Goal: Task Accomplishment & Management: Use online tool/utility

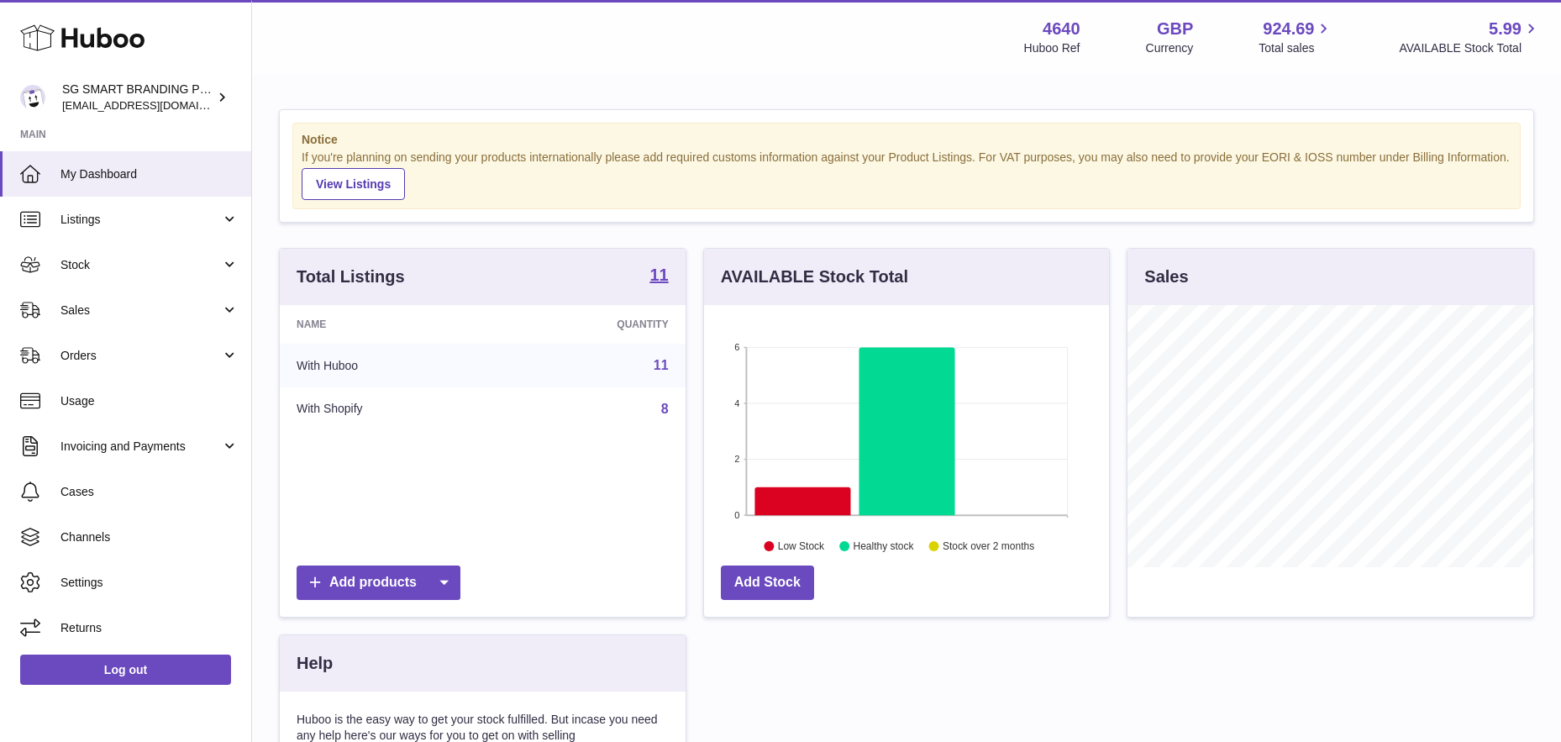
scroll to position [262, 405]
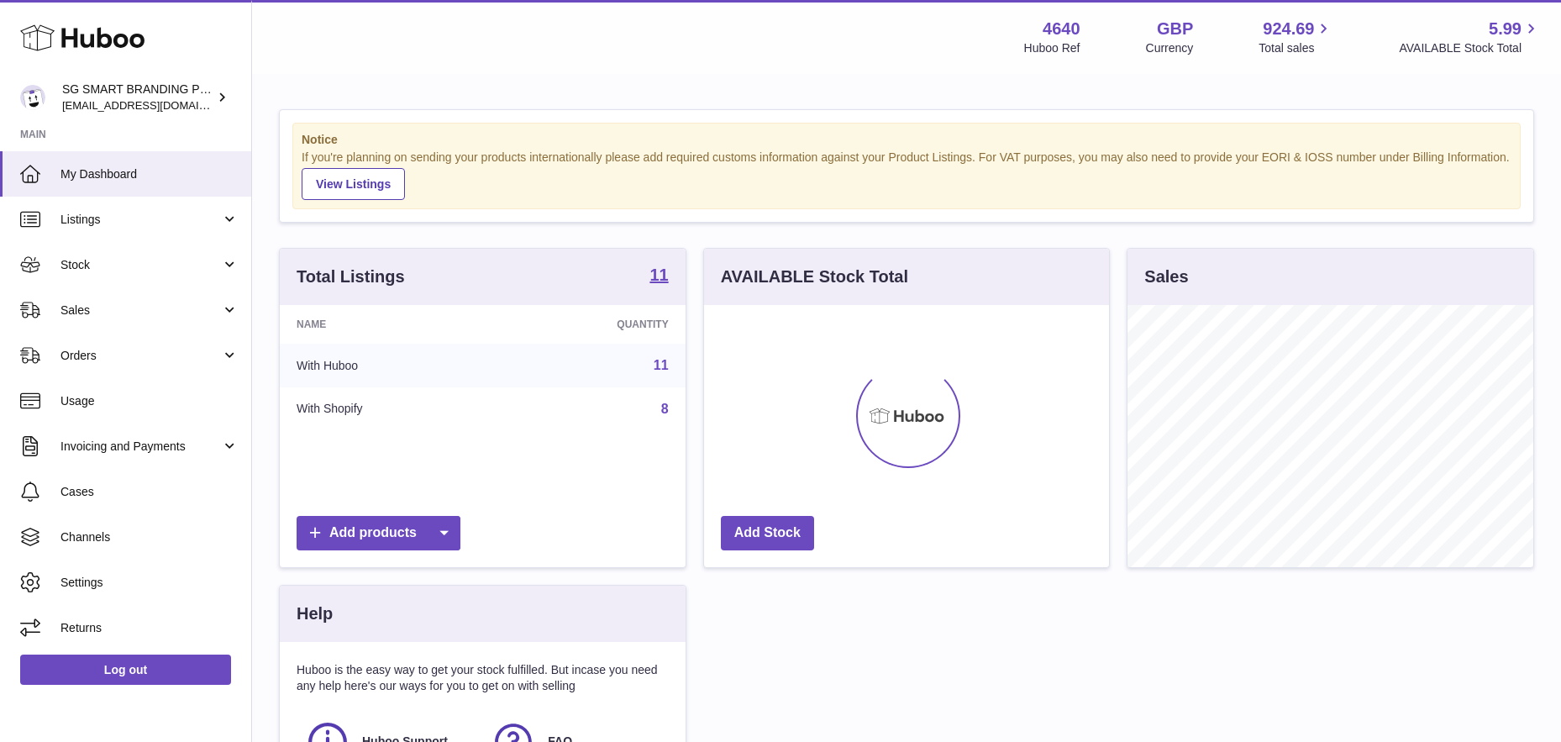
scroll to position [262, 405]
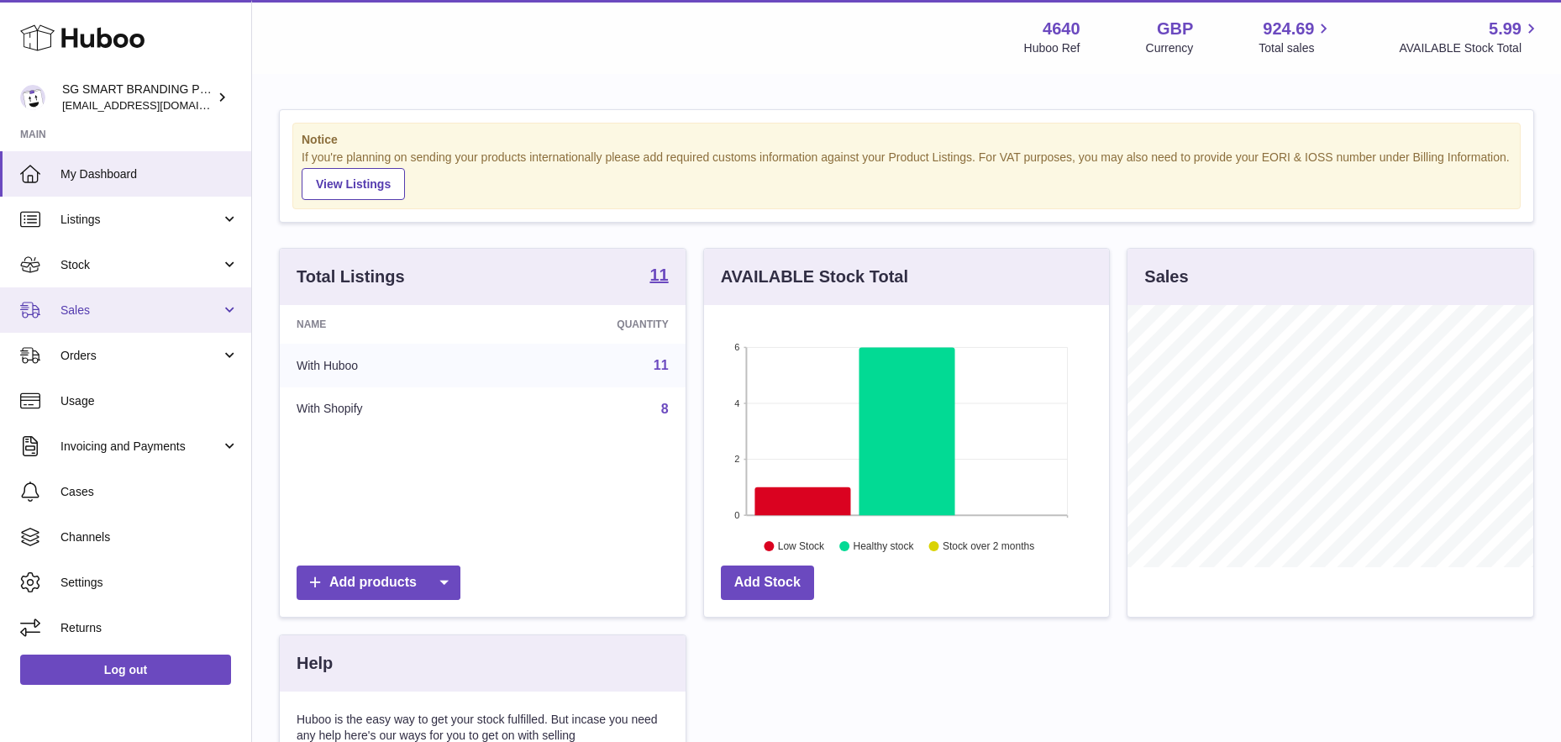
click at [160, 312] on span "Sales" at bounding box center [140, 310] width 160 height 16
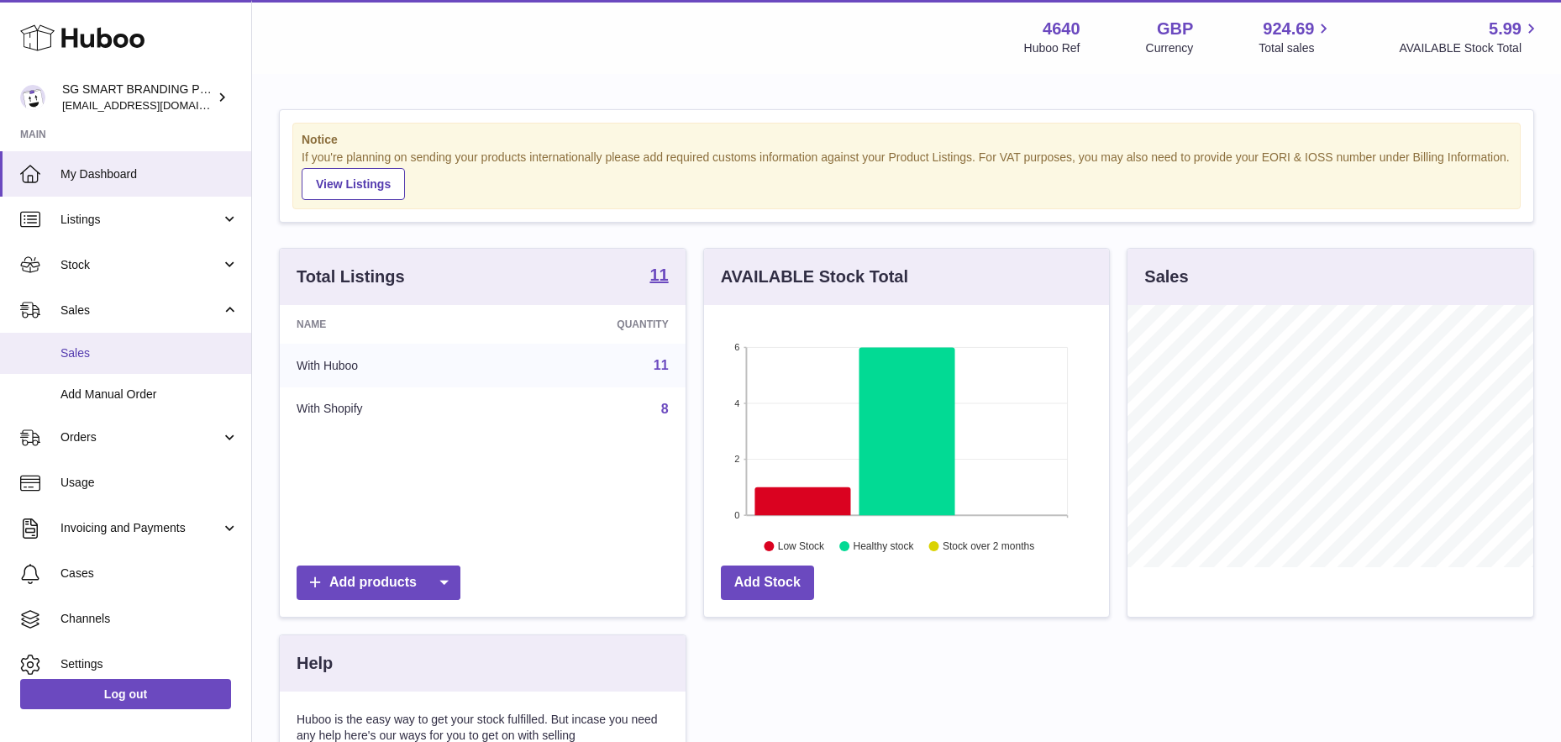
click at [132, 359] on span "Sales" at bounding box center [149, 353] width 178 height 16
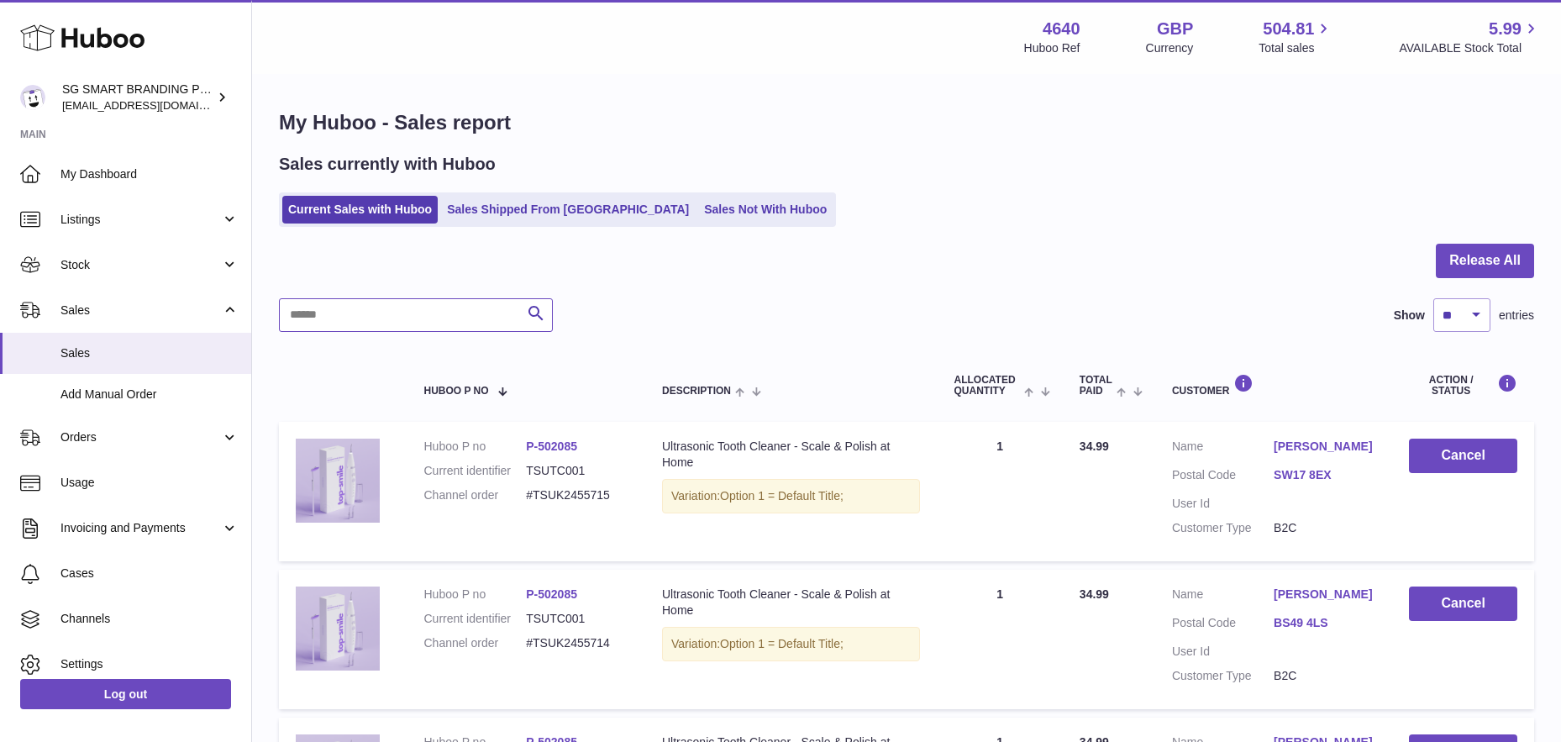
click at [441, 310] on input "text" at bounding box center [416, 315] width 274 height 34
paste input "**********"
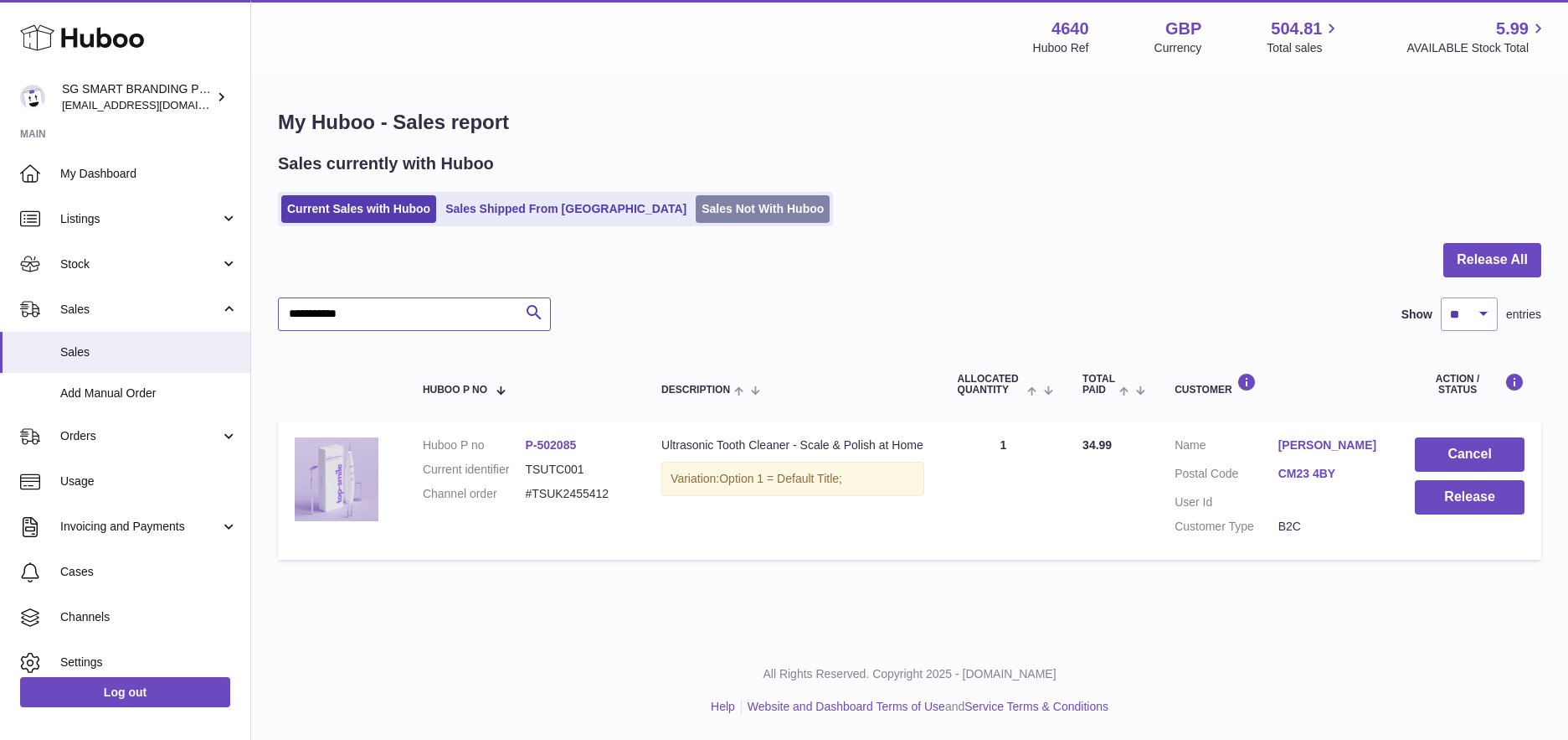
type input "**********"
click at [696, 212] on link "Sales Not With Huboo" at bounding box center [763, 209] width 134 height 28
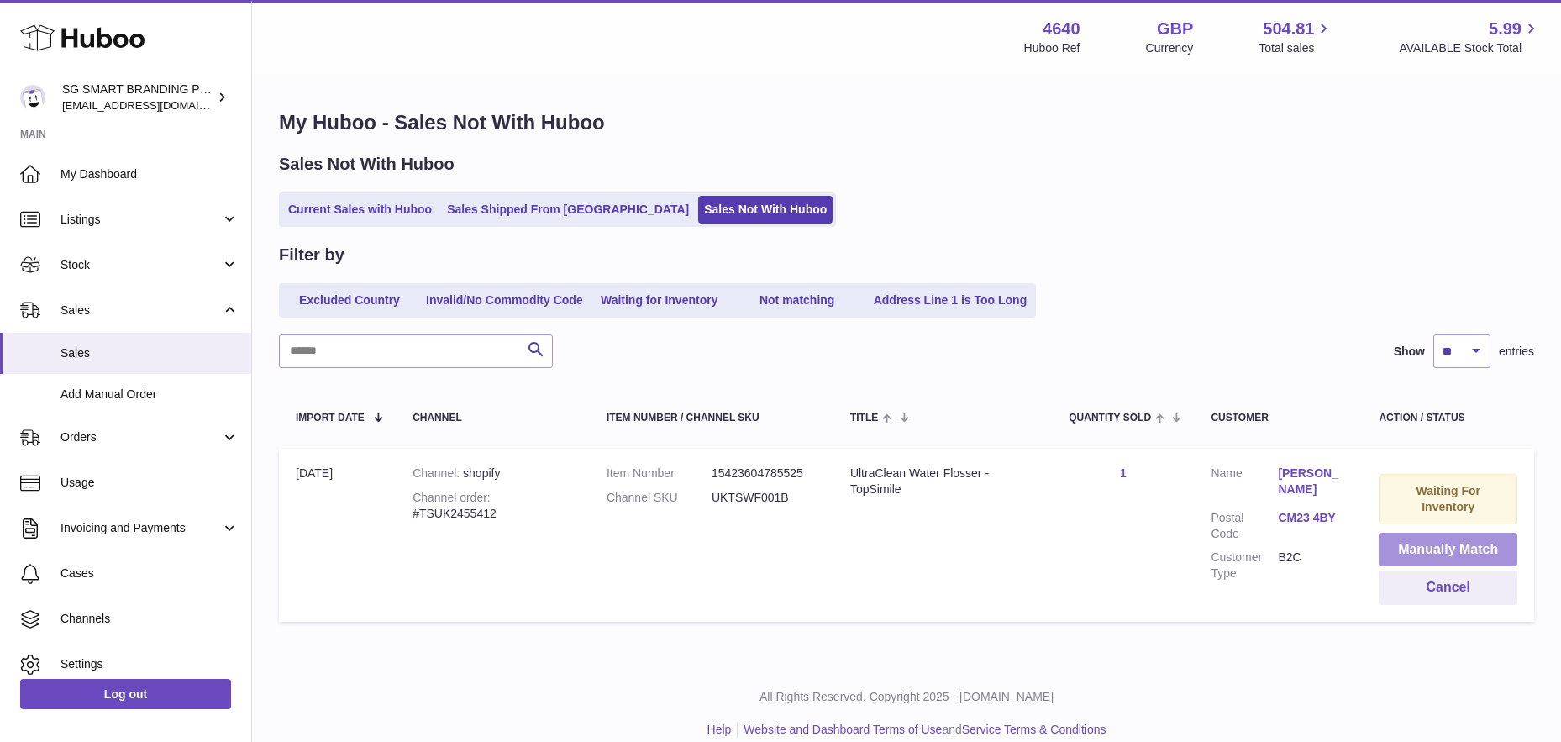
click at [1426, 548] on button "Manually Match" at bounding box center [1447, 550] width 139 height 34
click at [1423, 214] on div at bounding box center [780, 371] width 1561 height 742
click at [1418, 548] on button "Manually Match" at bounding box center [1447, 550] width 139 height 34
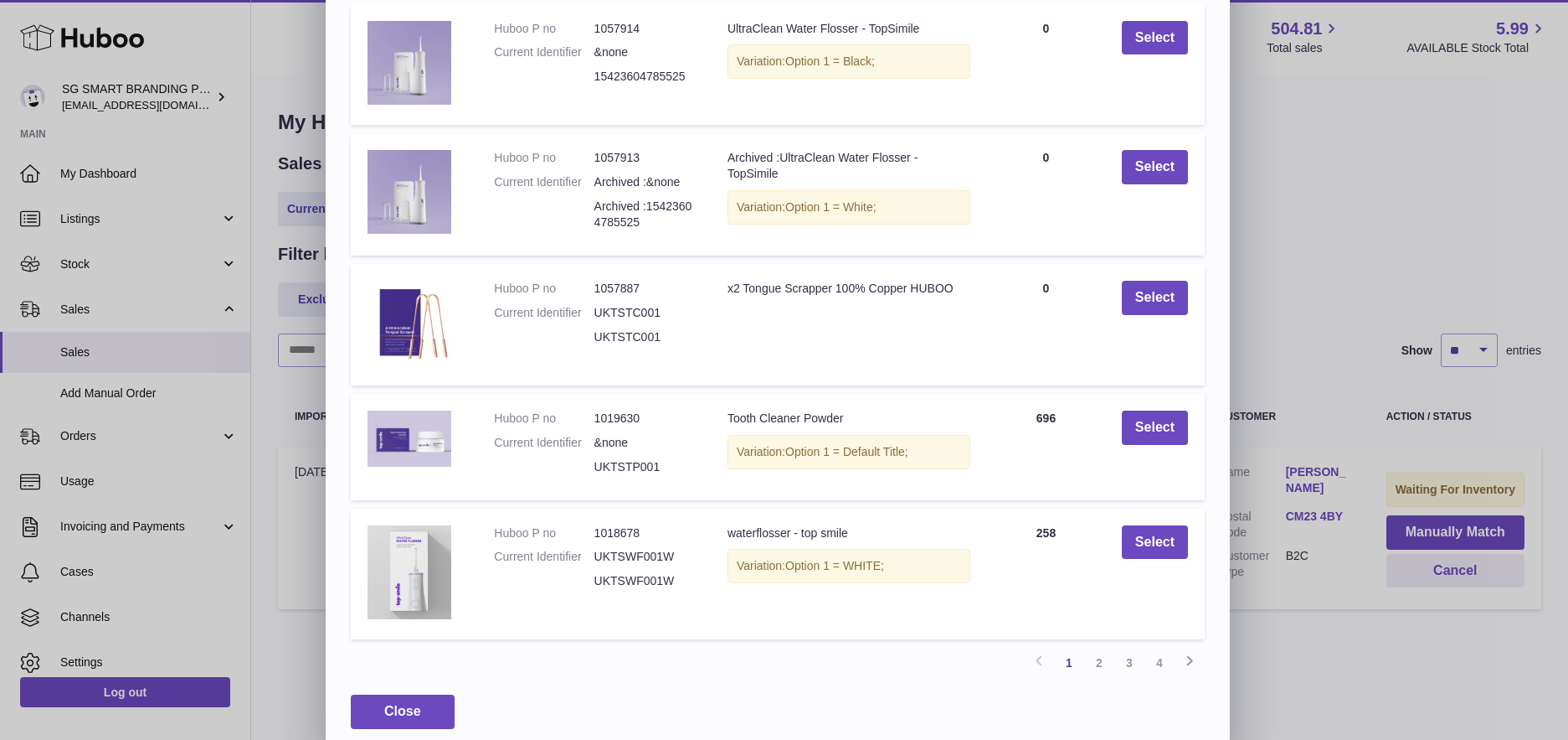
scroll to position [209, 0]
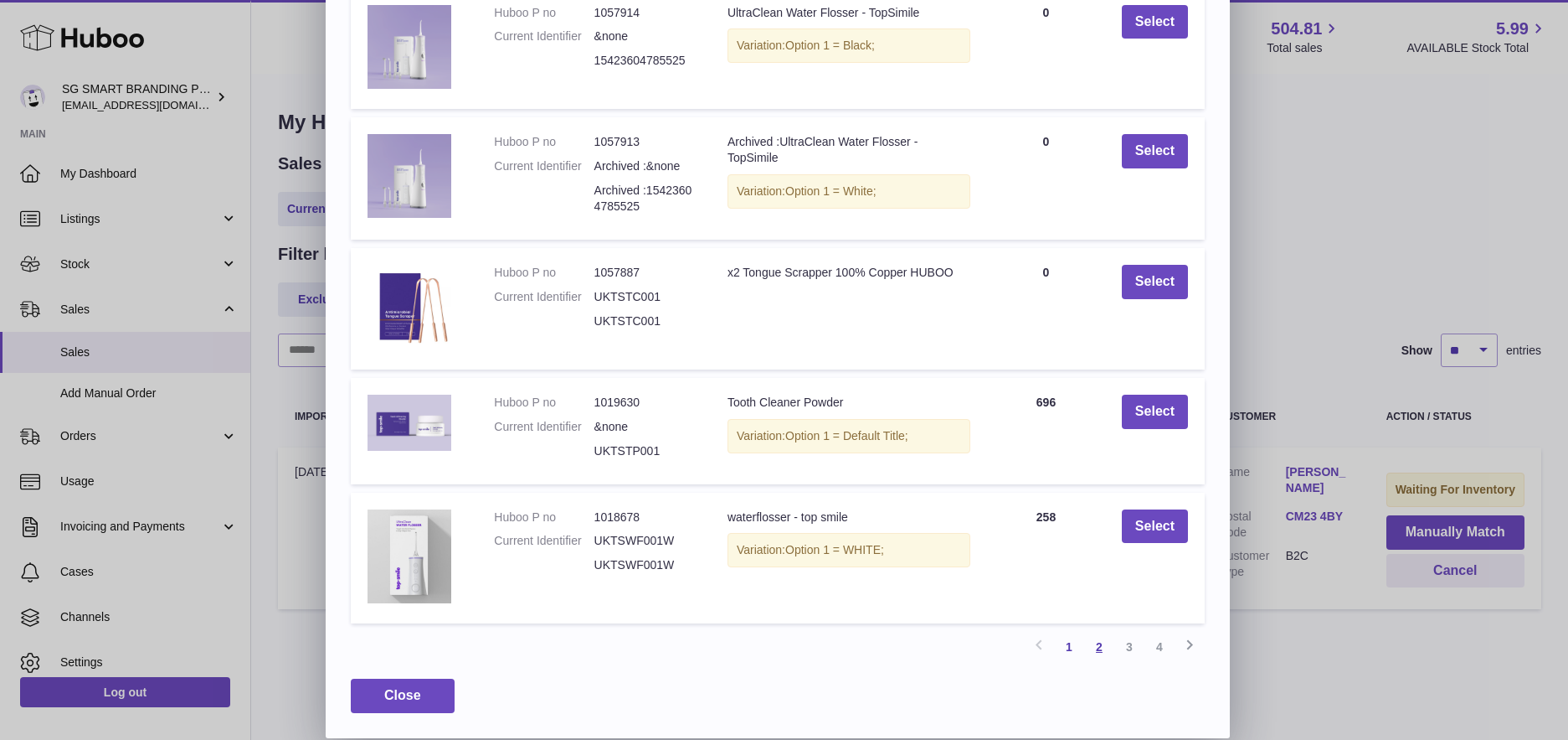
click at [1100, 646] on link "2" at bounding box center [1099, 646] width 30 height 30
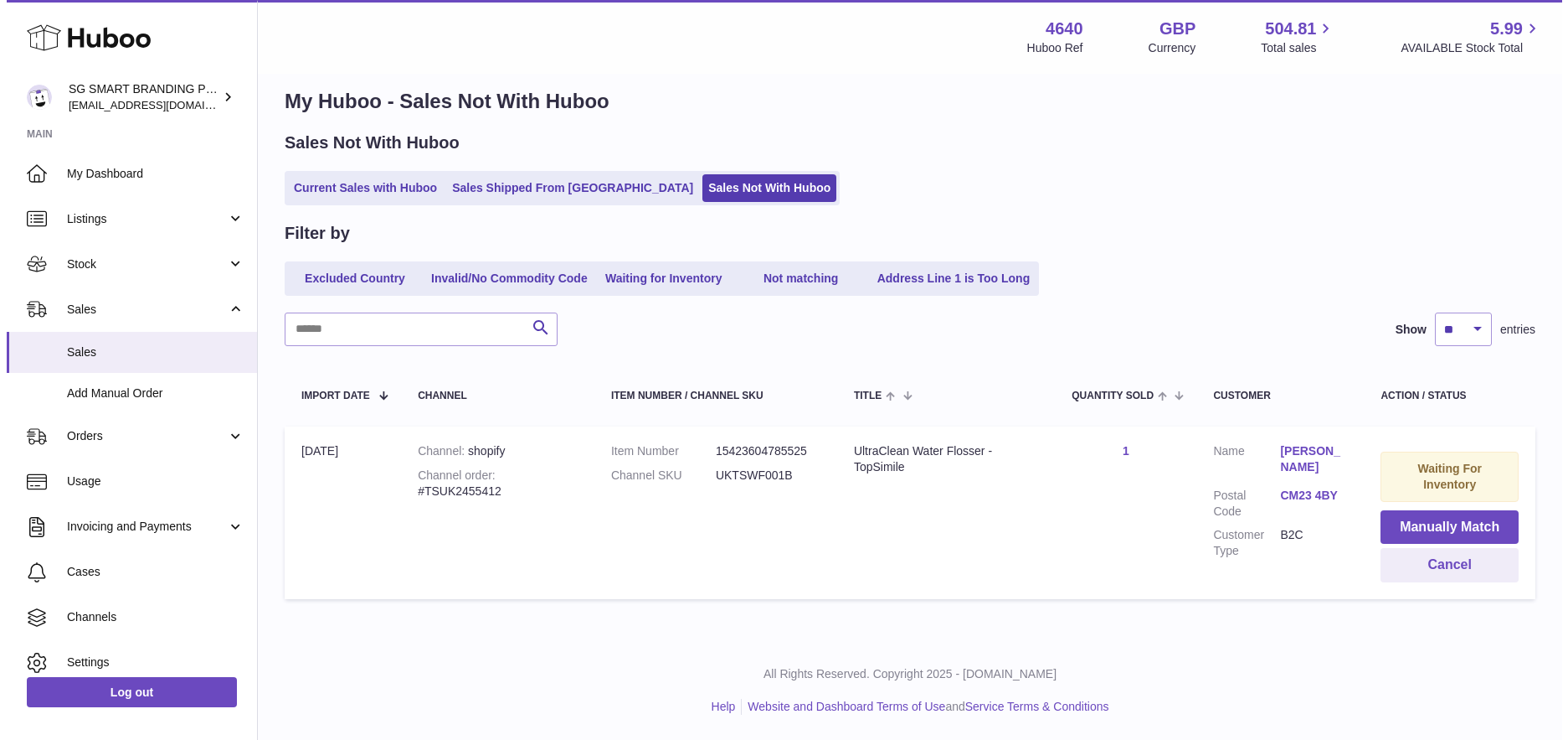
scroll to position [0, 0]
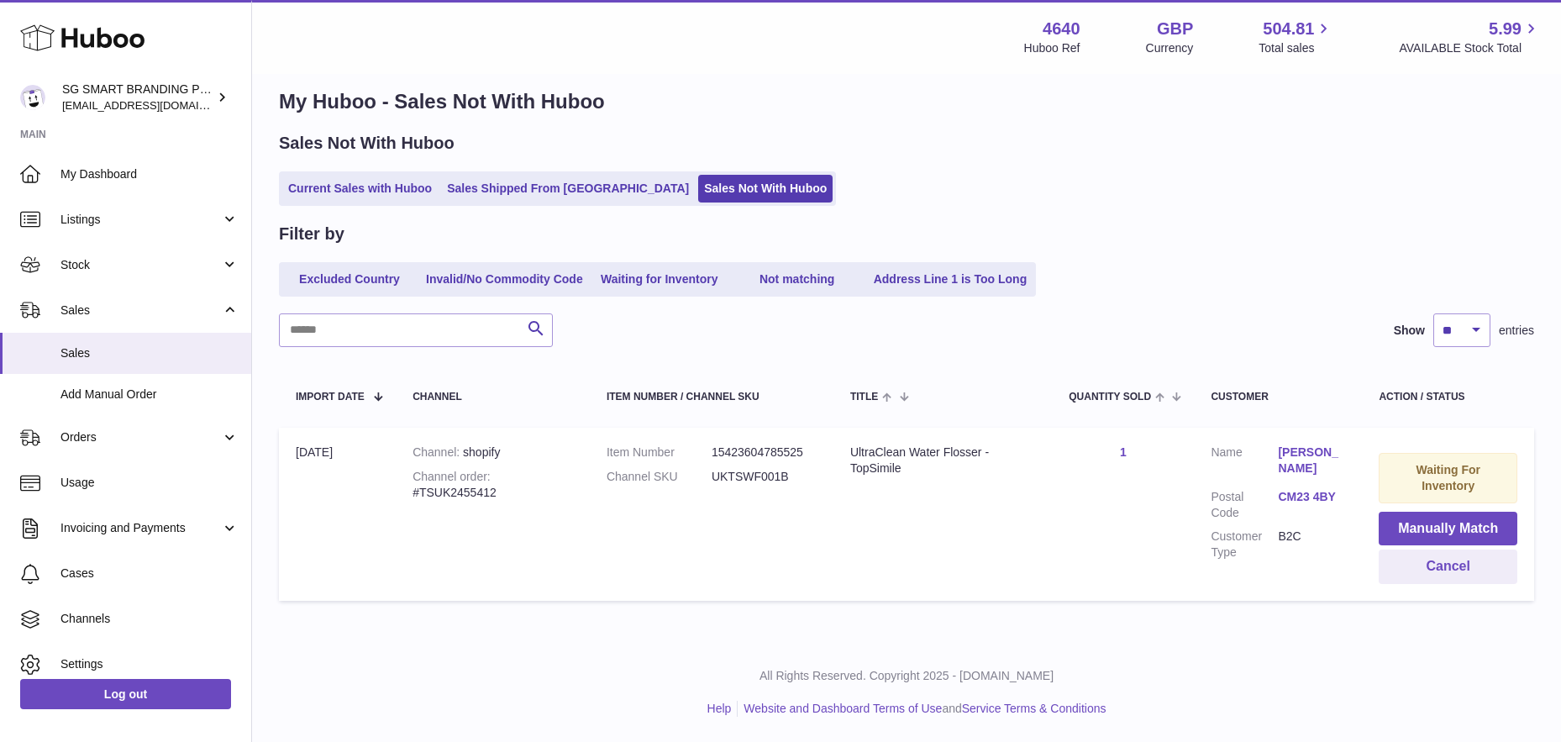
click at [1365, 247] on div at bounding box center [780, 371] width 1561 height 742
click at [1435, 526] on button "Manually Match" at bounding box center [1447, 529] width 139 height 34
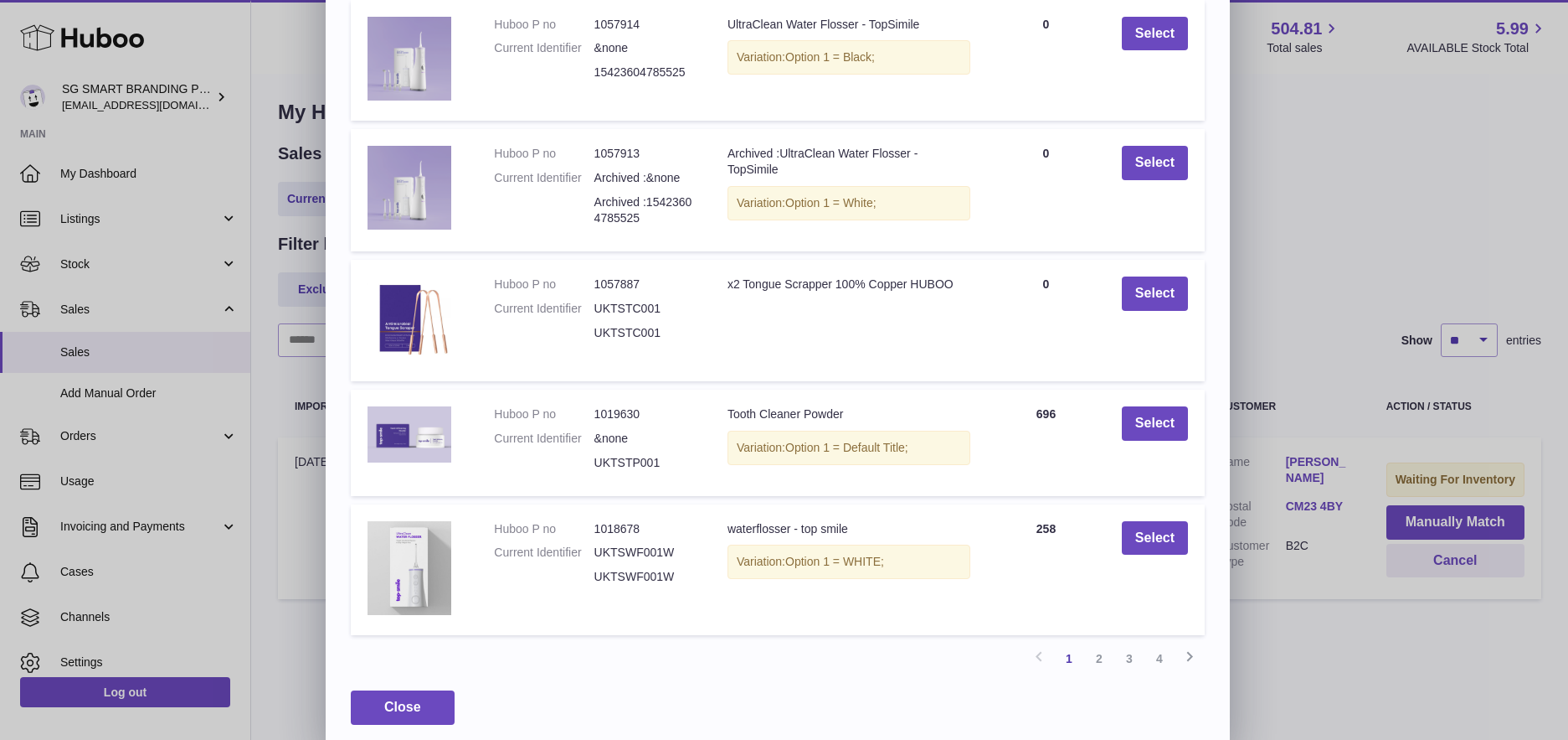
scroll to position [209, 0]
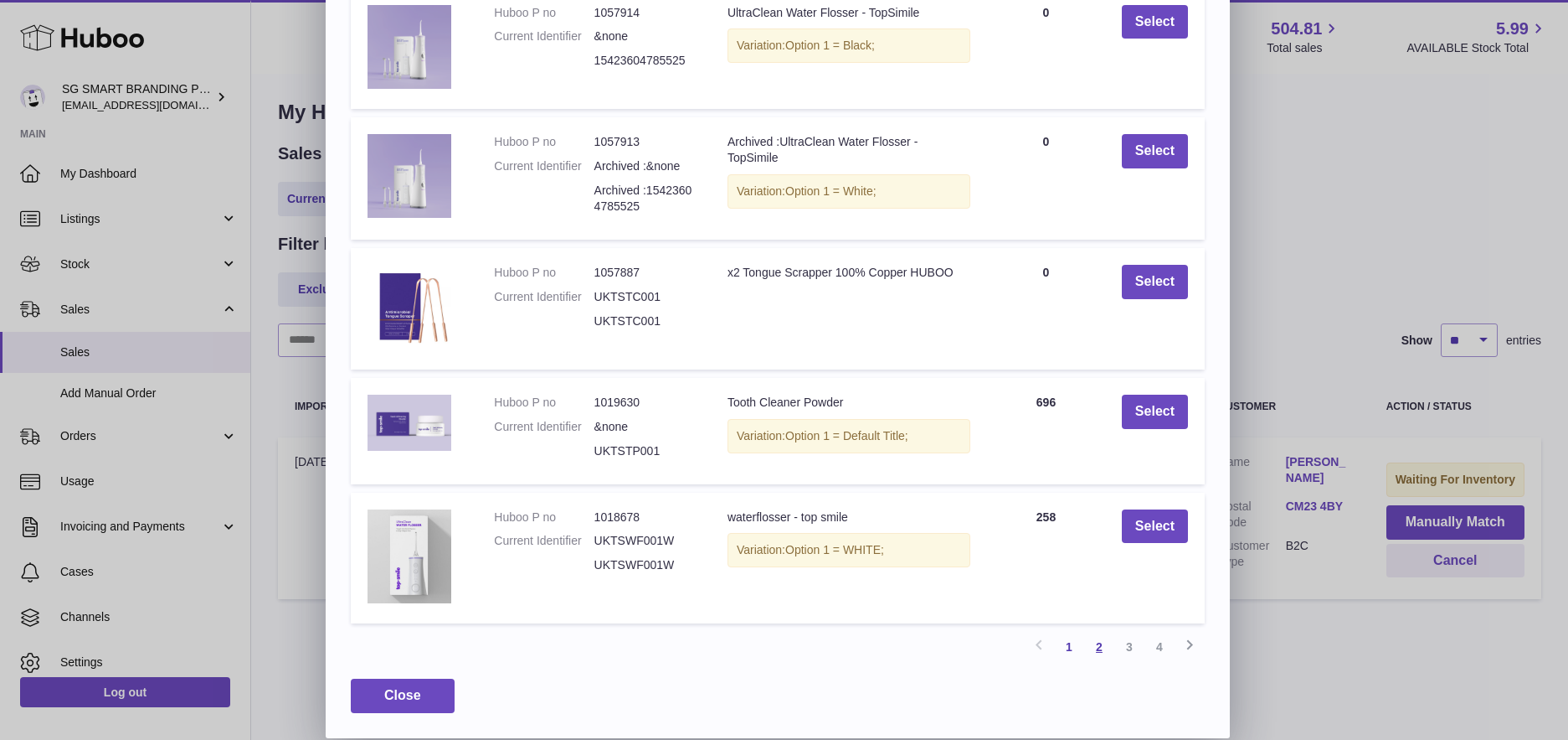
click at [1100, 647] on link "2" at bounding box center [1099, 646] width 30 height 30
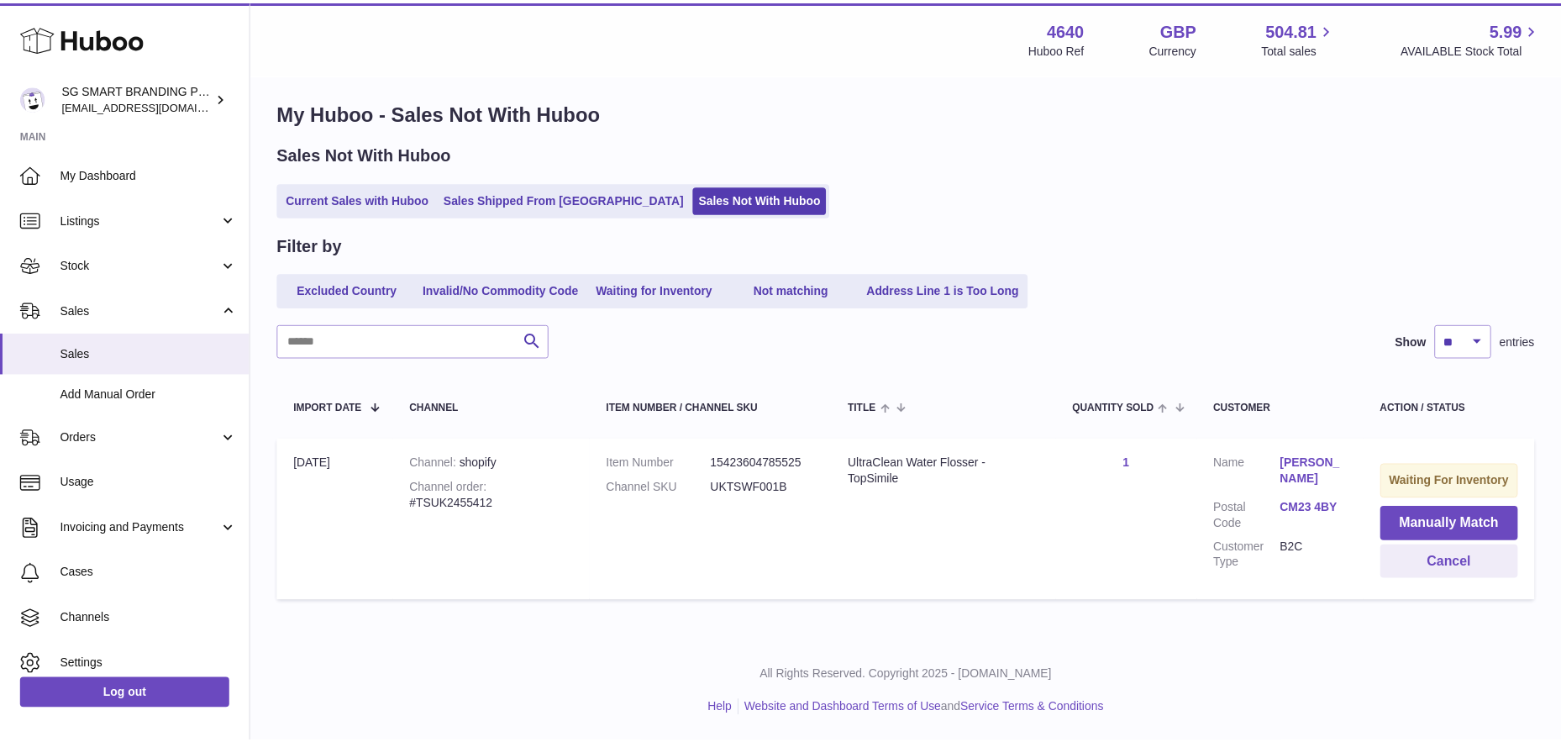
scroll to position [0, 0]
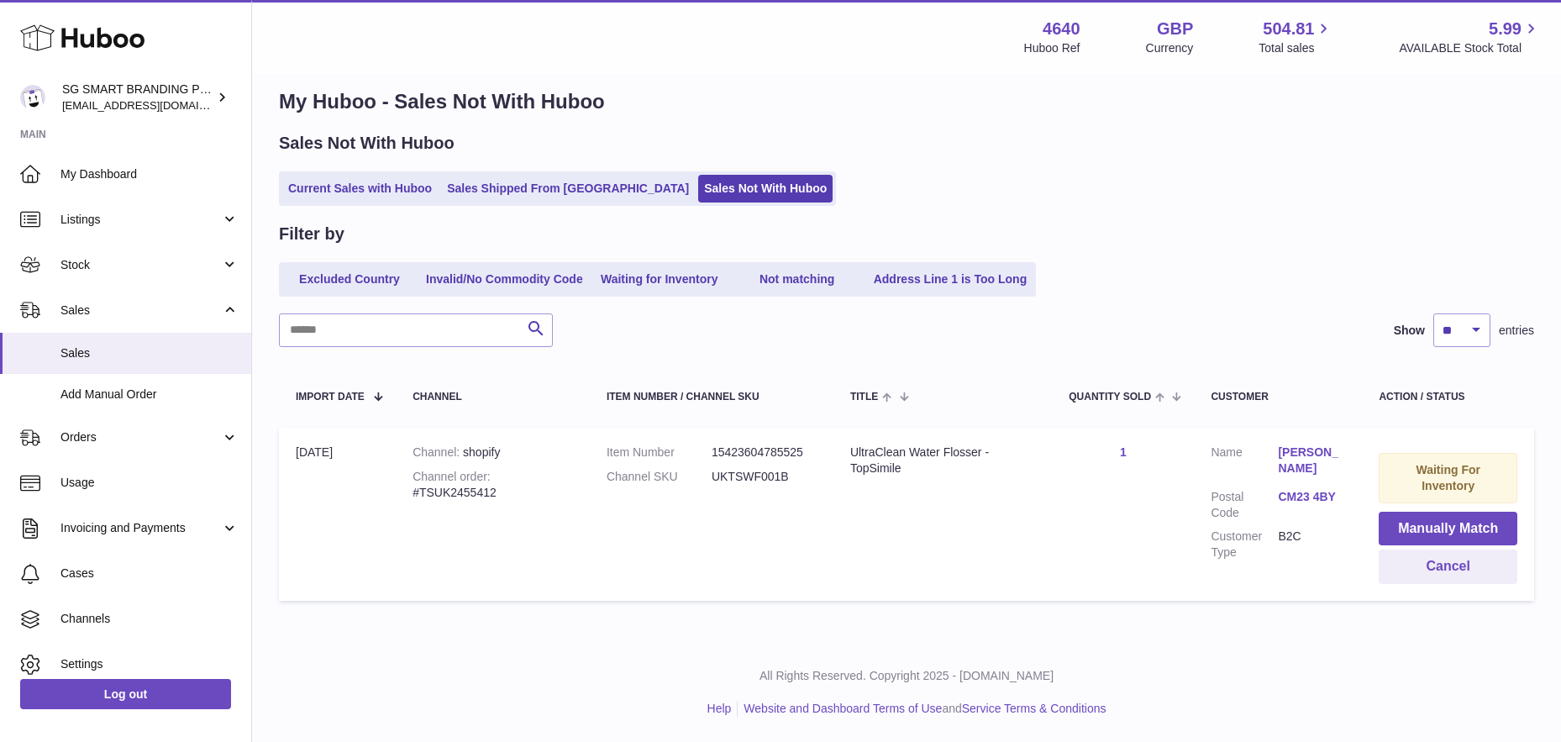
click at [1314, 125] on div at bounding box center [780, 371] width 1561 height 742
click at [111, 260] on span "Stock" at bounding box center [140, 265] width 160 height 16
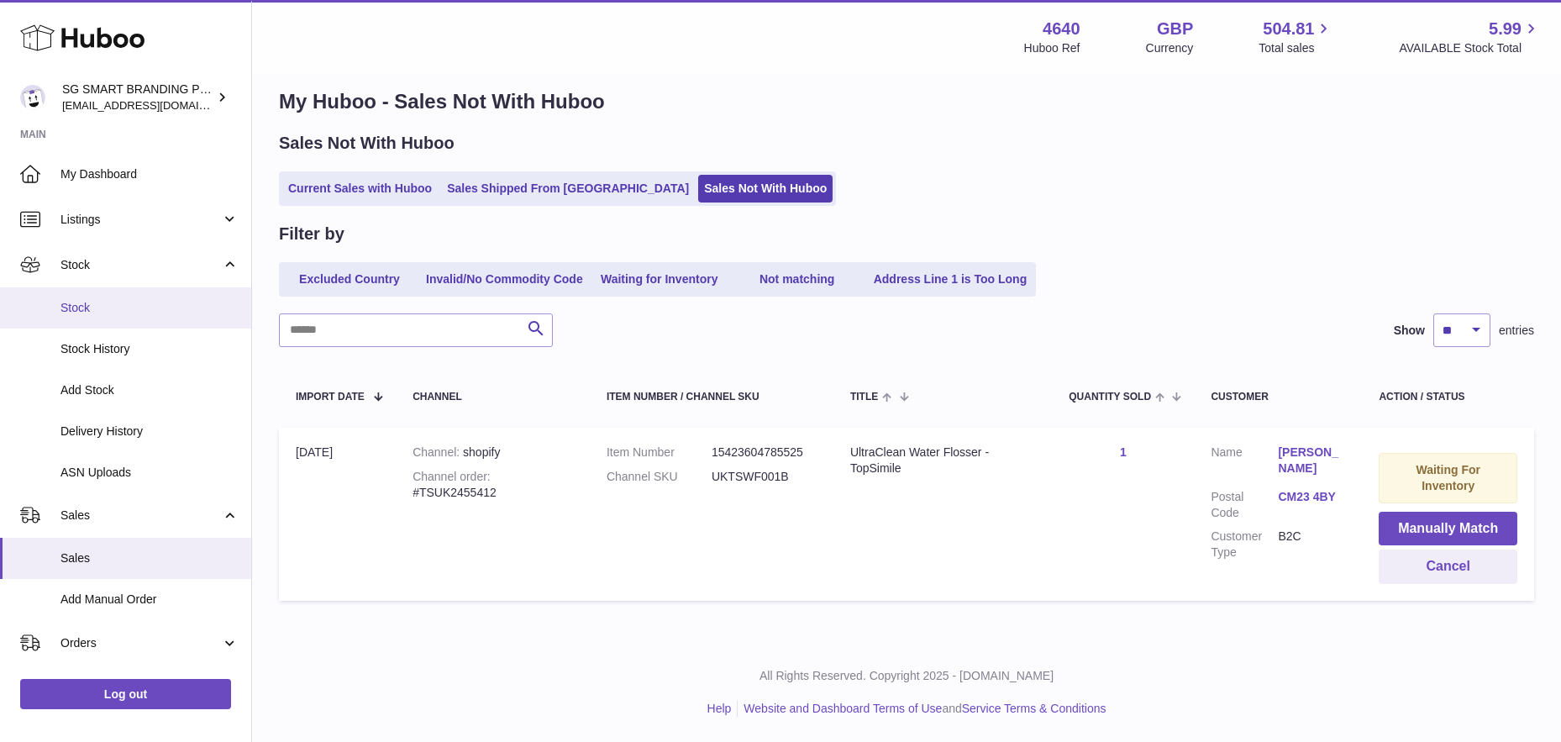
click at [101, 312] on span "Stock" at bounding box center [149, 308] width 178 height 16
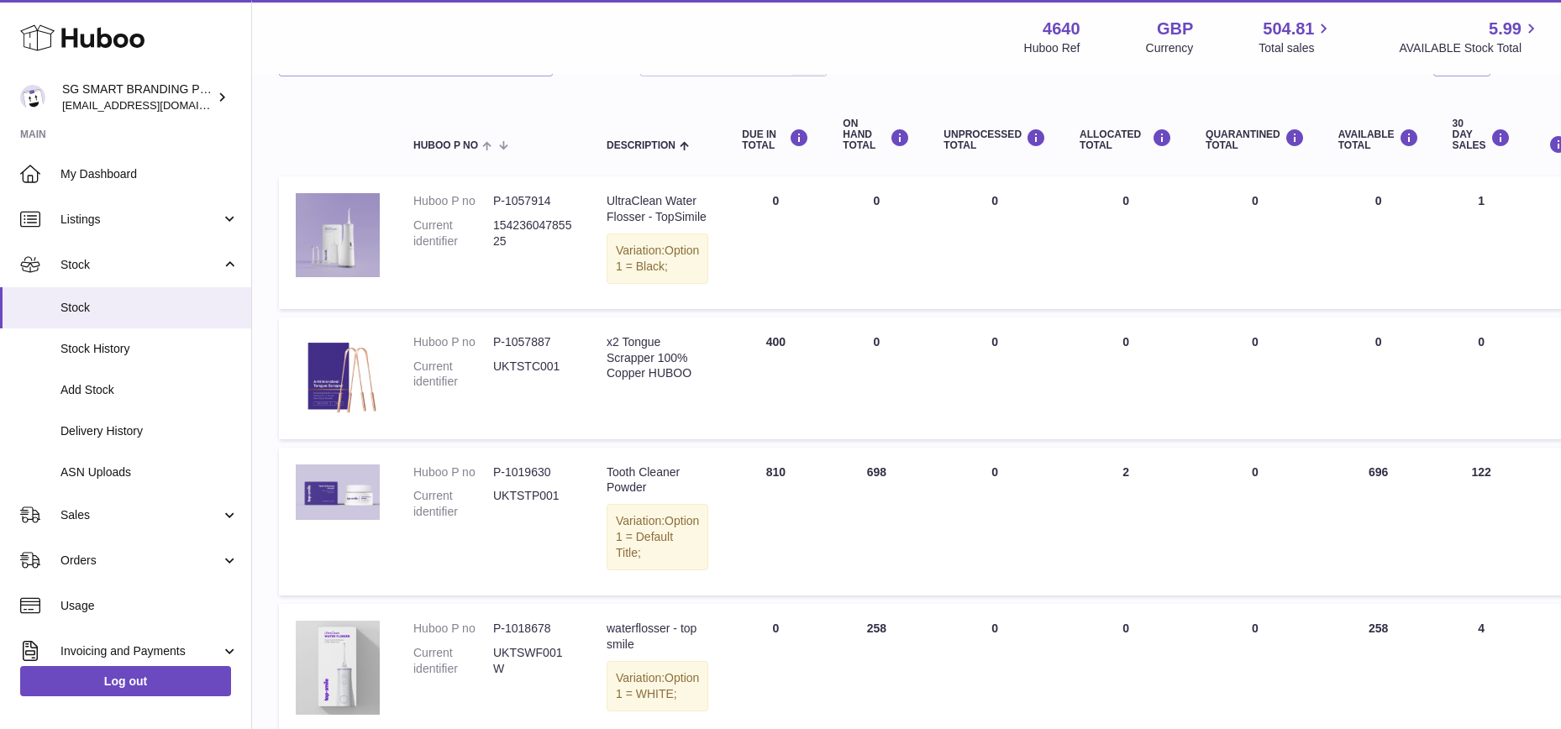
scroll to position [81, 0]
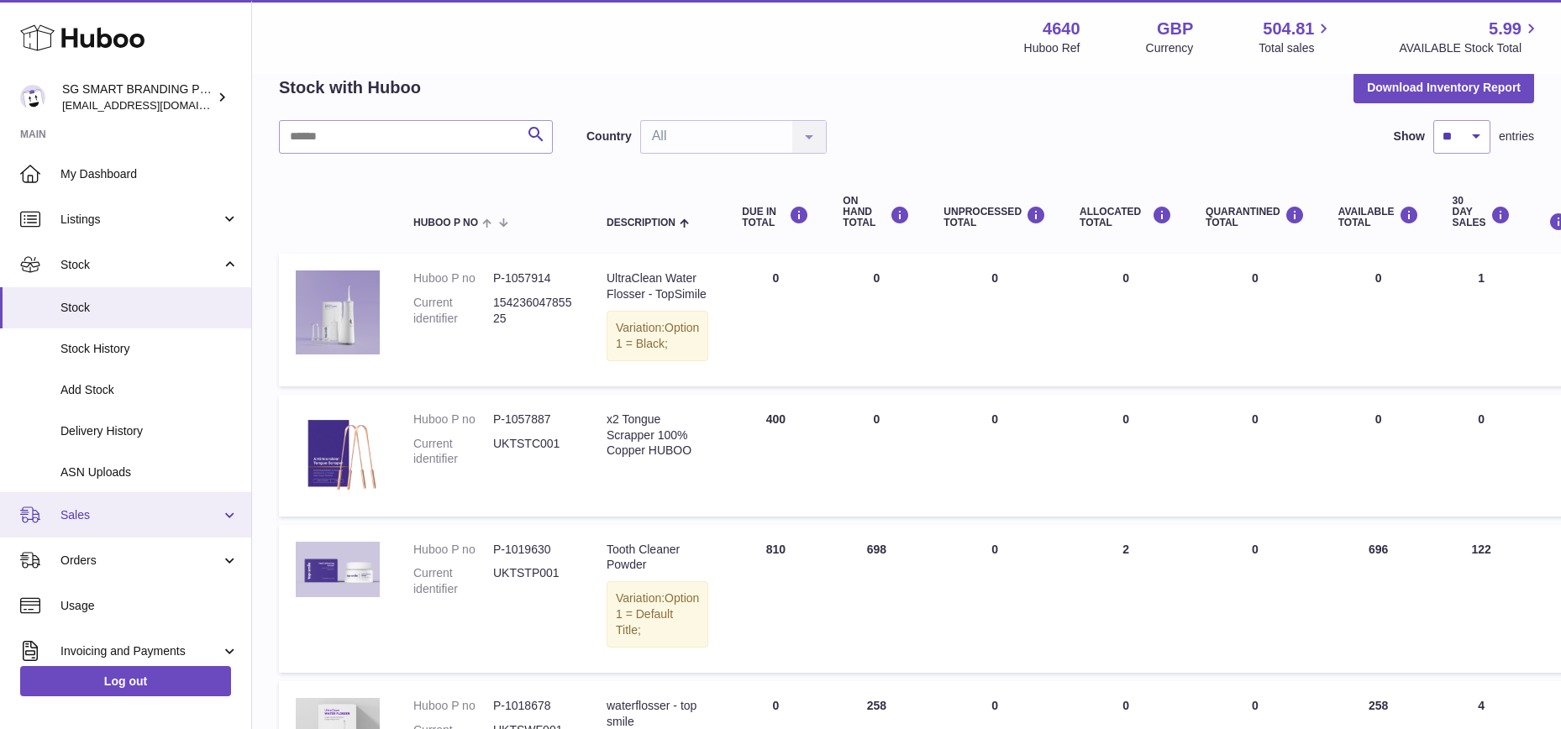
click at [132, 520] on span "Sales" at bounding box center [140, 515] width 160 height 16
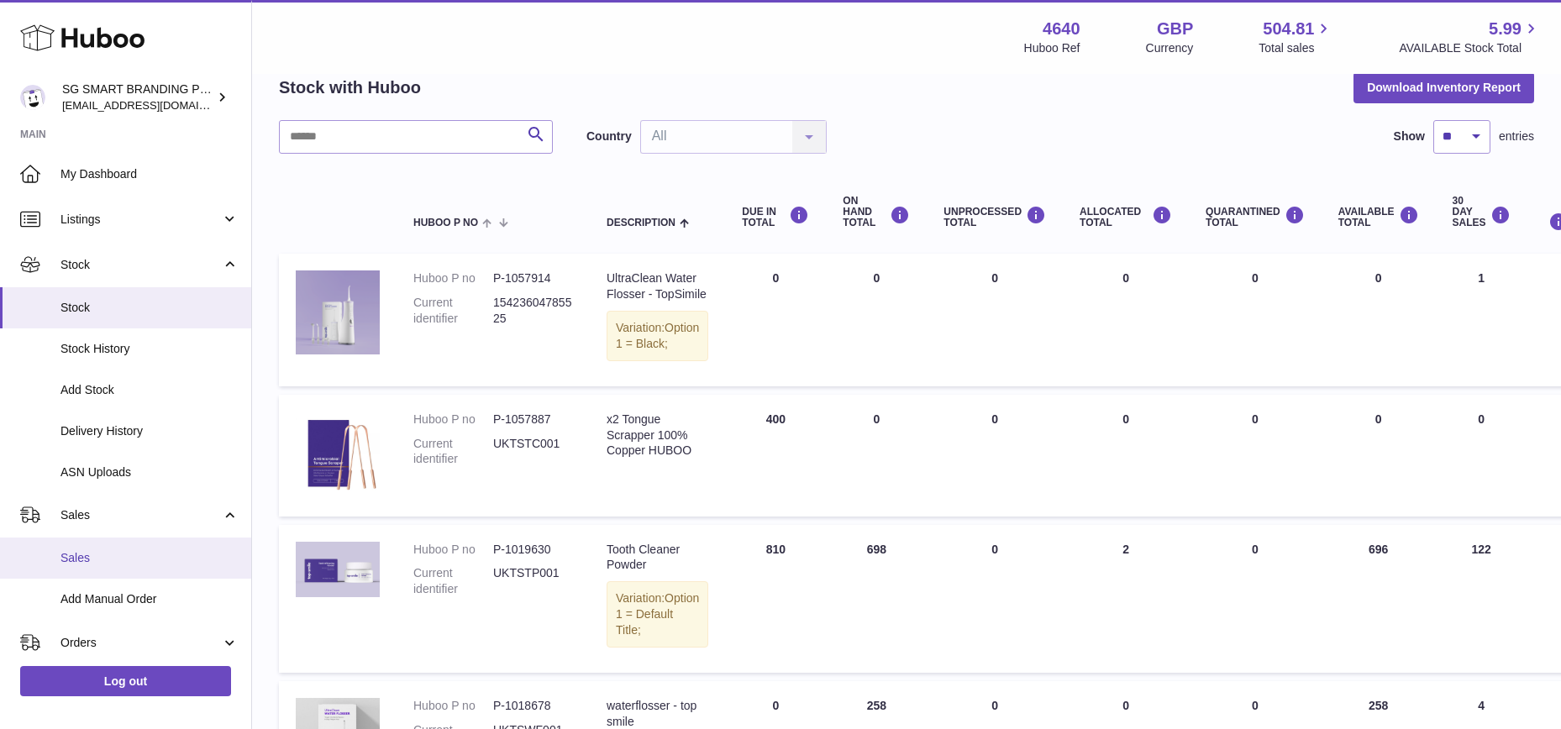
click at [102, 568] on link "Sales" at bounding box center [125, 558] width 251 height 41
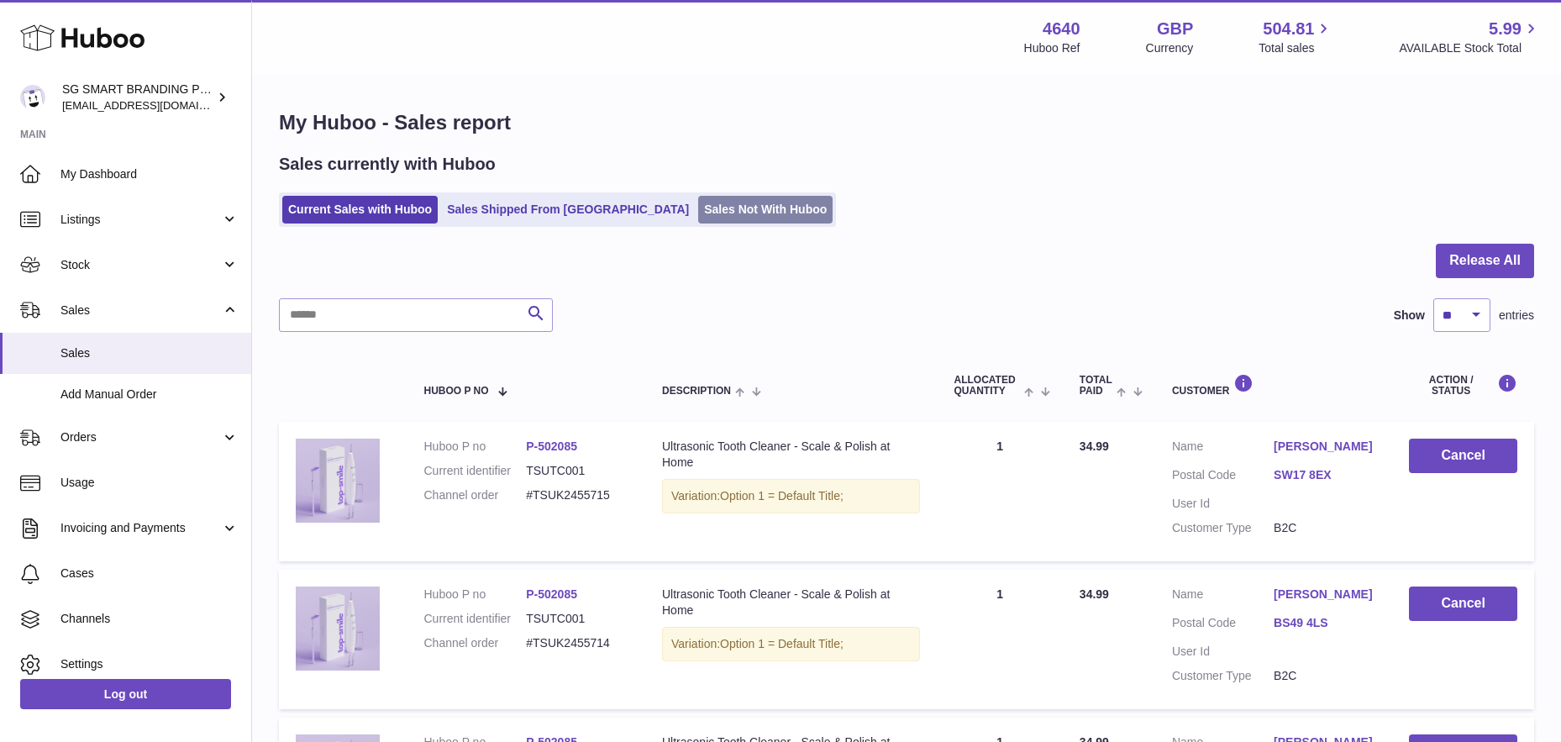
click at [698, 209] on link "Sales Not With Huboo" at bounding box center [765, 210] width 134 height 28
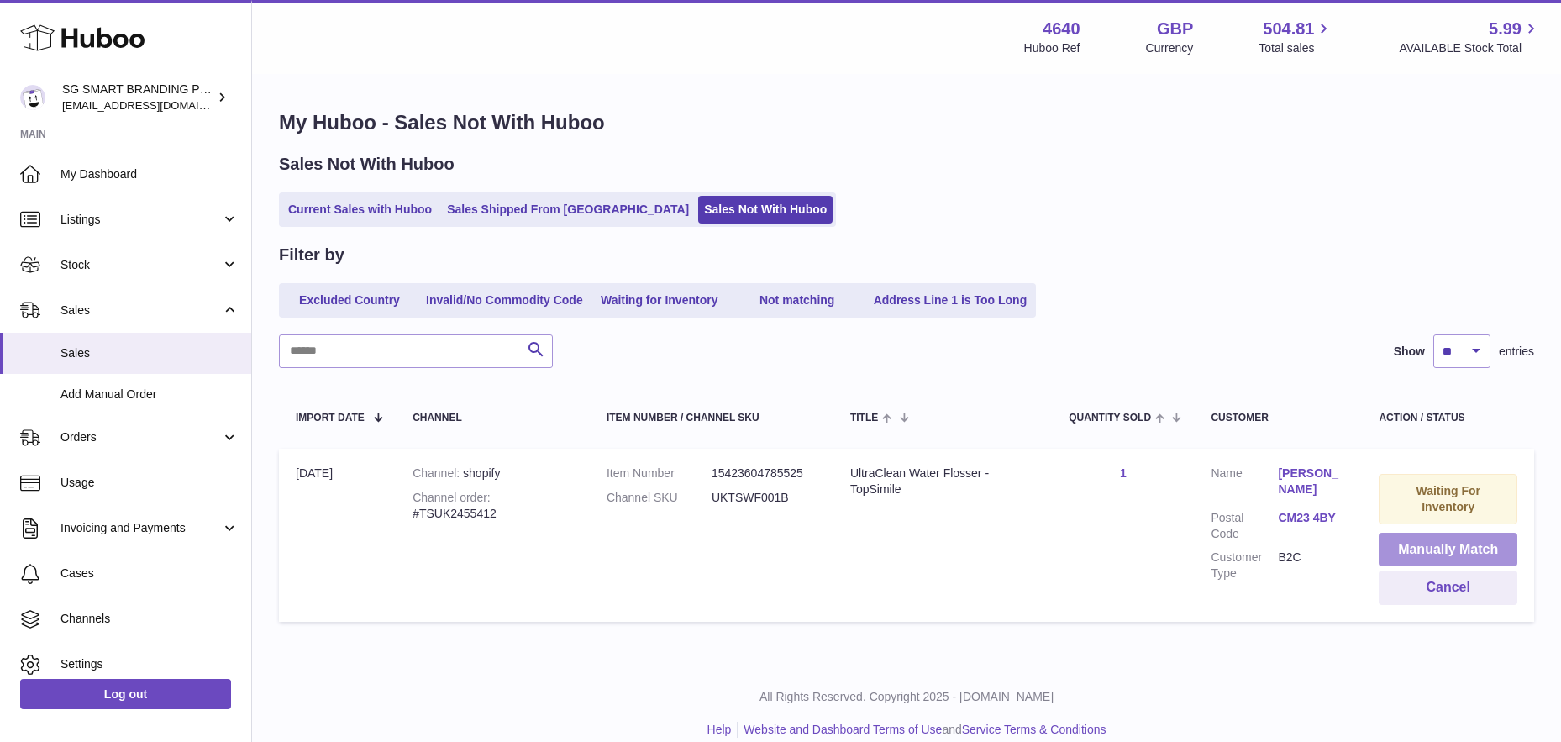
click at [1417, 535] on button "Manually Match" at bounding box center [1447, 550] width 139 height 34
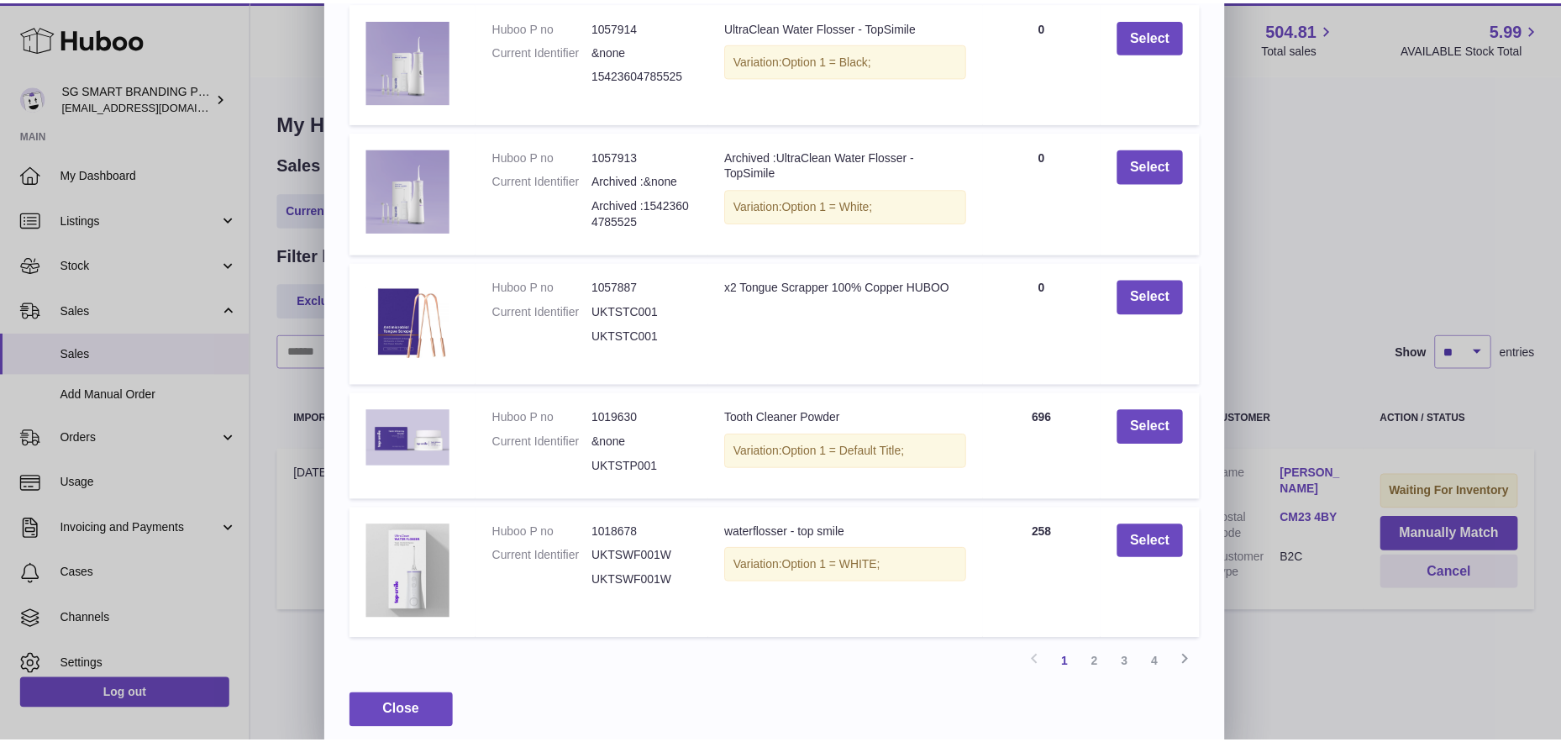
scroll to position [210, 0]
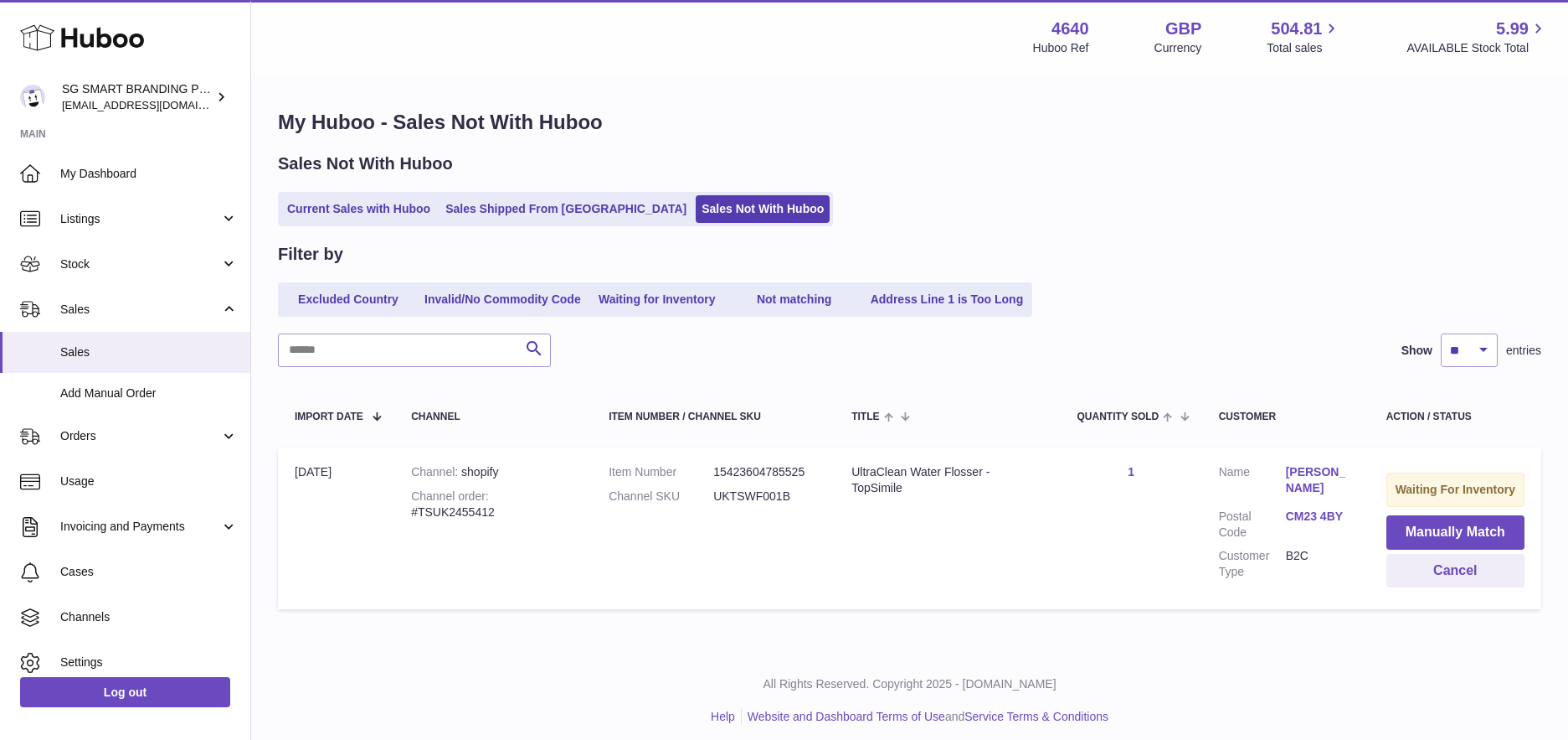
click at [1323, 668] on div at bounding box center [784, 370] width 1568 height 740
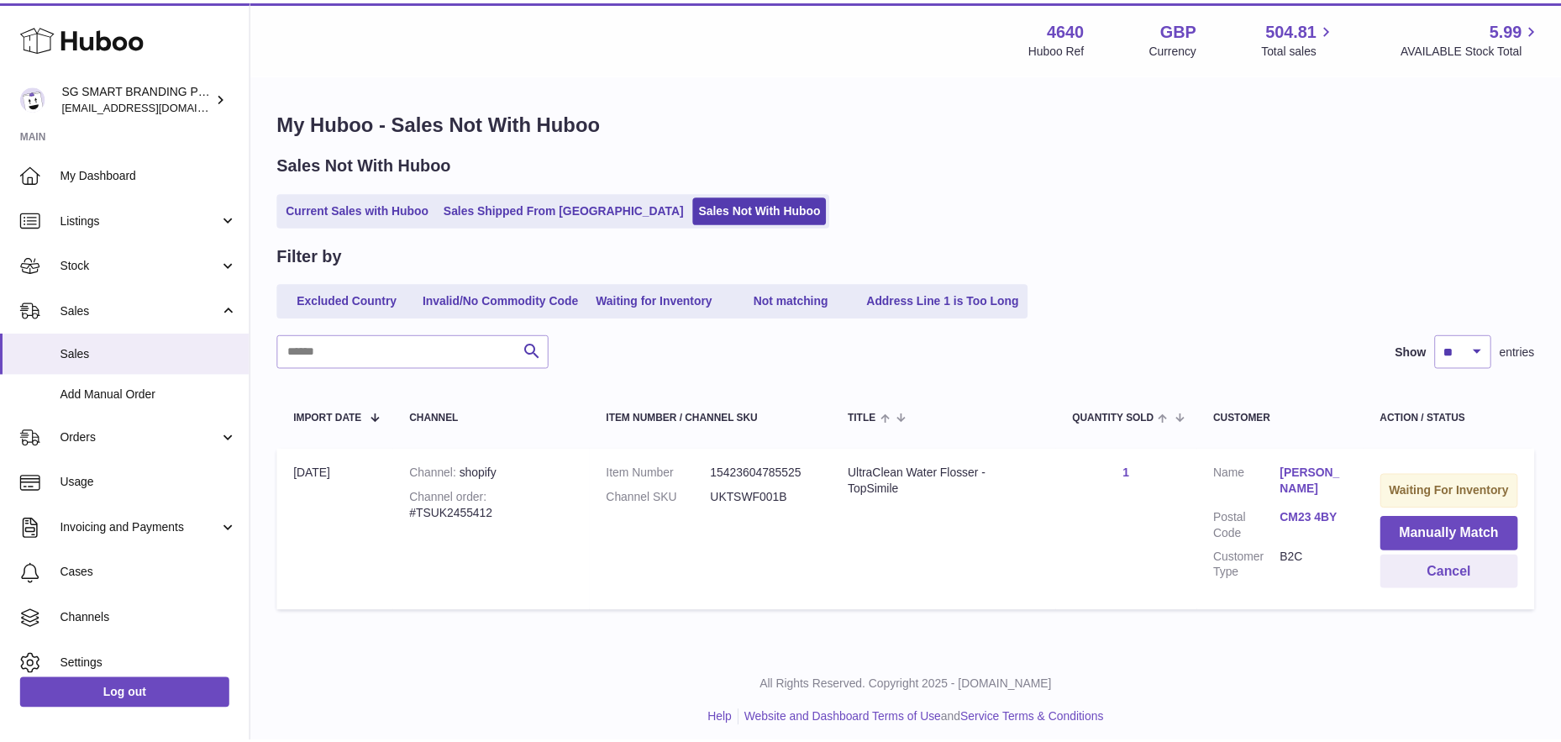
scroll to position [0, 0]
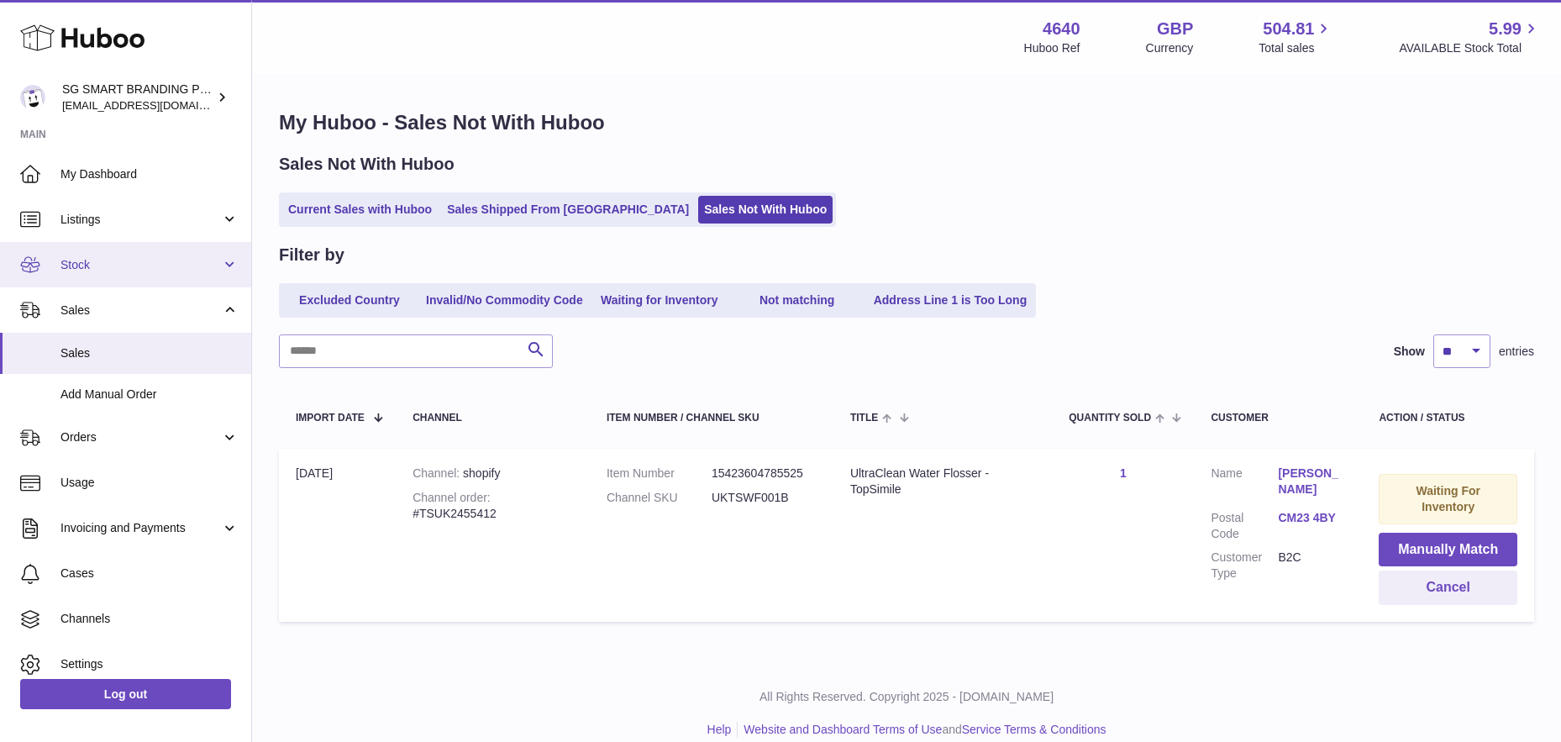
click at [115, 263] on span "Stock" at bounding box center [140, 265] width 160 height 16
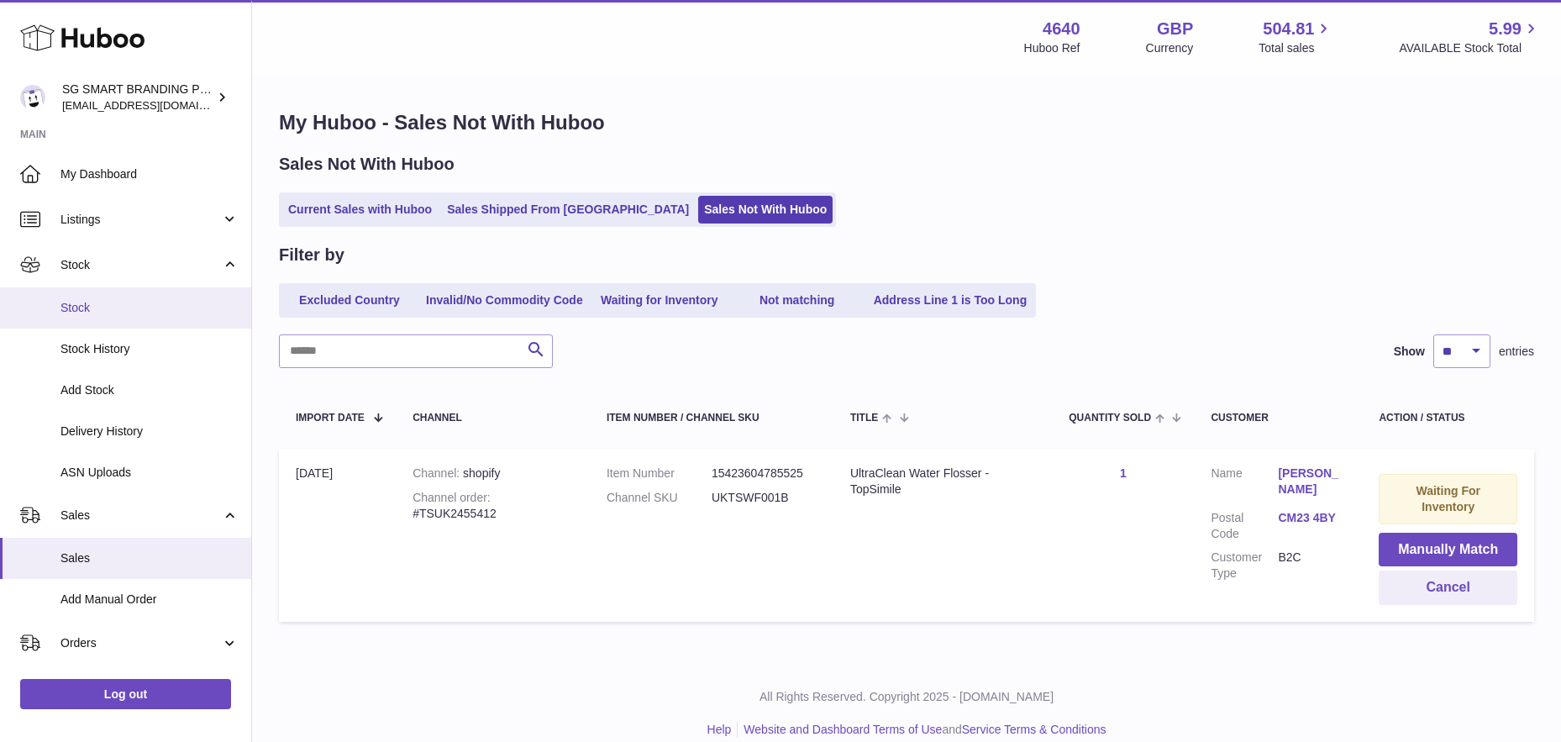
click at [113, 308] on span "Stock" at bounding box center [149, 308] width 178 height 16
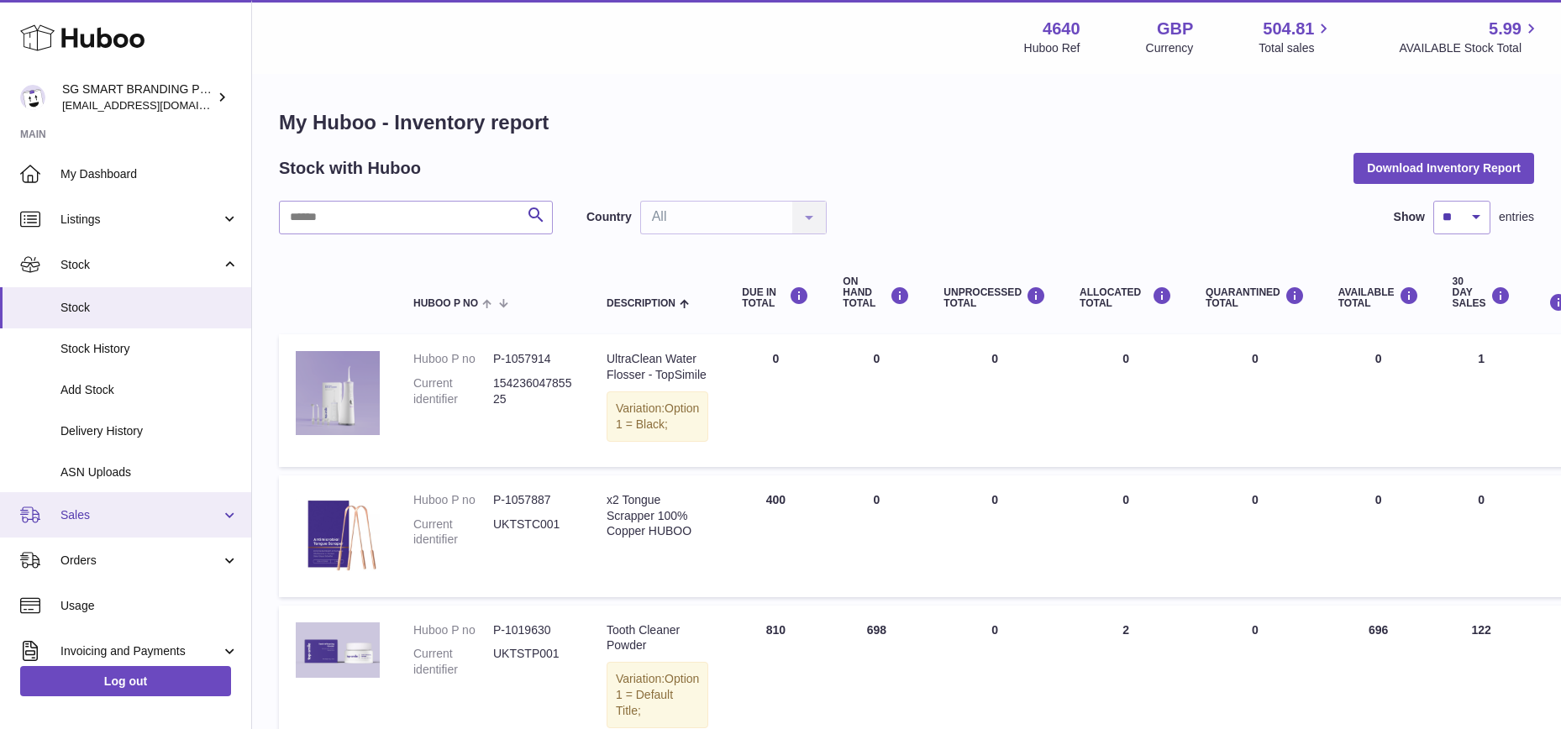
click at [112, 514] on span "Sales" at bounding box center [140, 515] width 160 height 16
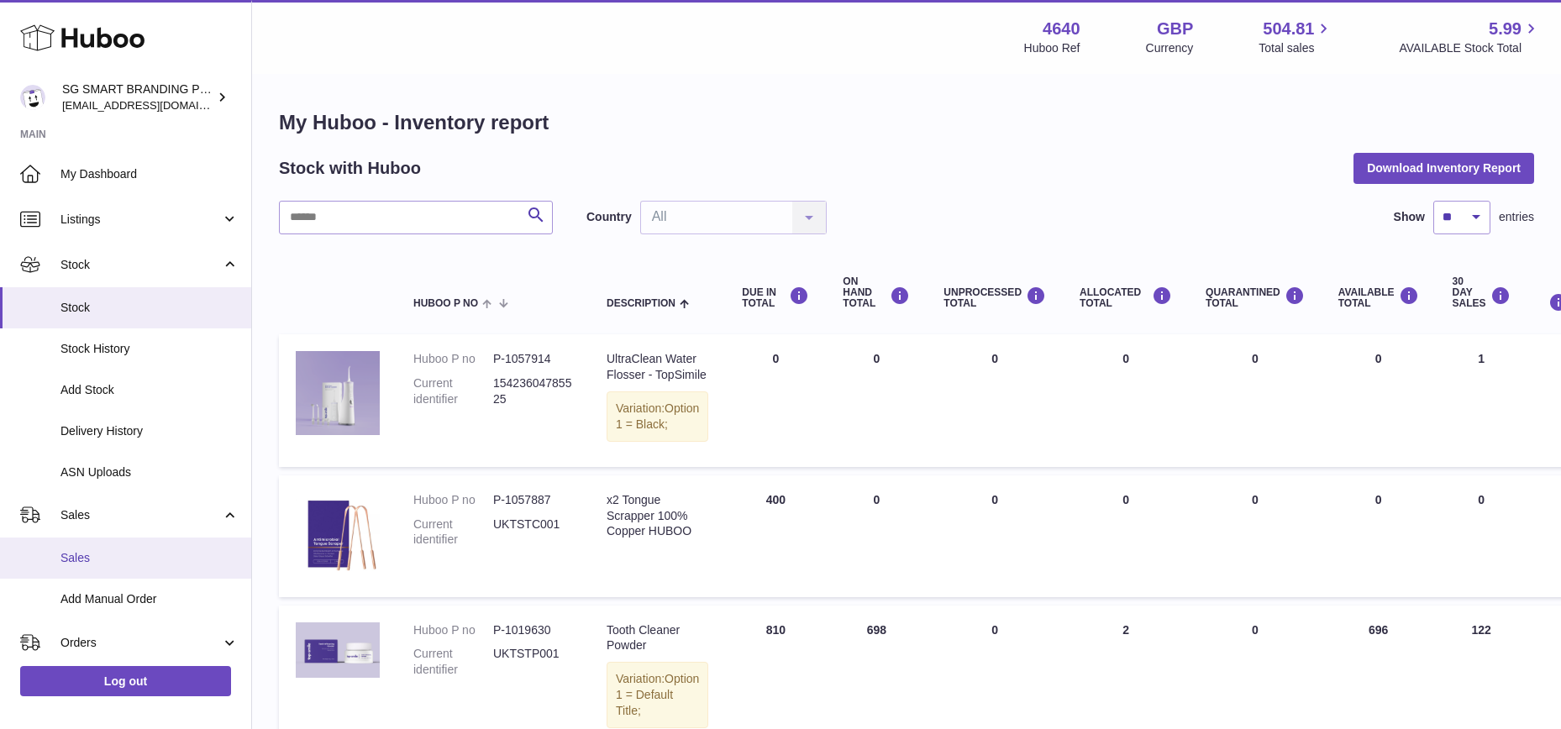
click at [123, 556] on span "Sales" at bounding box center [149, 558] width 178 height 16
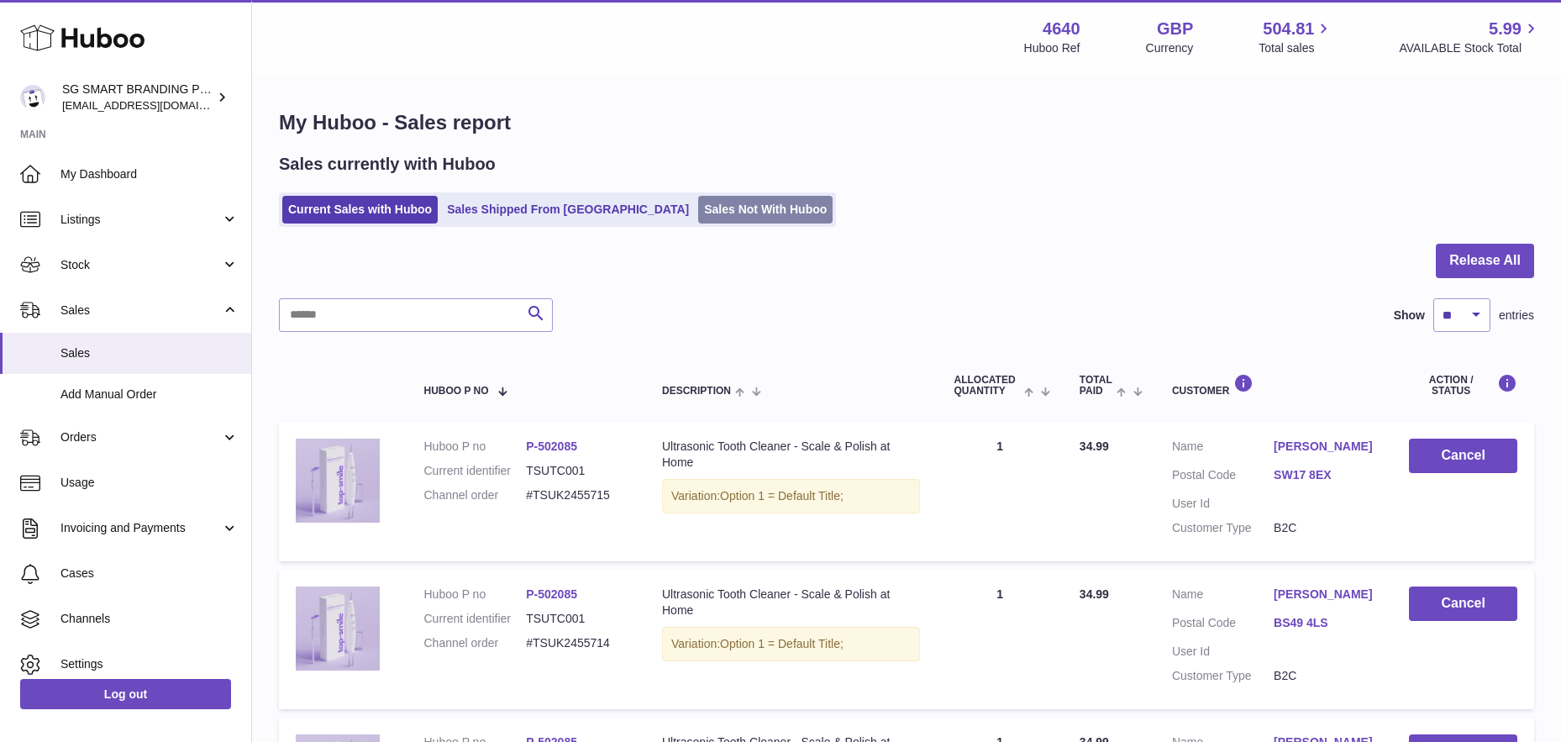
click at [698, 207] on link "Sales Not With Huboo" at bounding box center [765, 210] width 134 height 28
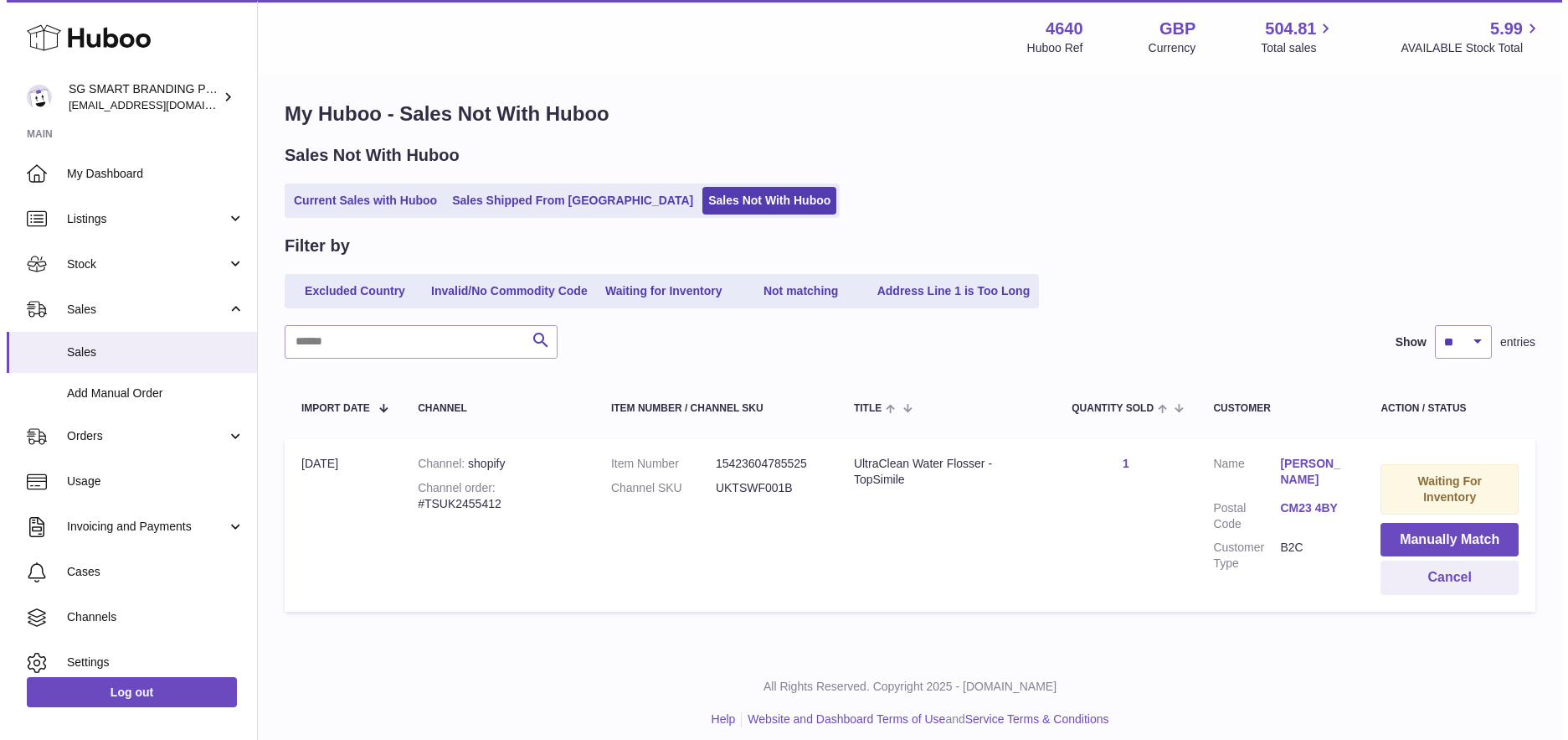
scroll to position [21, 0]
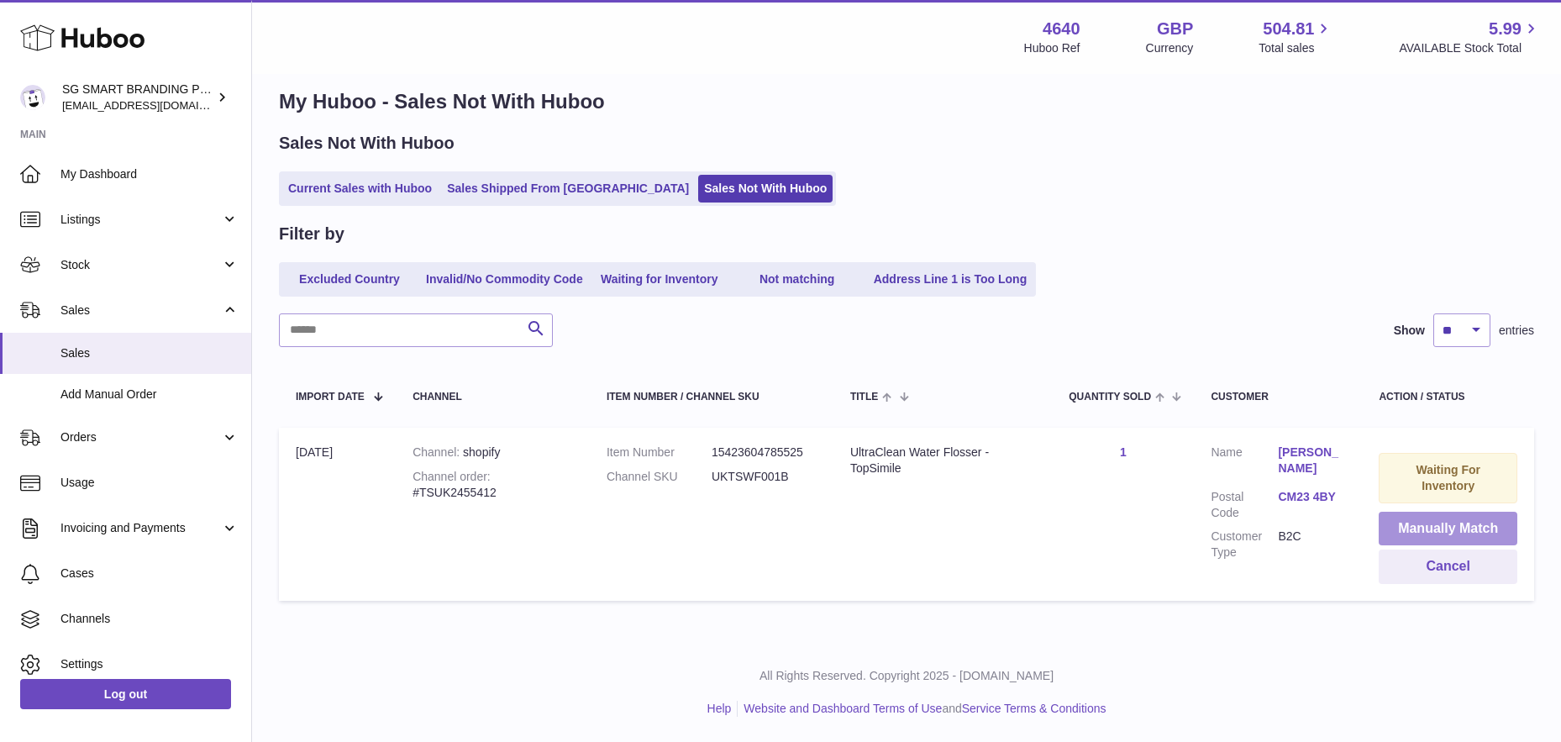
click at [1435, 523] on button "Manually Match" at bounding box center [1447, 529] width 139 height 34
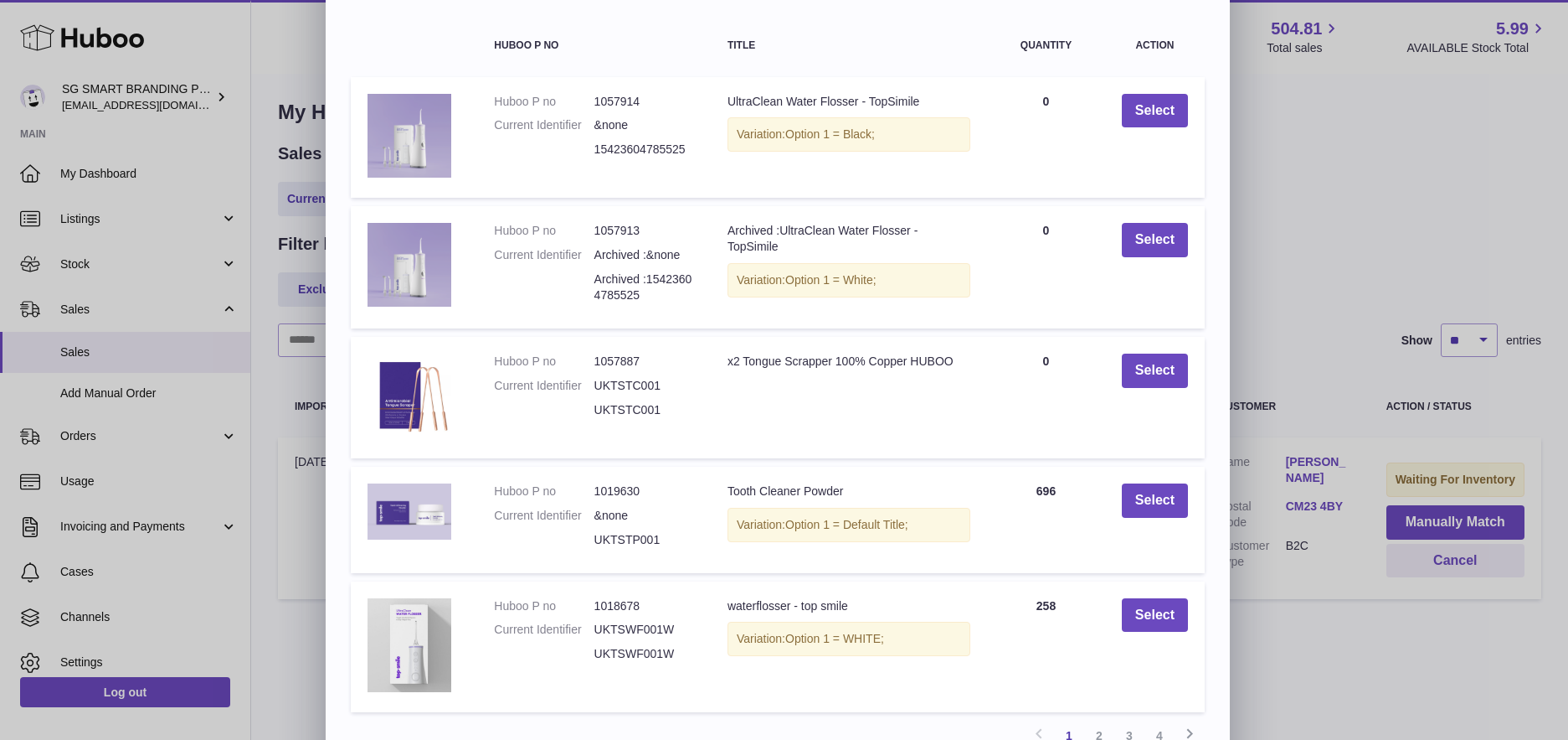
scroll to position [209, 0]
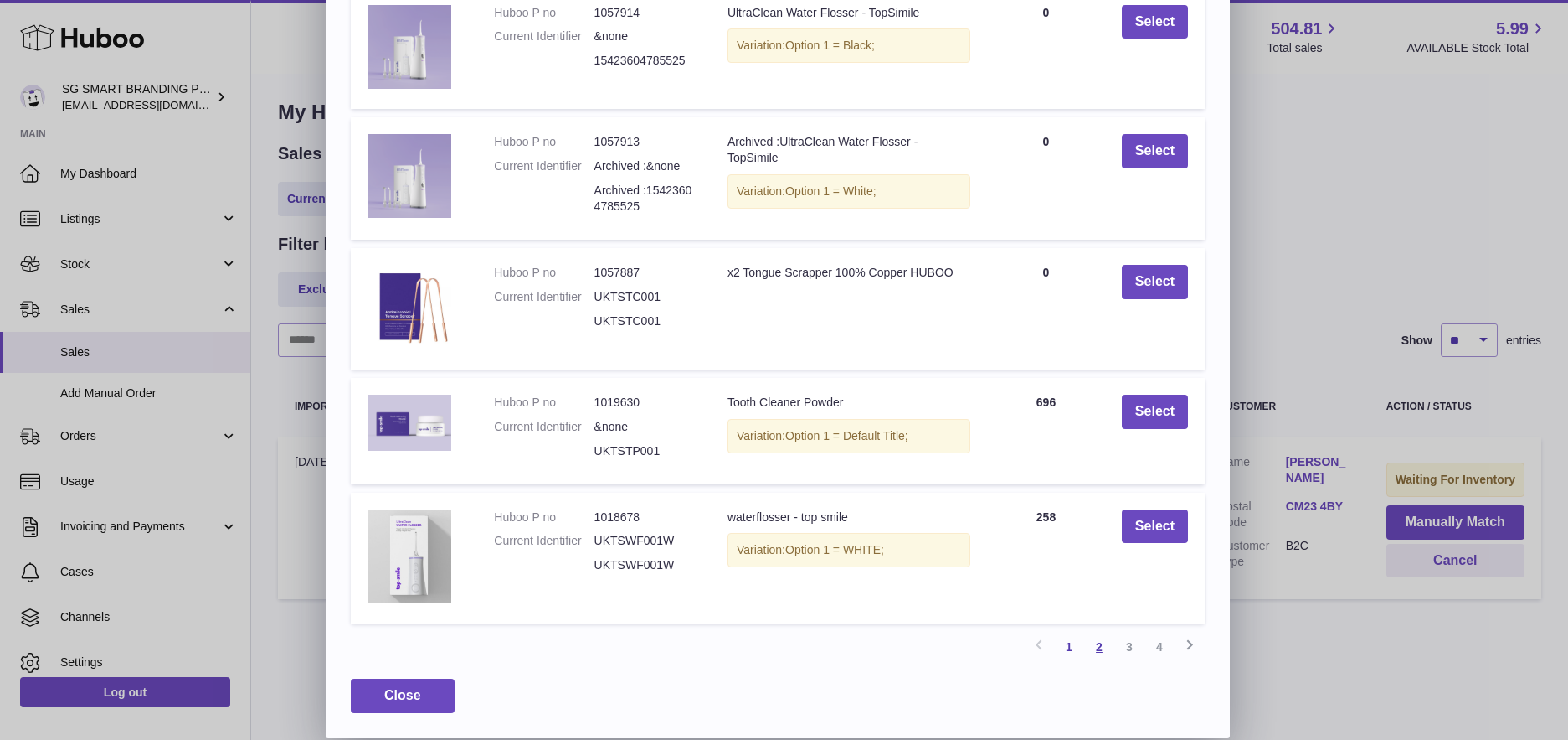
click at [1105, 646] on link "2" at bounding box center [1099, 646] width 30 height 30
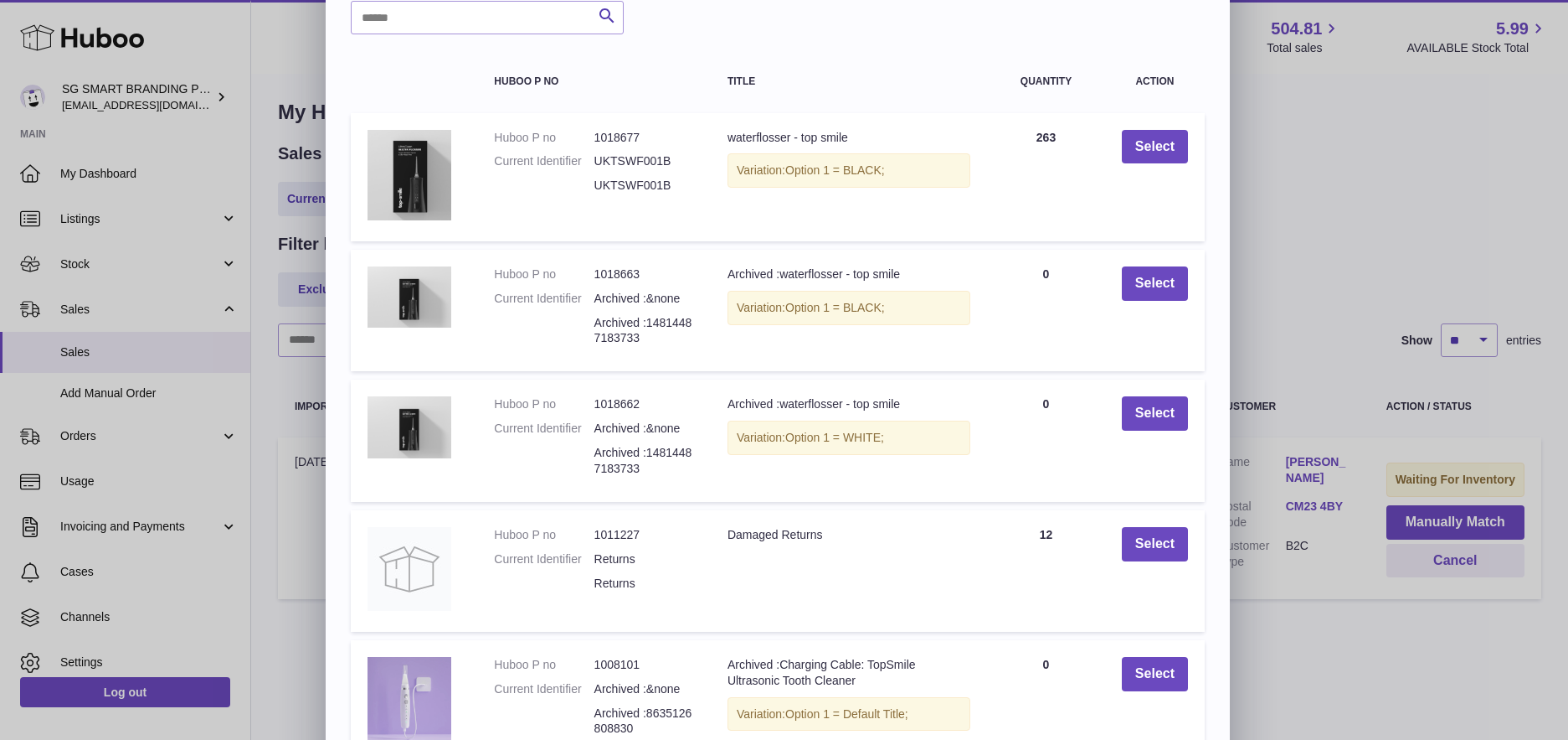
scroll to position [0, 0]
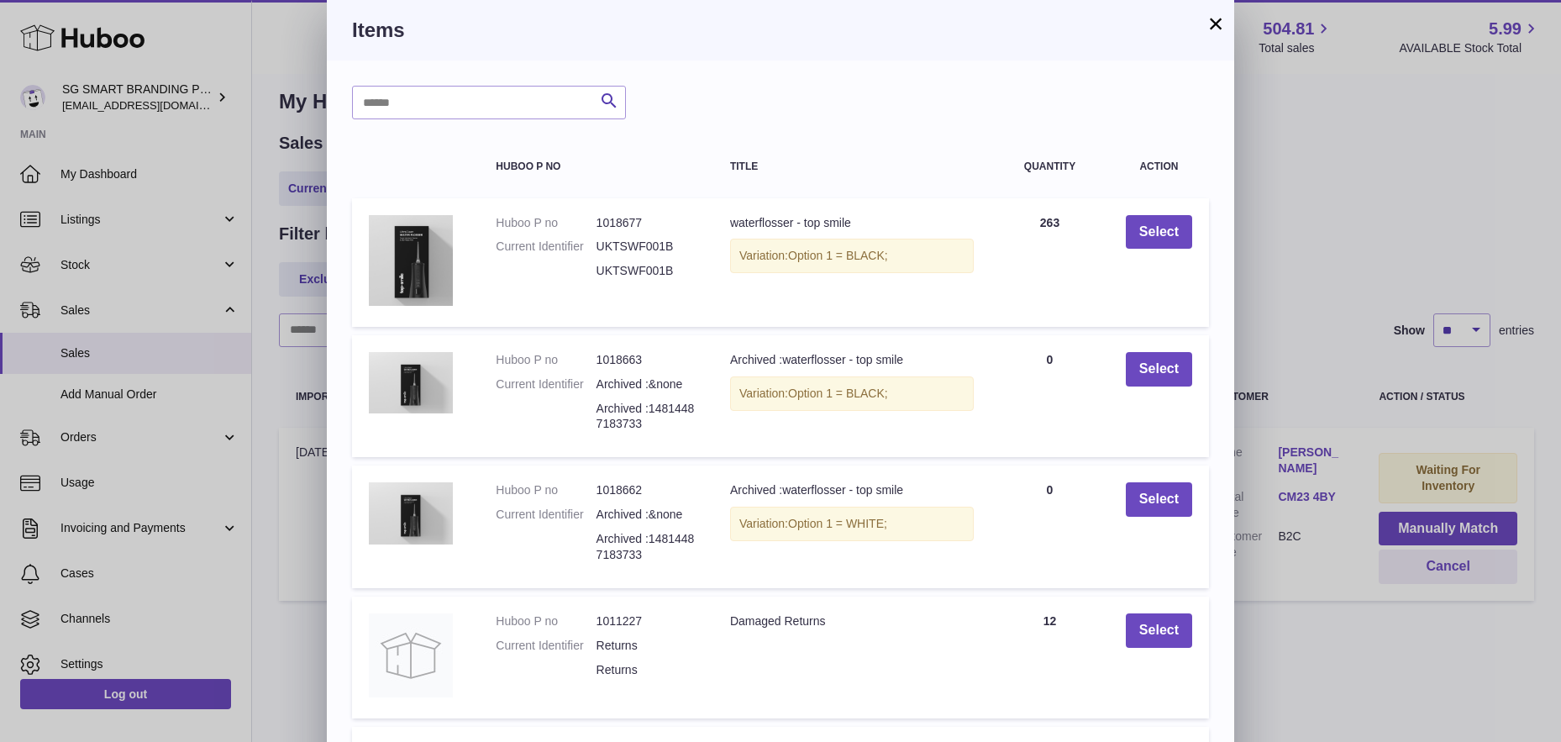
click at [1315, 176] on div "× Items Search Huboo P no Title Quantity Action Huboo P no 1018677 Current Iden…" at bounding box center [780, 481] width 1561 height 963
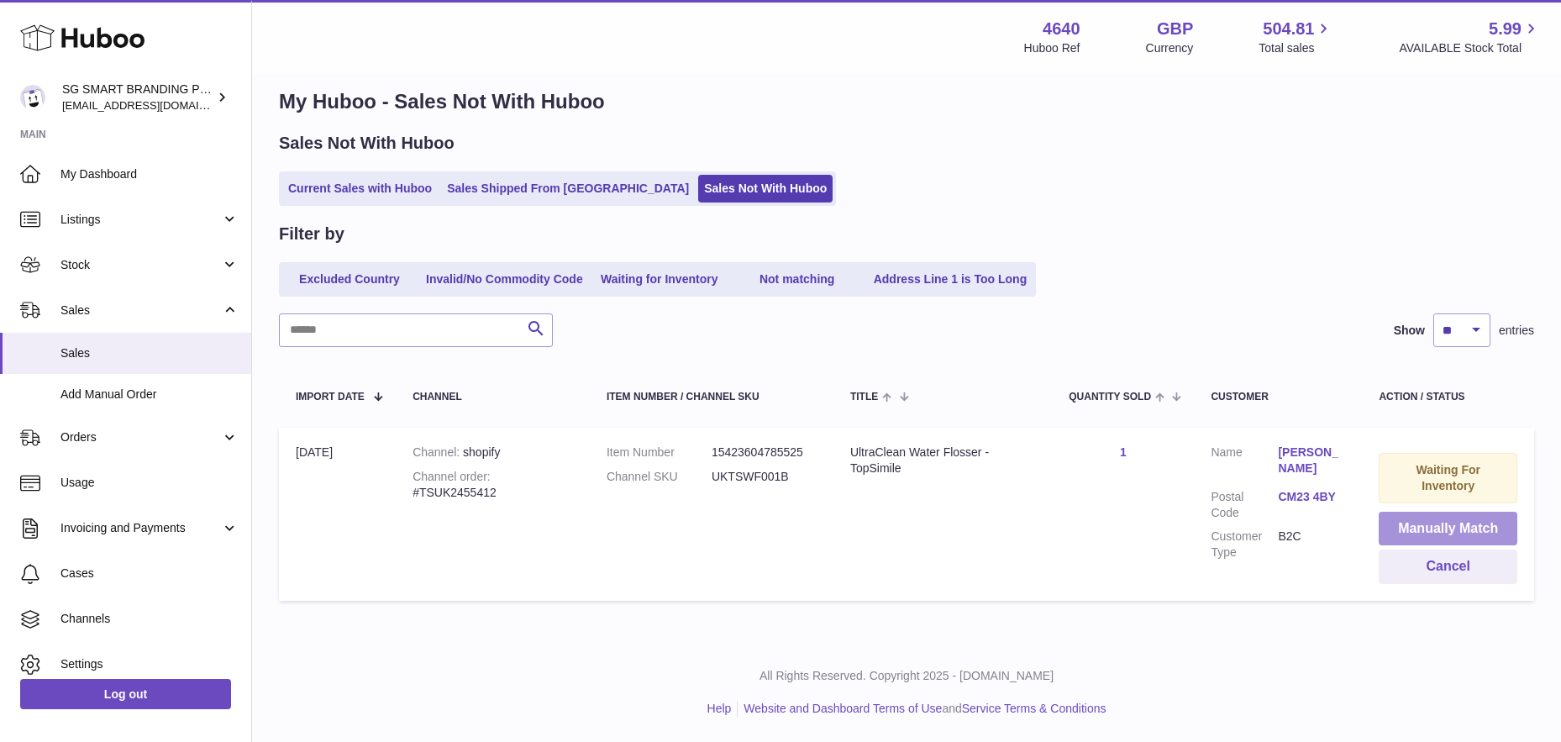
click at [1430, 528] on button "Manually Match" at bounding box center [1447, 529] width 139 height 34
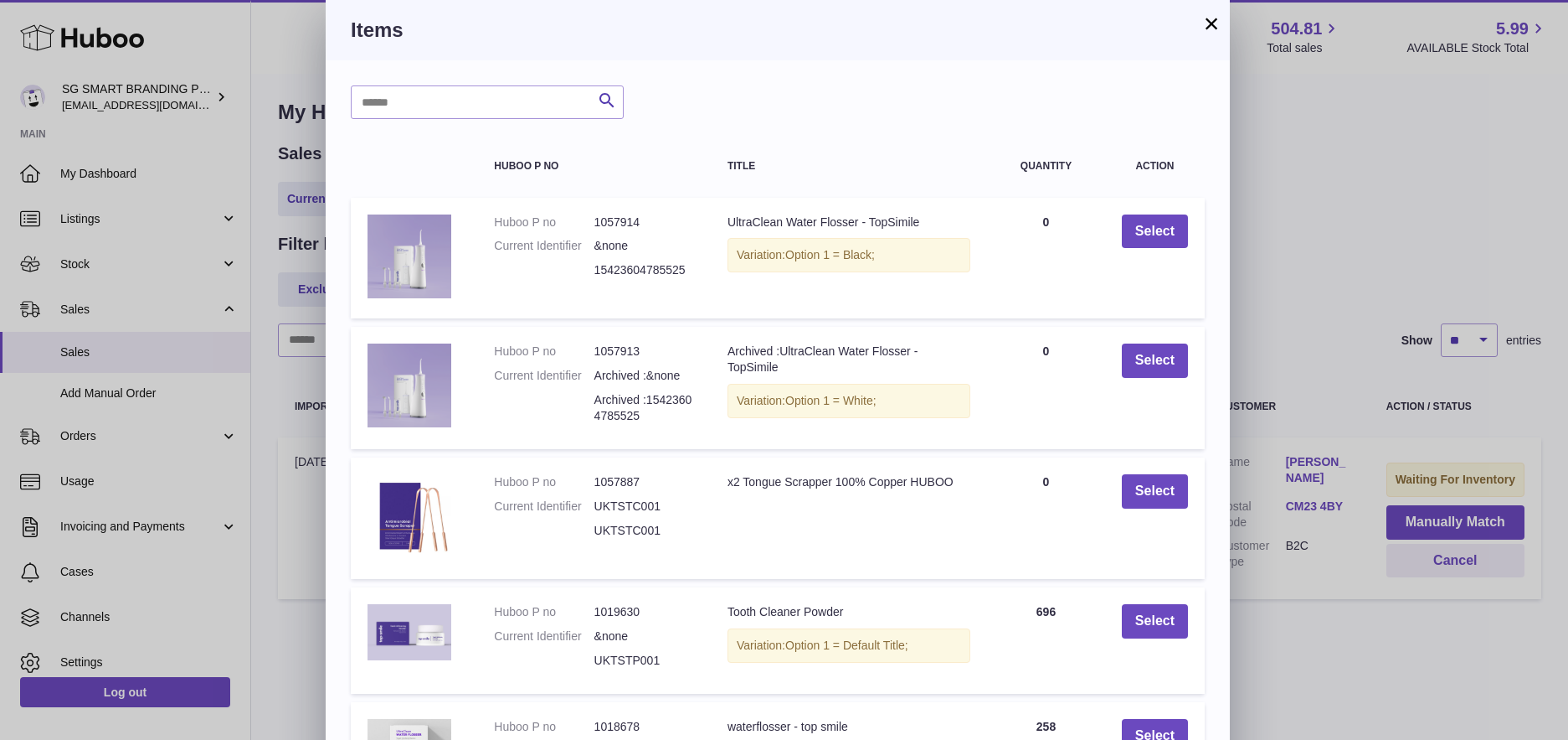
click at [1345, 635] on div "× Items Search Huboo P no Title Quantity Action Huboo P no 1057914 Current Iden…" at bounding box center [784, 474] width 1568 height 947
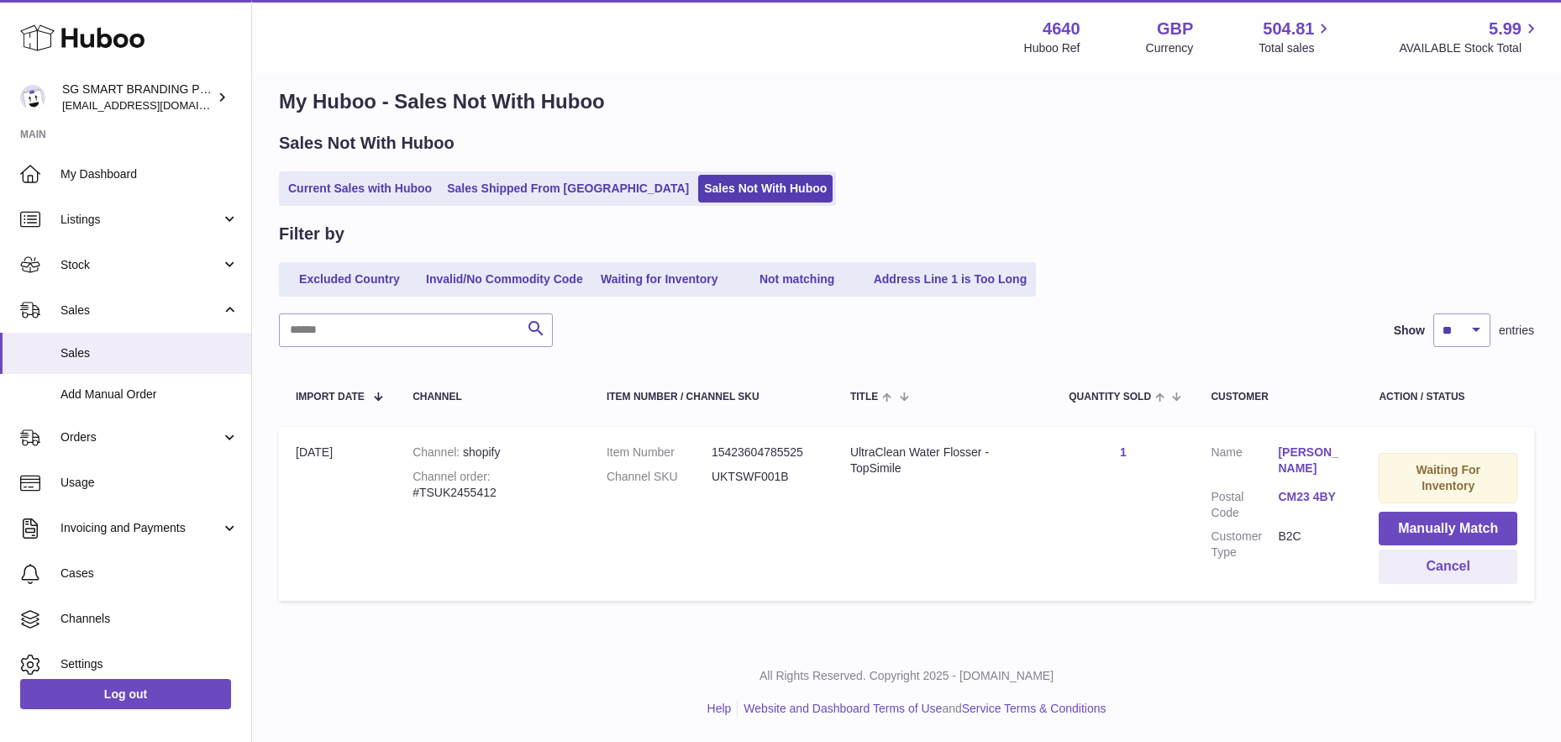
click at [805, 561] on td "Item Number 15423604785525 Channel SKU UKTSWF001B" at bounding box center [712, 514] width 244 height 173
click at [1463, 530] on button "Manually Match" at bounding box center [1447, 529] width 139 height 34
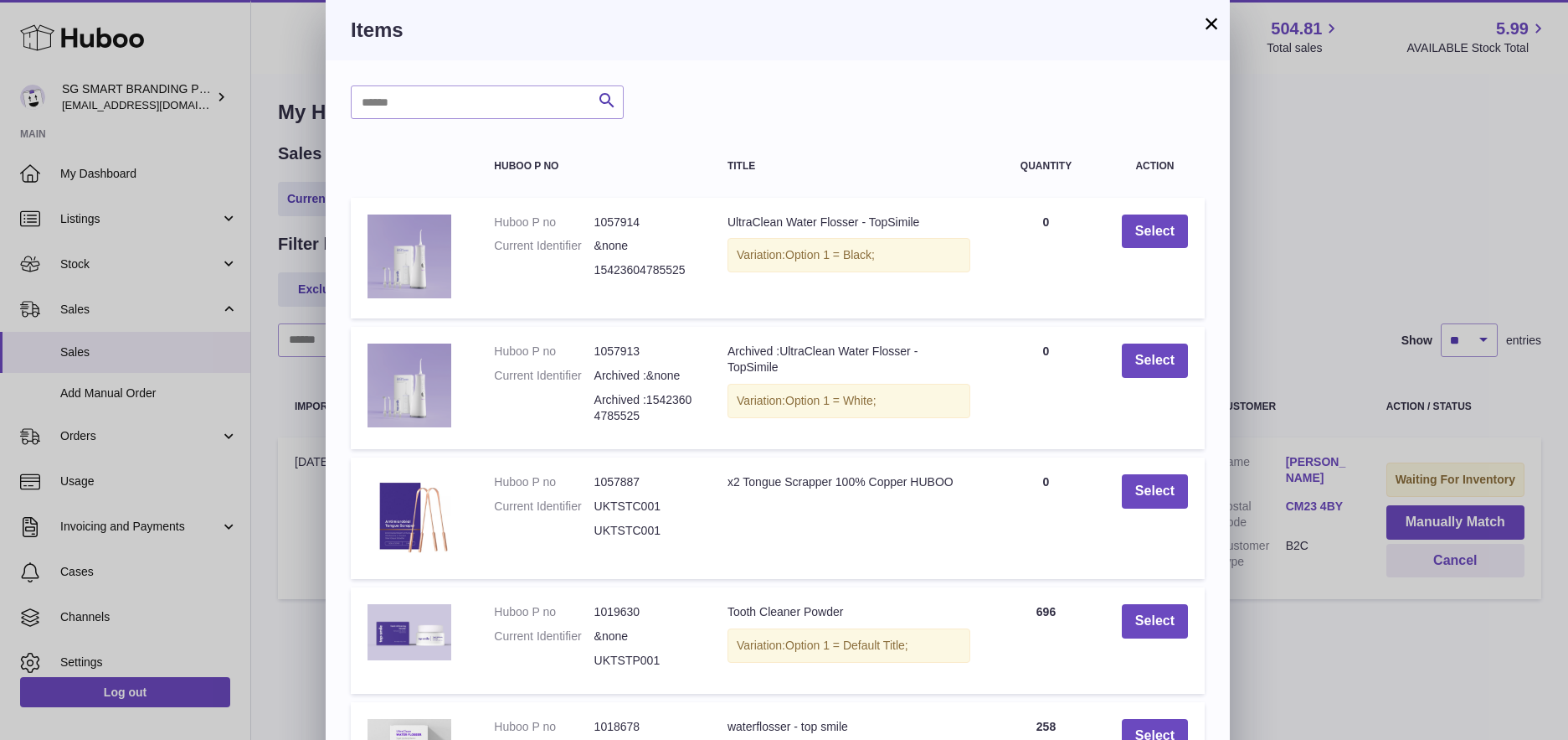
click at [1210, 24] on button "×" at bounding box center [1211, 23] width 20 height 20
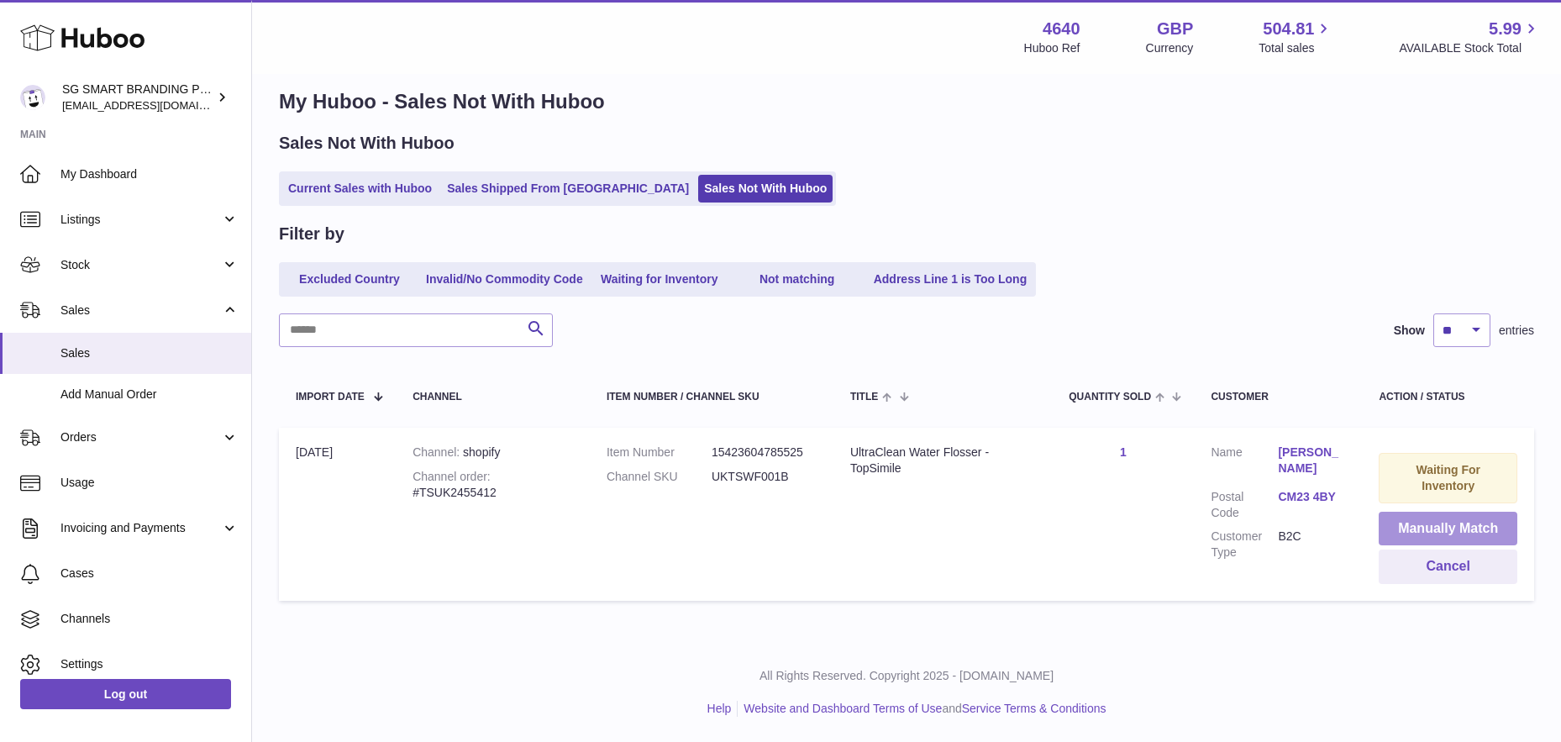
click at [1441, 528] on button "Manually Match" at bounding box center [1447, 529] width 139 height 34
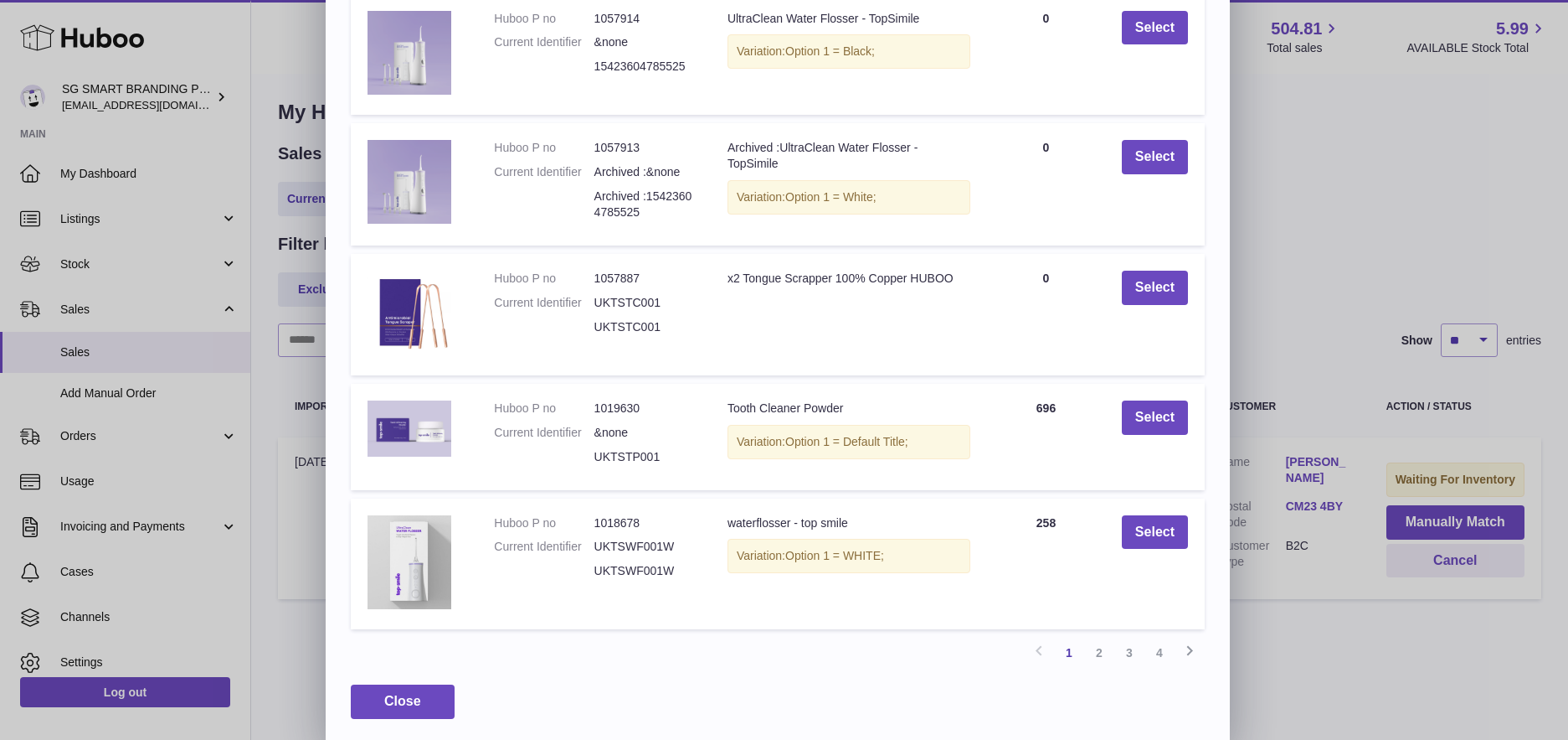
scroll to position [209, 0]
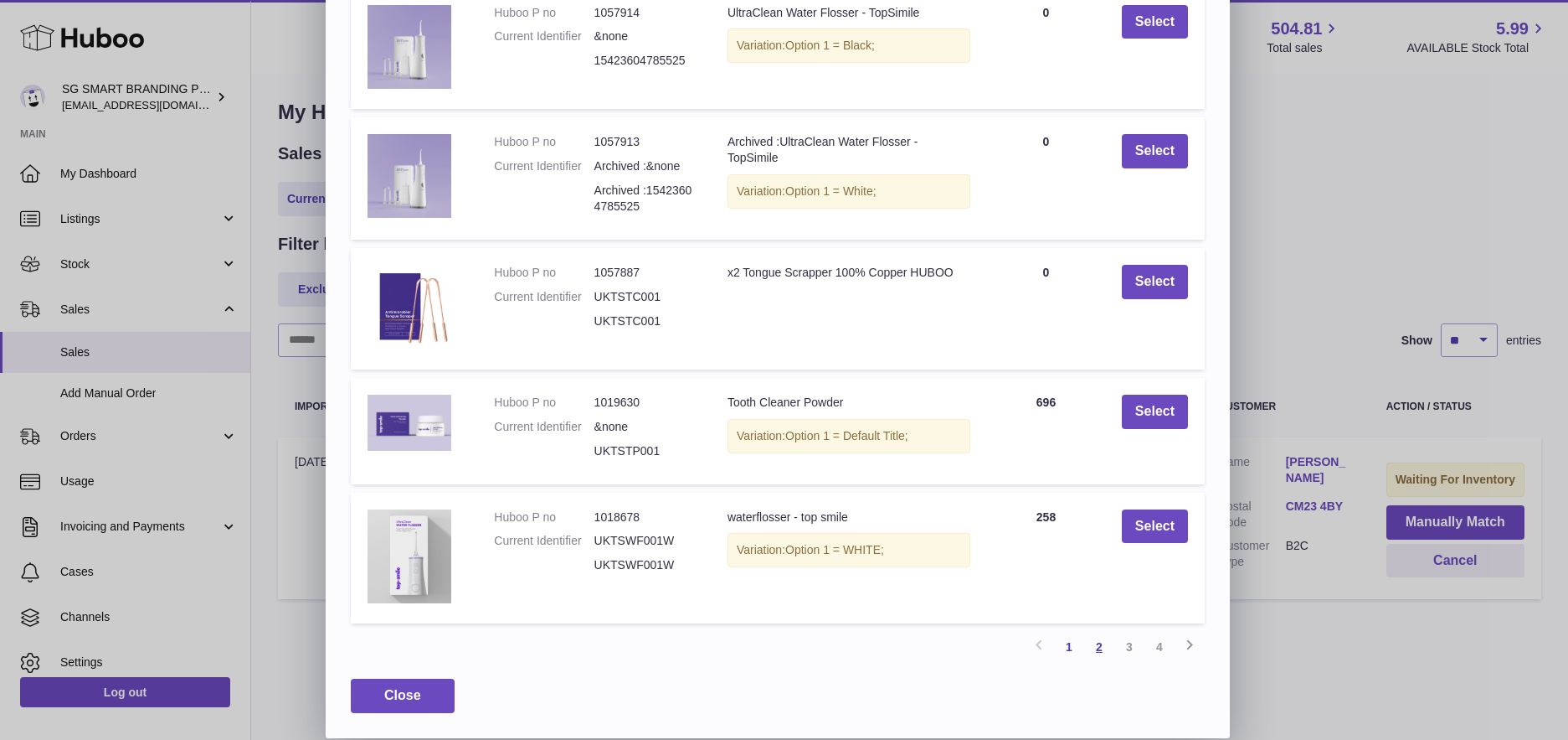
click at [1102, 646] on link "2" at bounding box center [1099, 646] width 30 height 30
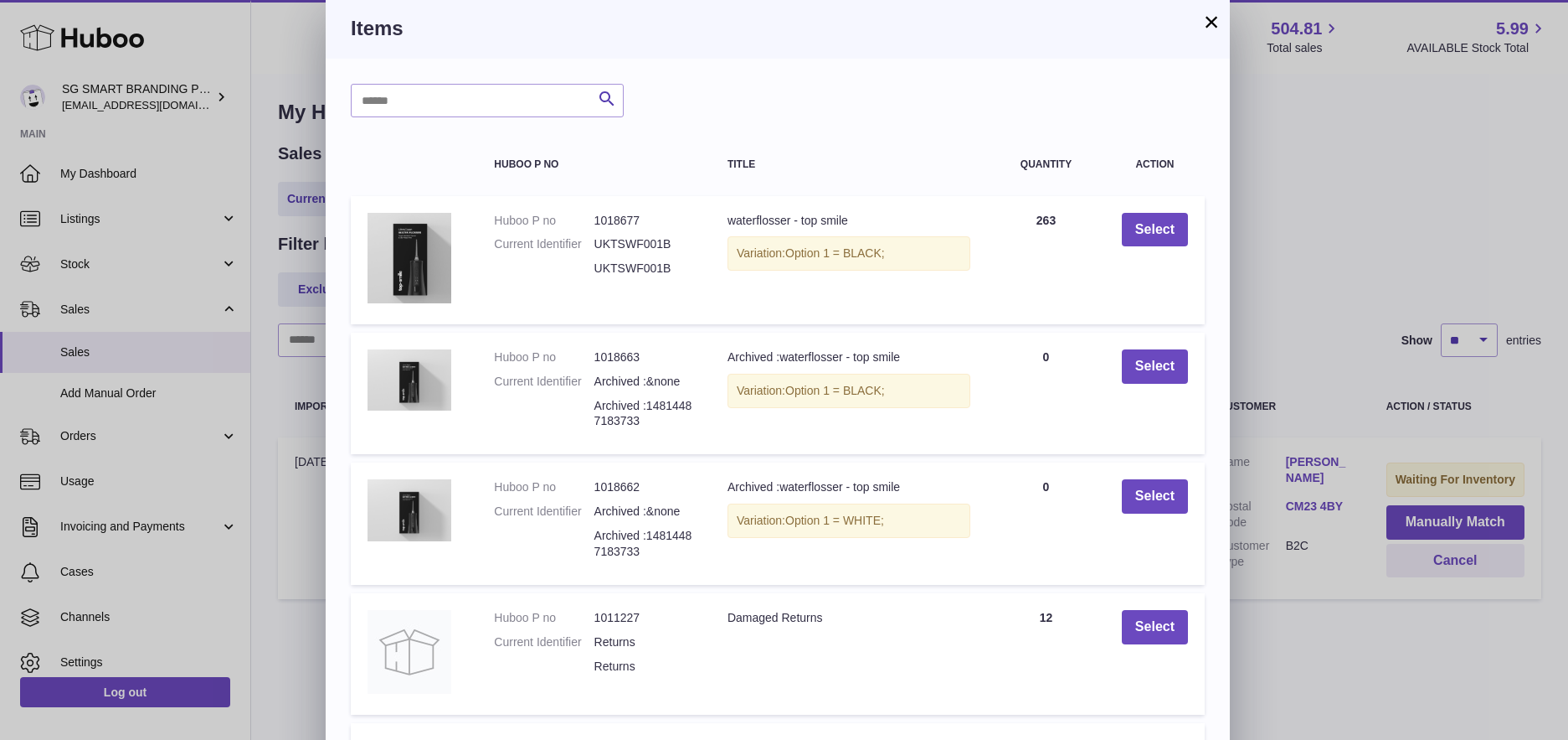
scroll to position [0, 0]
click at [628, 271] on dd "UKTSWF001B" at bounding box center [644, 270] width 100 height 16
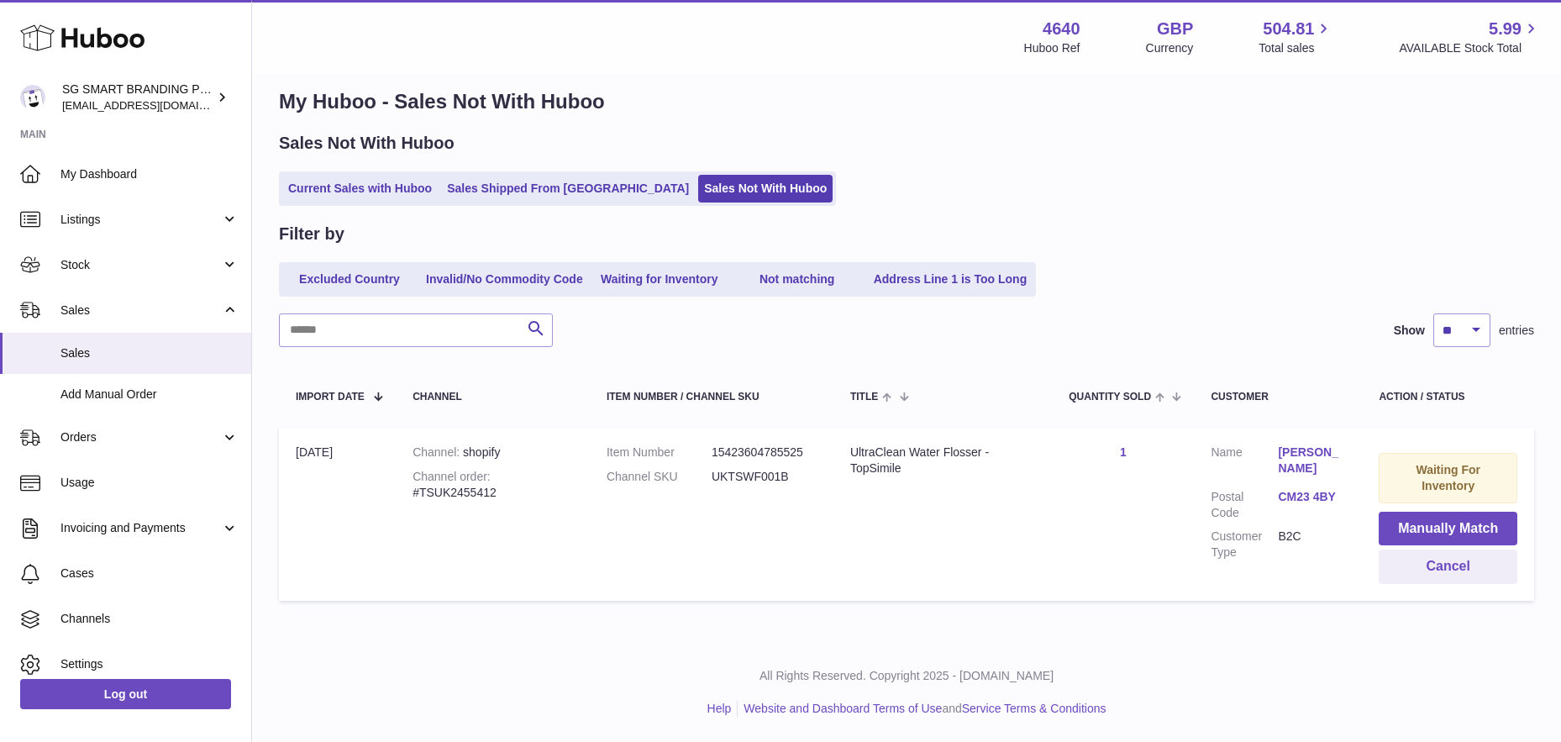
click at [1258, 249] on div at bounding box center [780, 371] width 1561 height 742
click at [756, 457] on dd "15423604785525" at bounding box center [763, 452] width 105 height 16
click at [758, 515] on td "Item Number 15423604785525 Channel SKU UKTSWF001B" at bounding box center [712, 514] width 244 height 173
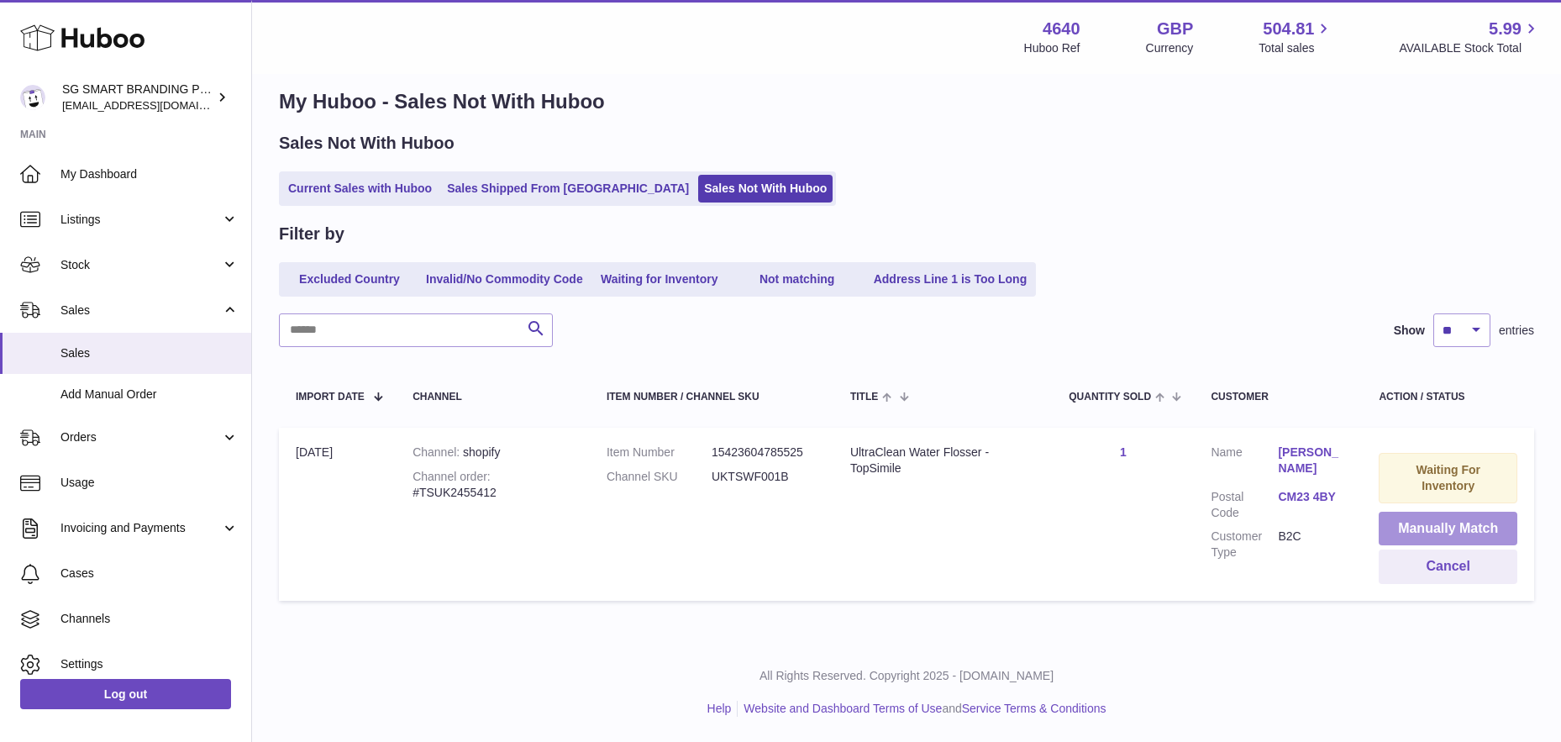
click at [1405, 527] on button "Manually Match" at bounding box center [1447, 529] width 139 height 34
click at [1354, 167] on div "× Items Search Huboo P no Title Quantity Action Huboo P no 1057914 Current Iden…" at bounding box center [780, 475] width 1561 height 950
click at [1443, 527] on button "Manually Match" at bounding box center [1447, 529] width 139 height 34
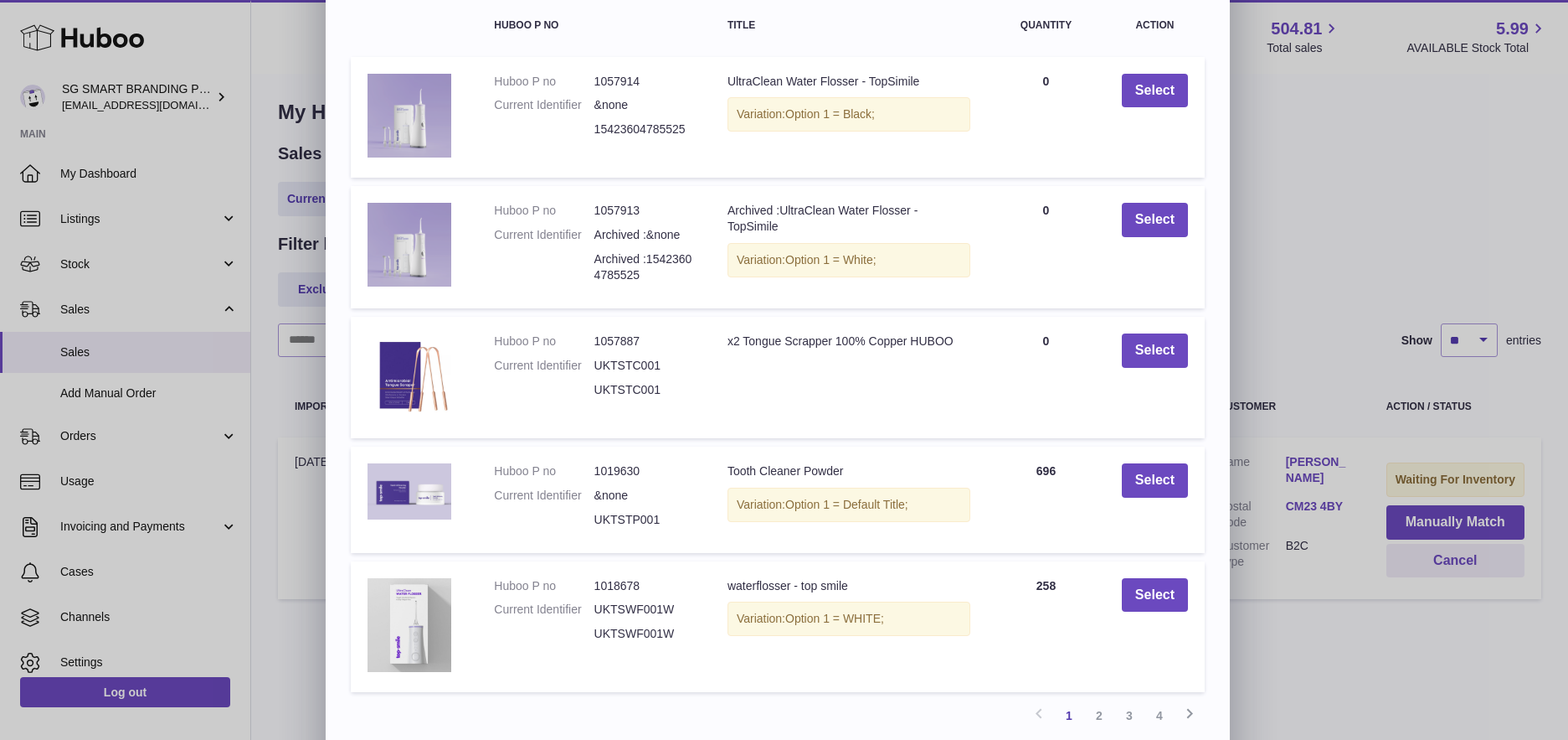
scroll to position [209, 0]
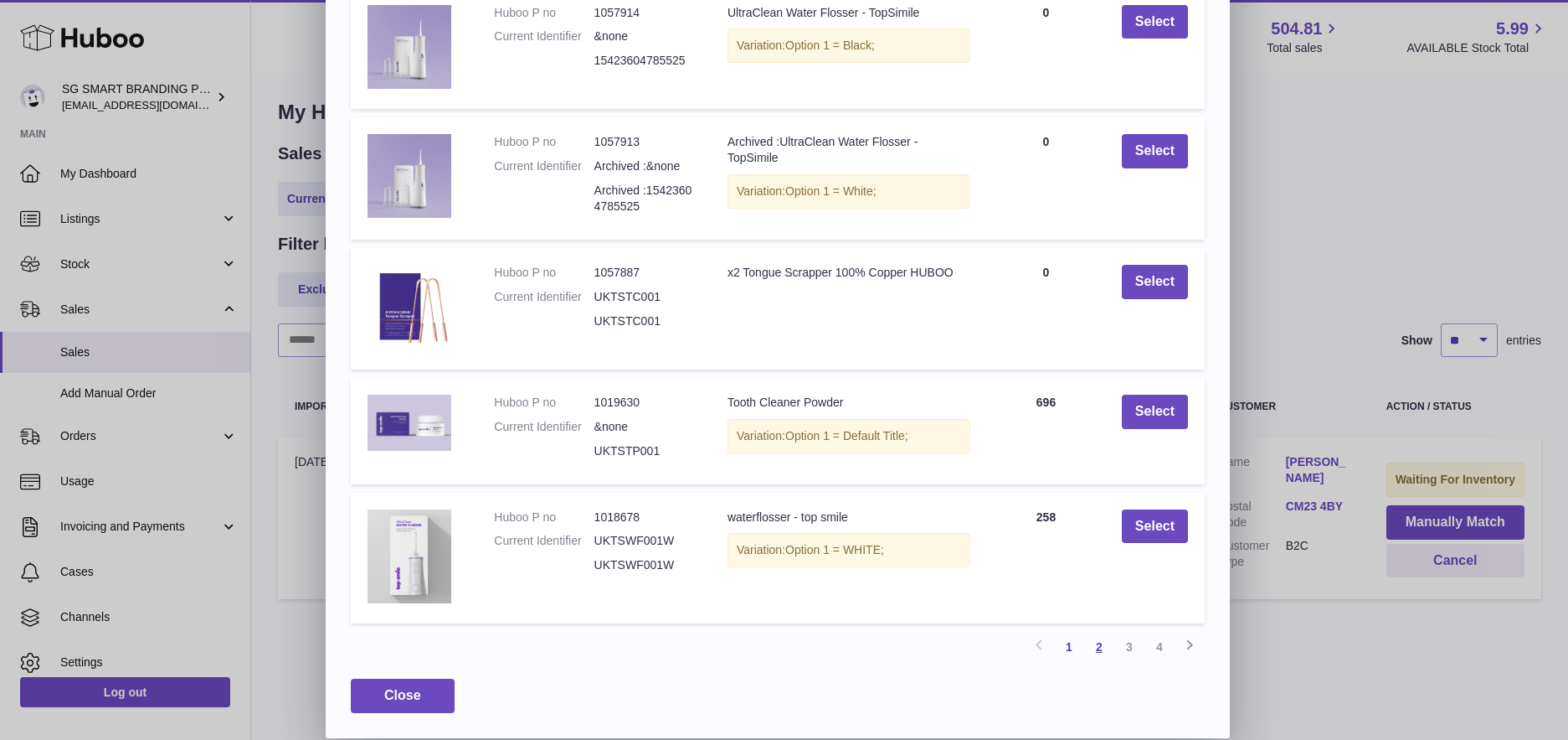
click at [1101, 651] on link "2" at bounding box center [1099, 646] width 30 height 30
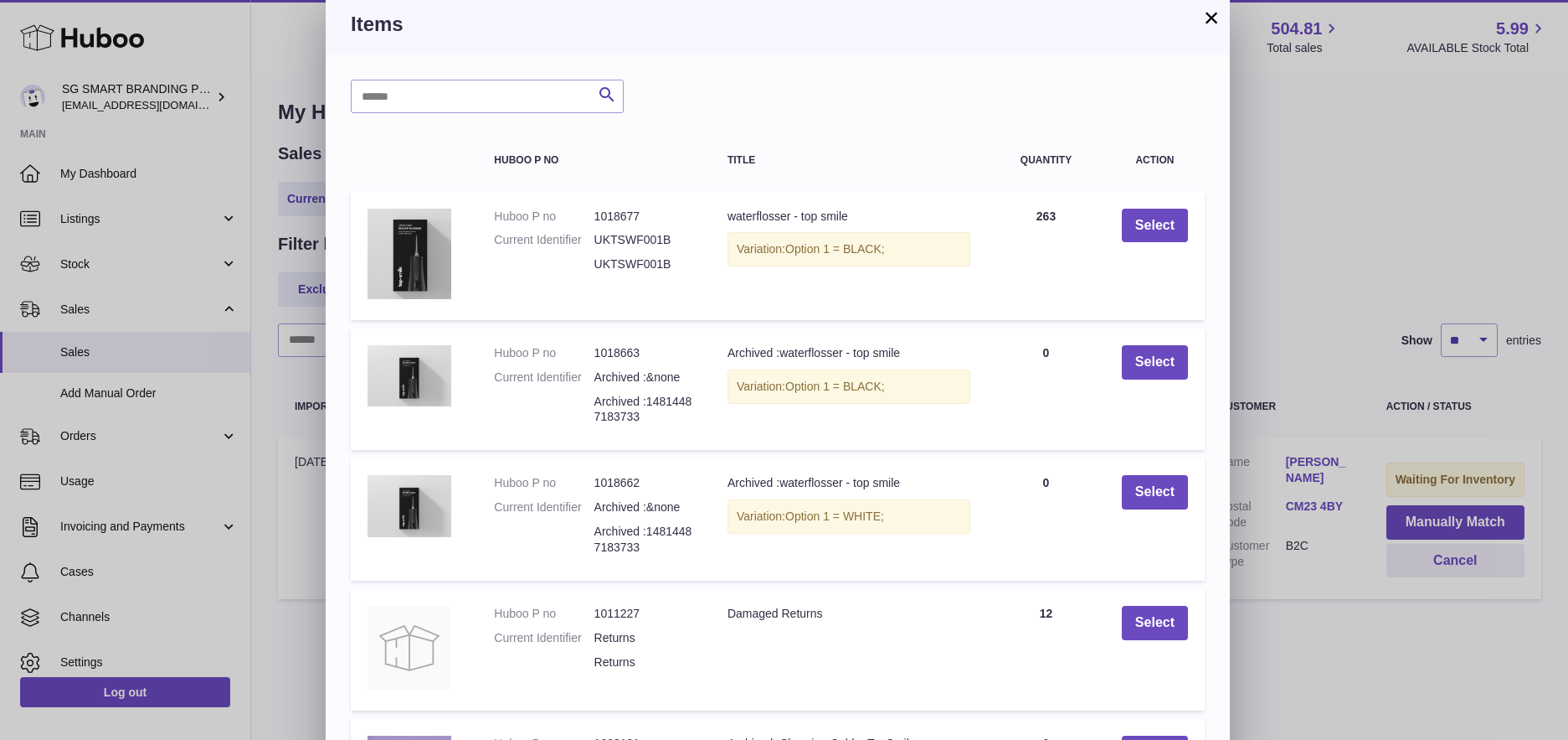
scroll to position [0, 0]
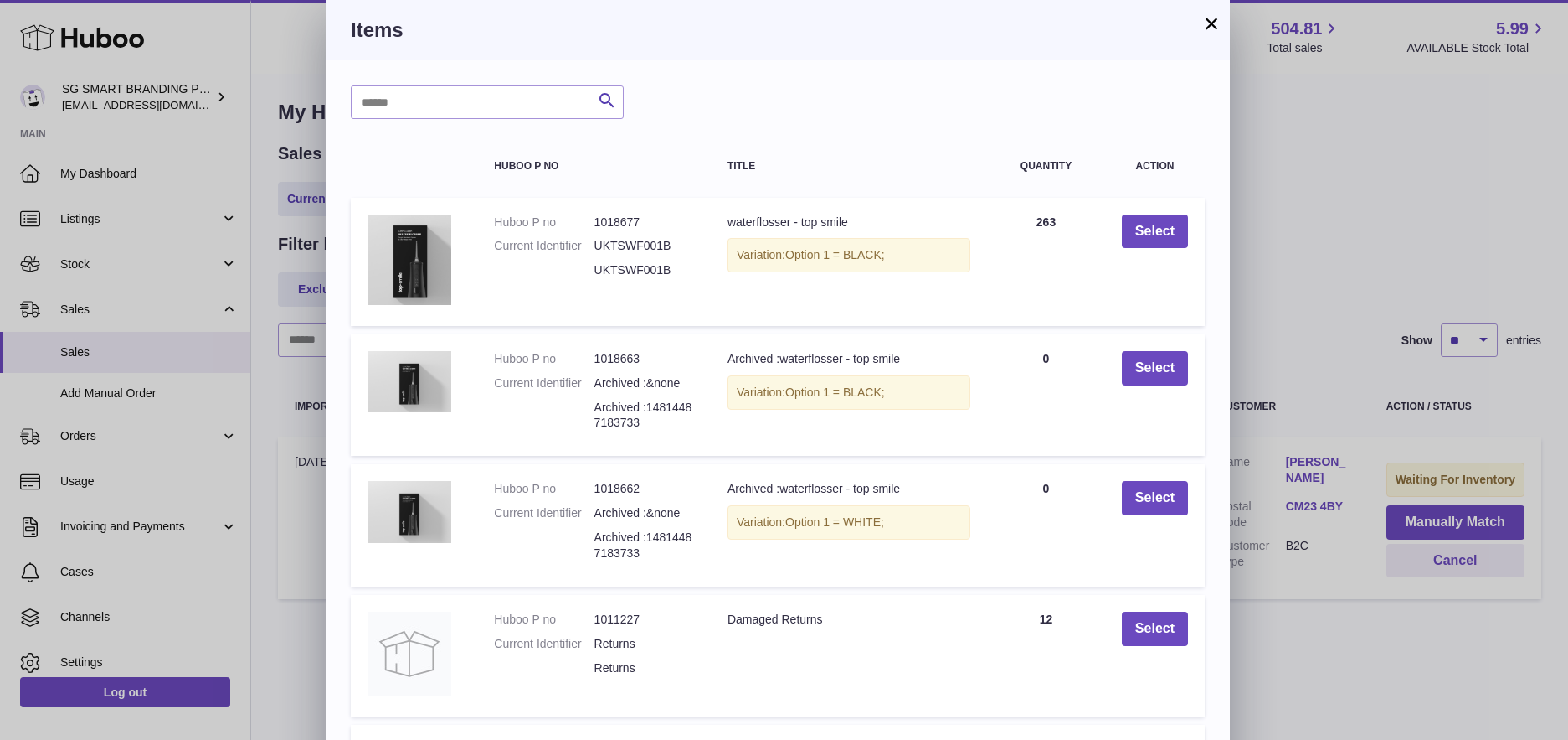
click at [1326, 321] on div "× Items Search Huboo P no Title Quantity Action Huboo P no 1018677 Current Iden…" at bounding box center [784, 480] width 1568 height 960
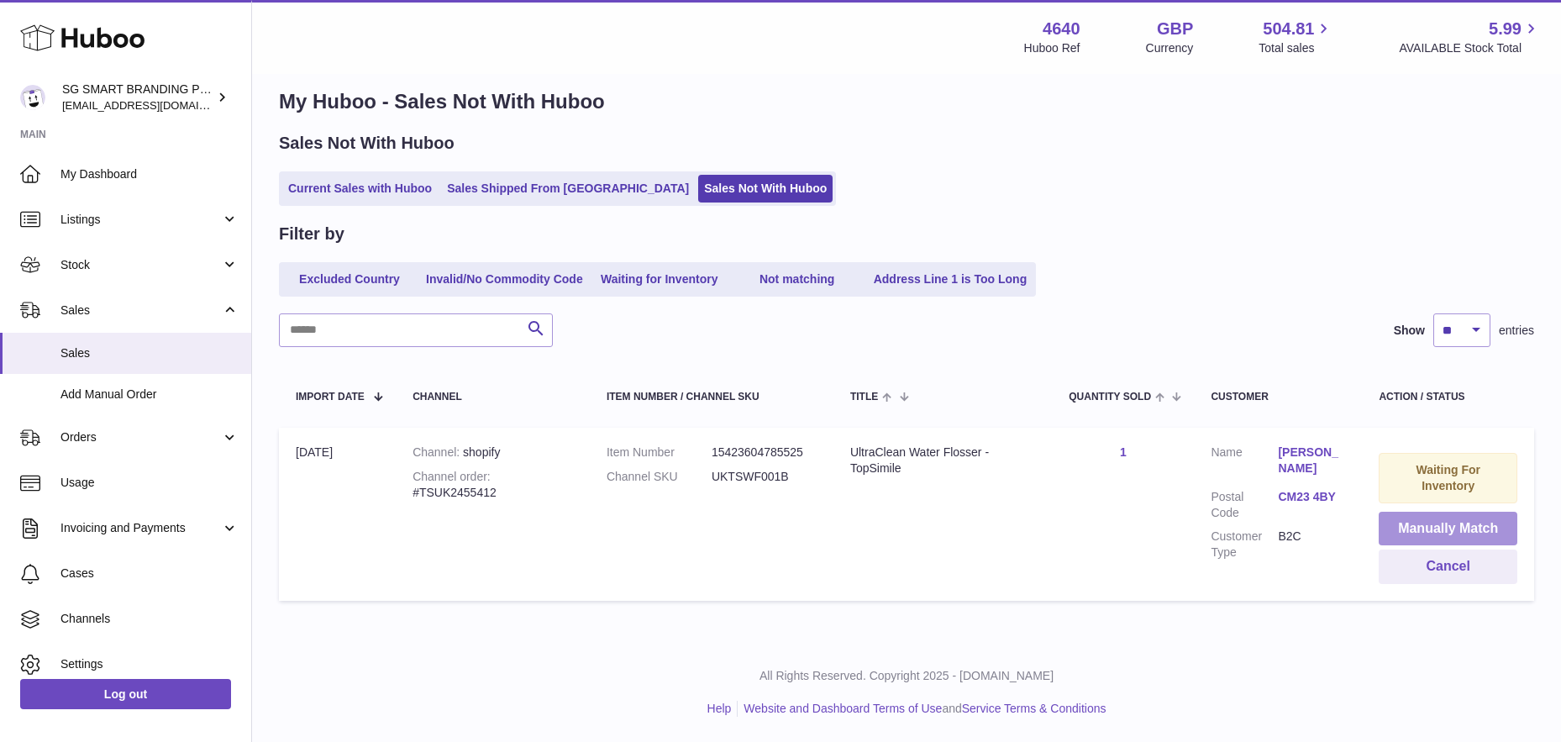
click at [1418, 524] on button "Manually Match" at bounding box center [1447, 529] width 139 height 34
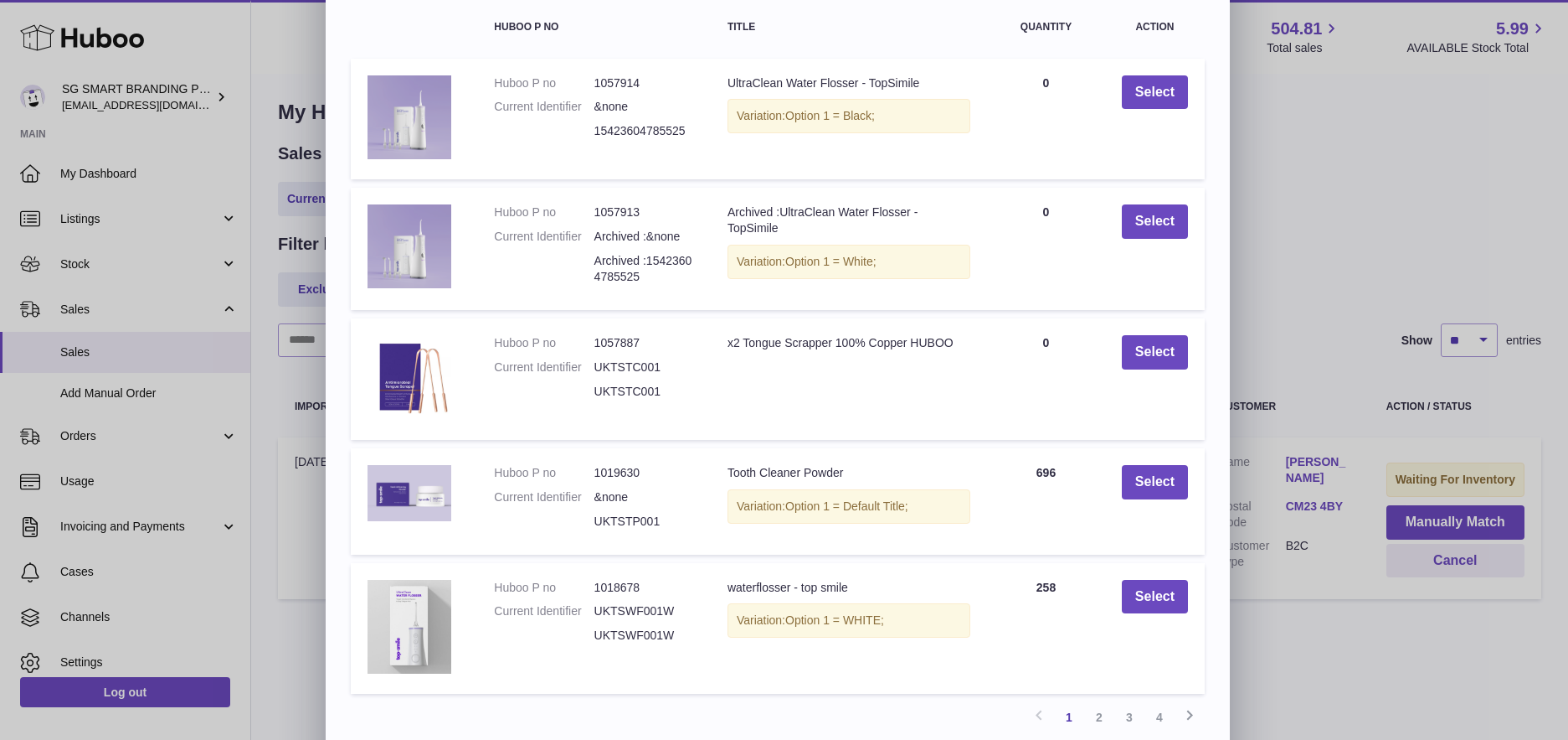
scroll to position [209, 0]
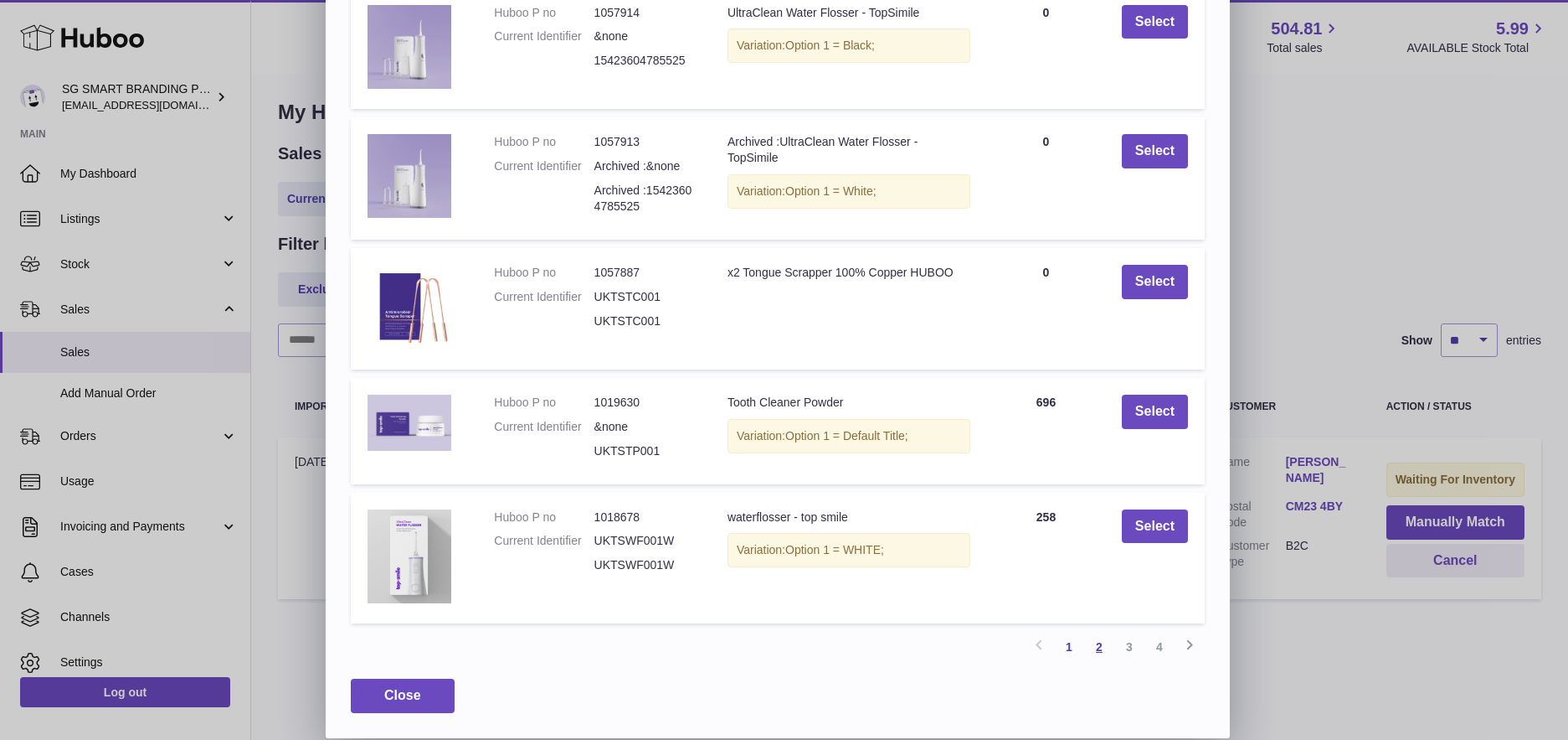
click at [1097, 634] on link "2" at bounding box center [1099, 646] width 30 height 30
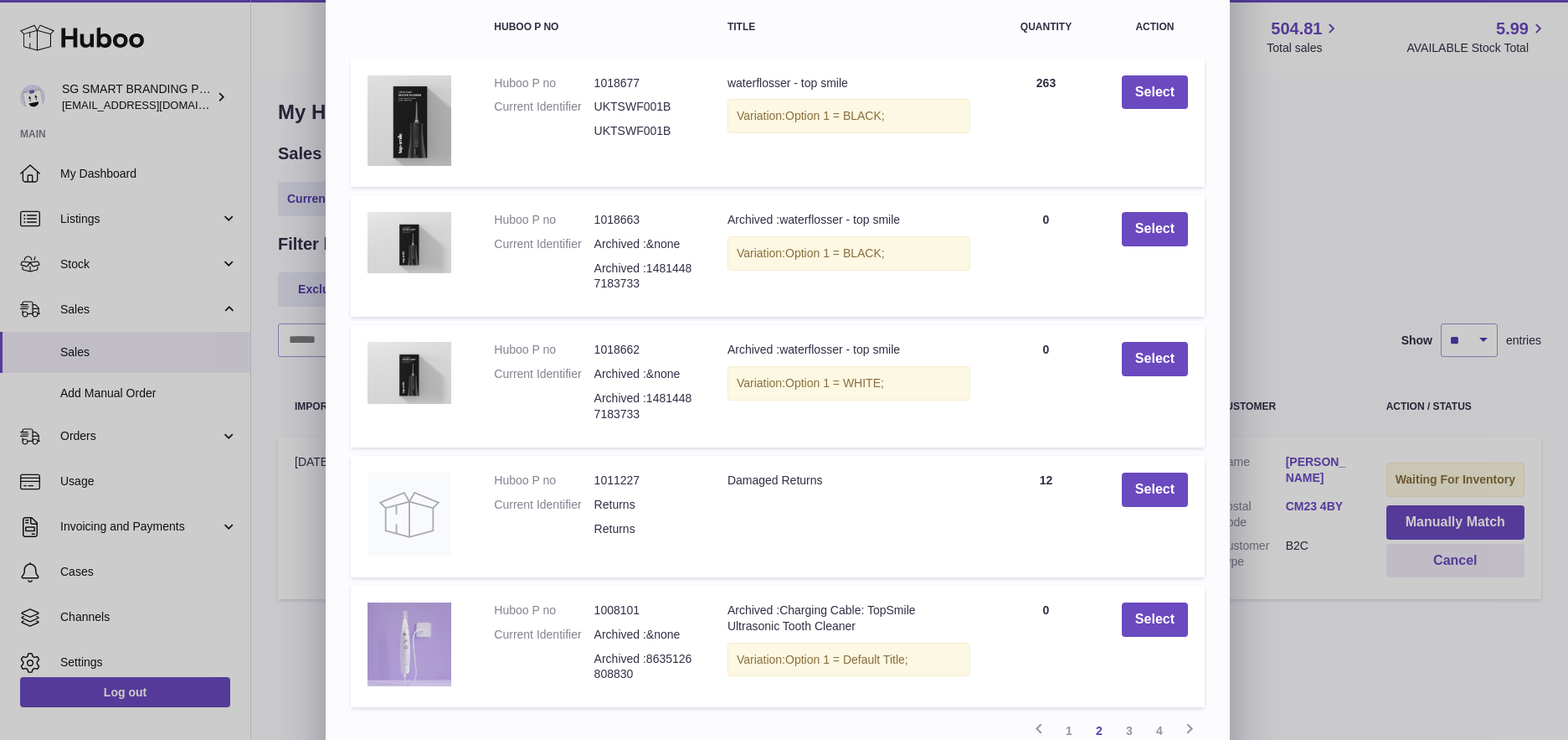
scroll to position [222, 0]
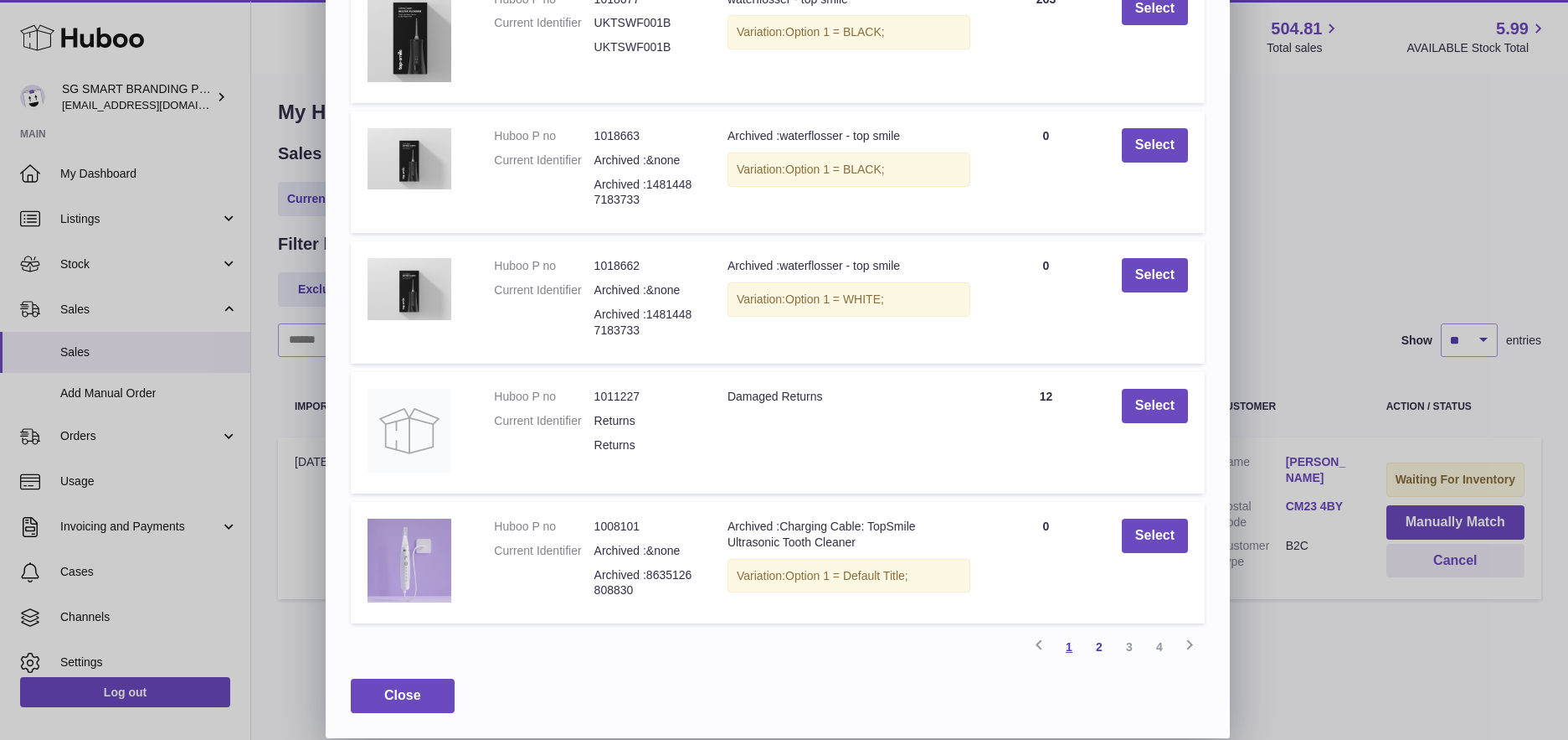
click at [1067, 649] on link "1" at bounding box center [1070, 646] width 30 height 30
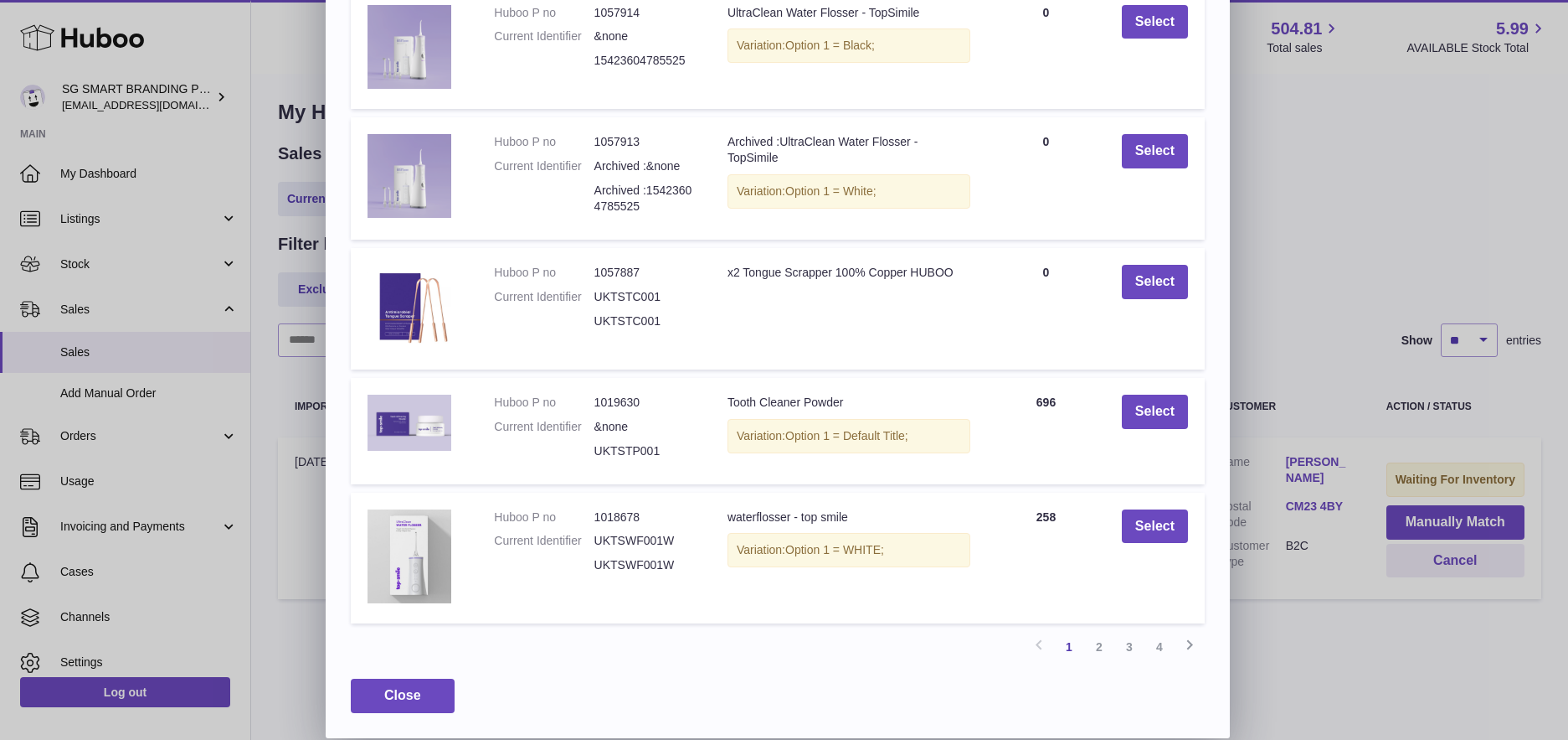
scroll to position [209, 0]
click at [1095, 646] on link "2" at bounding box center [1099, 646] width 30 height 30
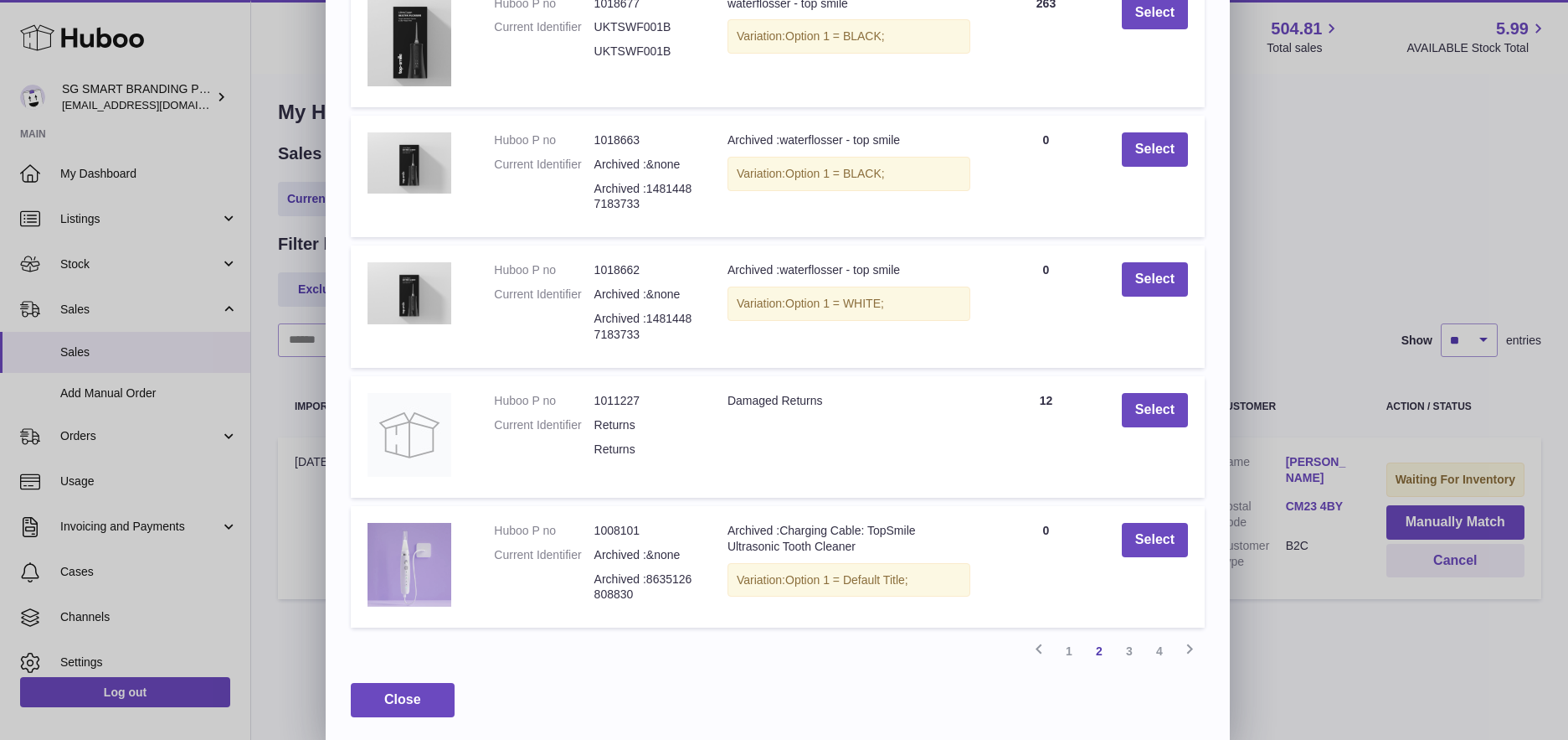
scroll to position [222, 0]
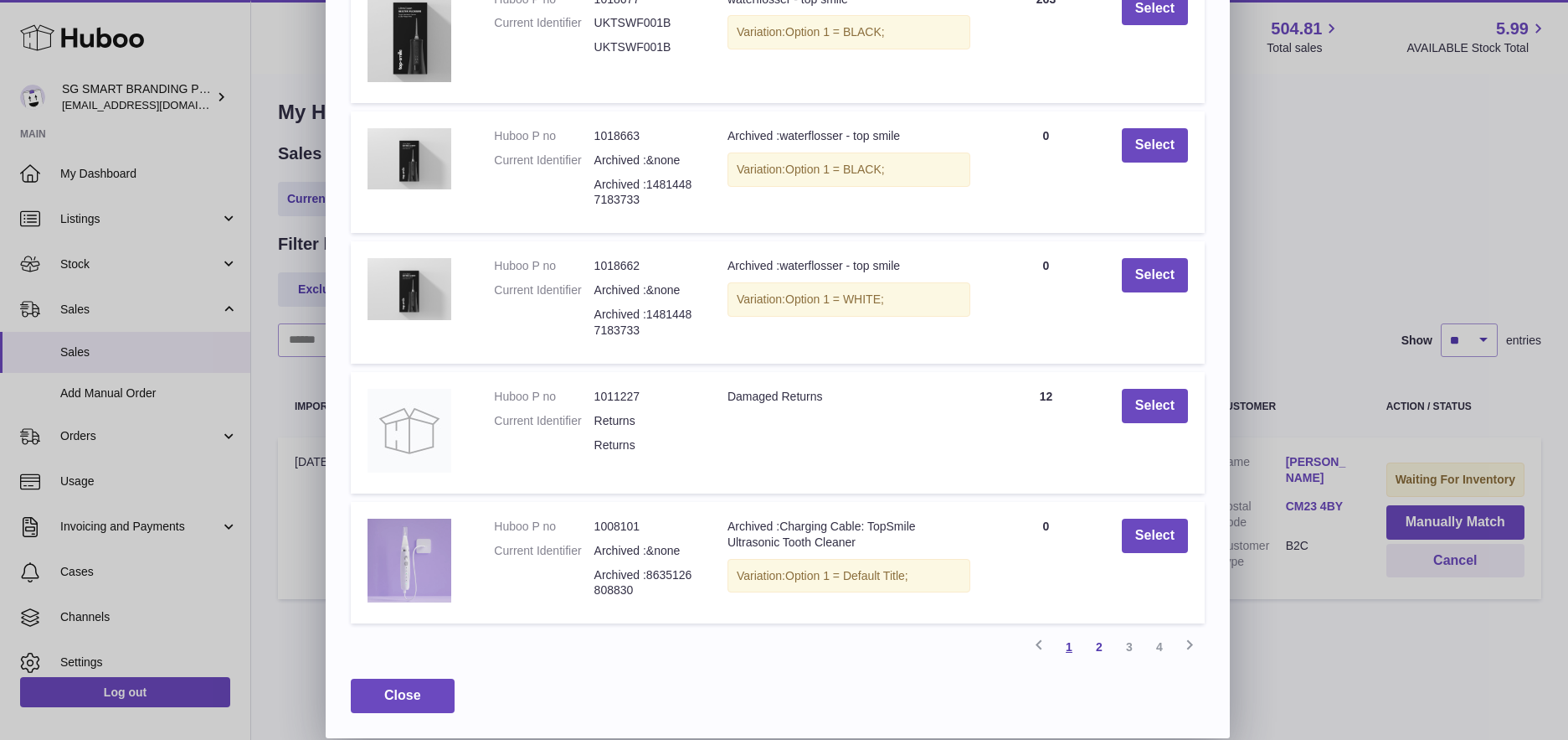
click at [1067, 649] on link "1" at bounding box center [1070, 646] width 30 height 30
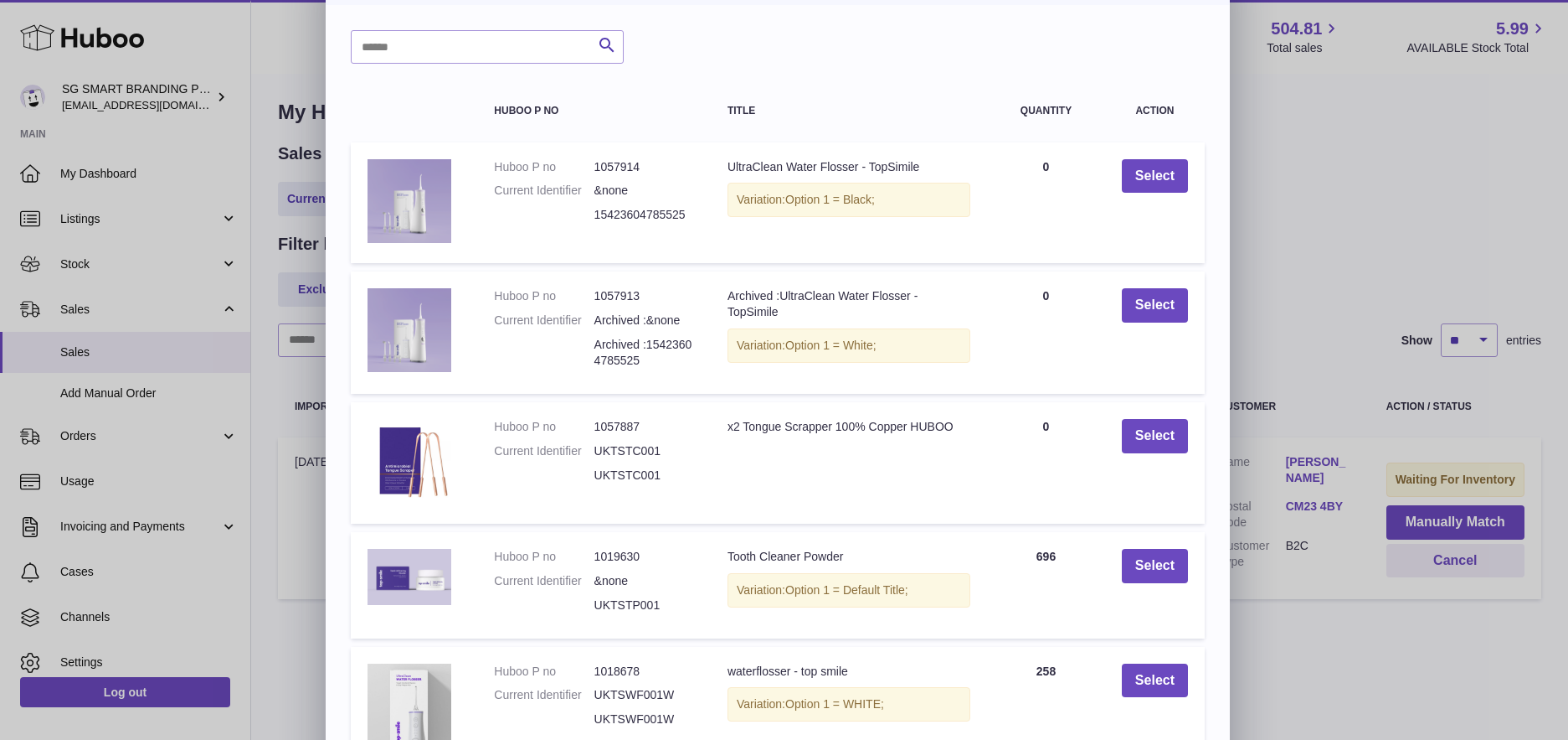
scroll to position [0, 0]
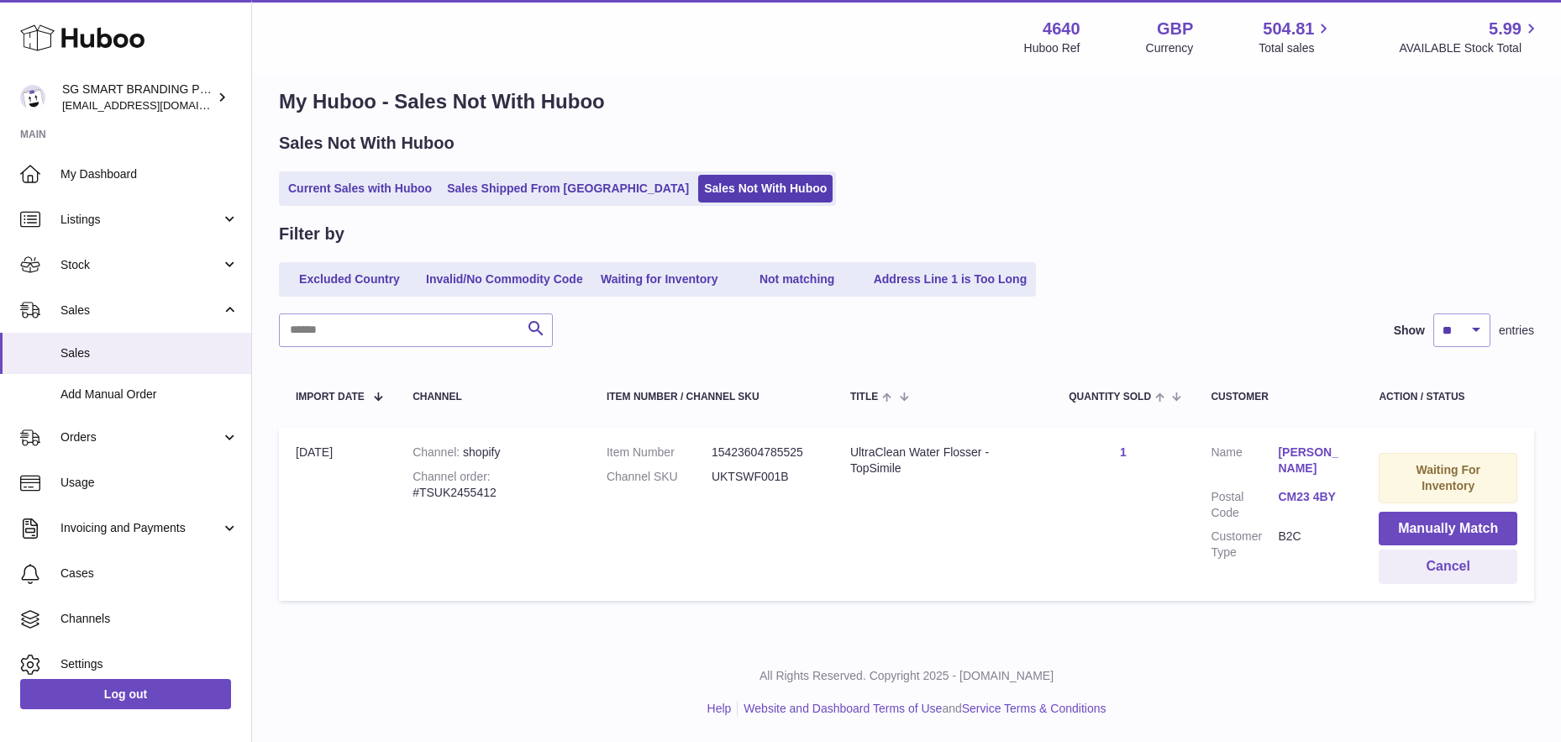
click at [1310, 293] on div at bounding box center [780, 371] width 1561 height 742
click at [1433, 526] on button "Manually Match" at bounding box center [1447, 529] width 139 height 34
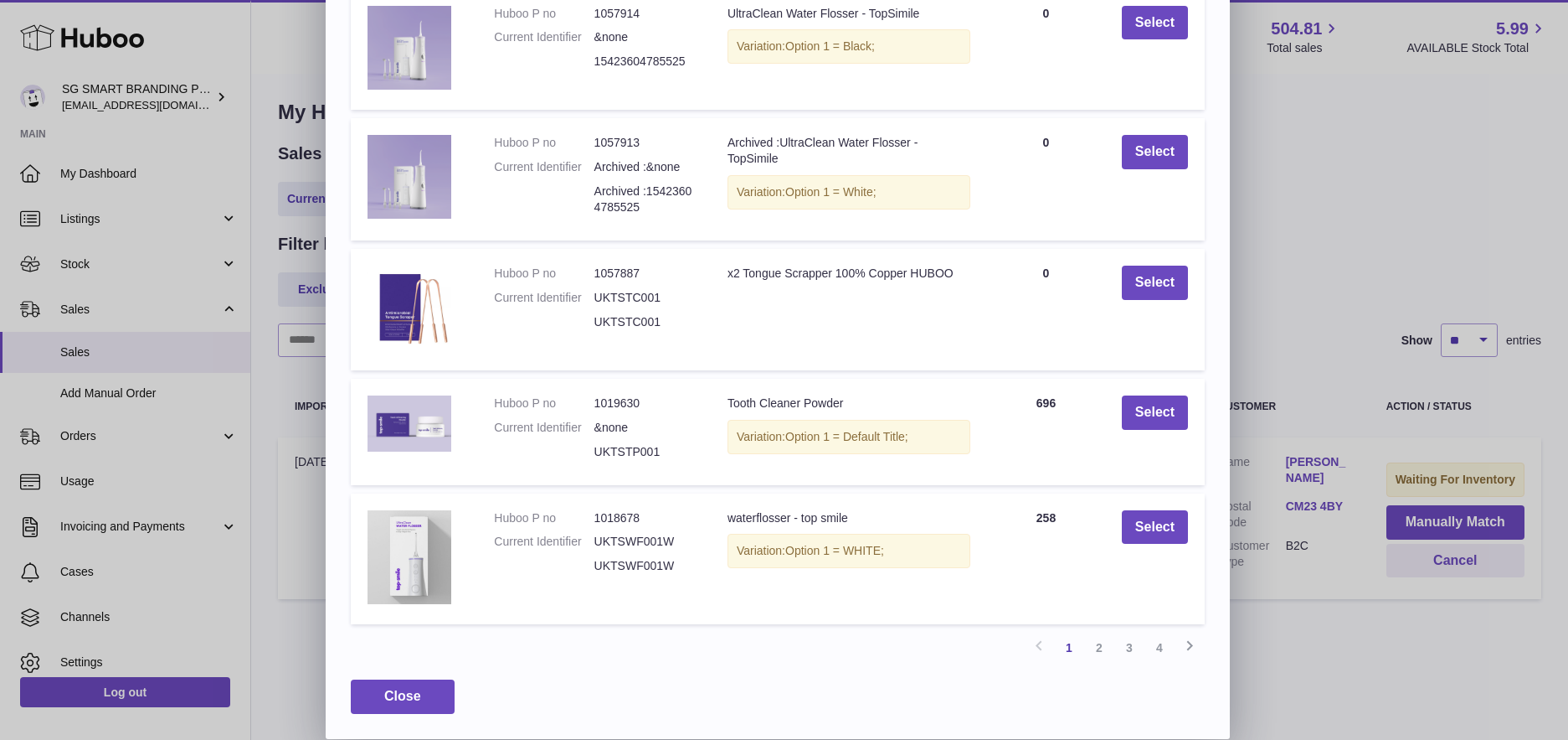
scroll to position [209, 0]
click at [1098, 650] on link "2" at bounding box center [1099, 646] width 30 height 30
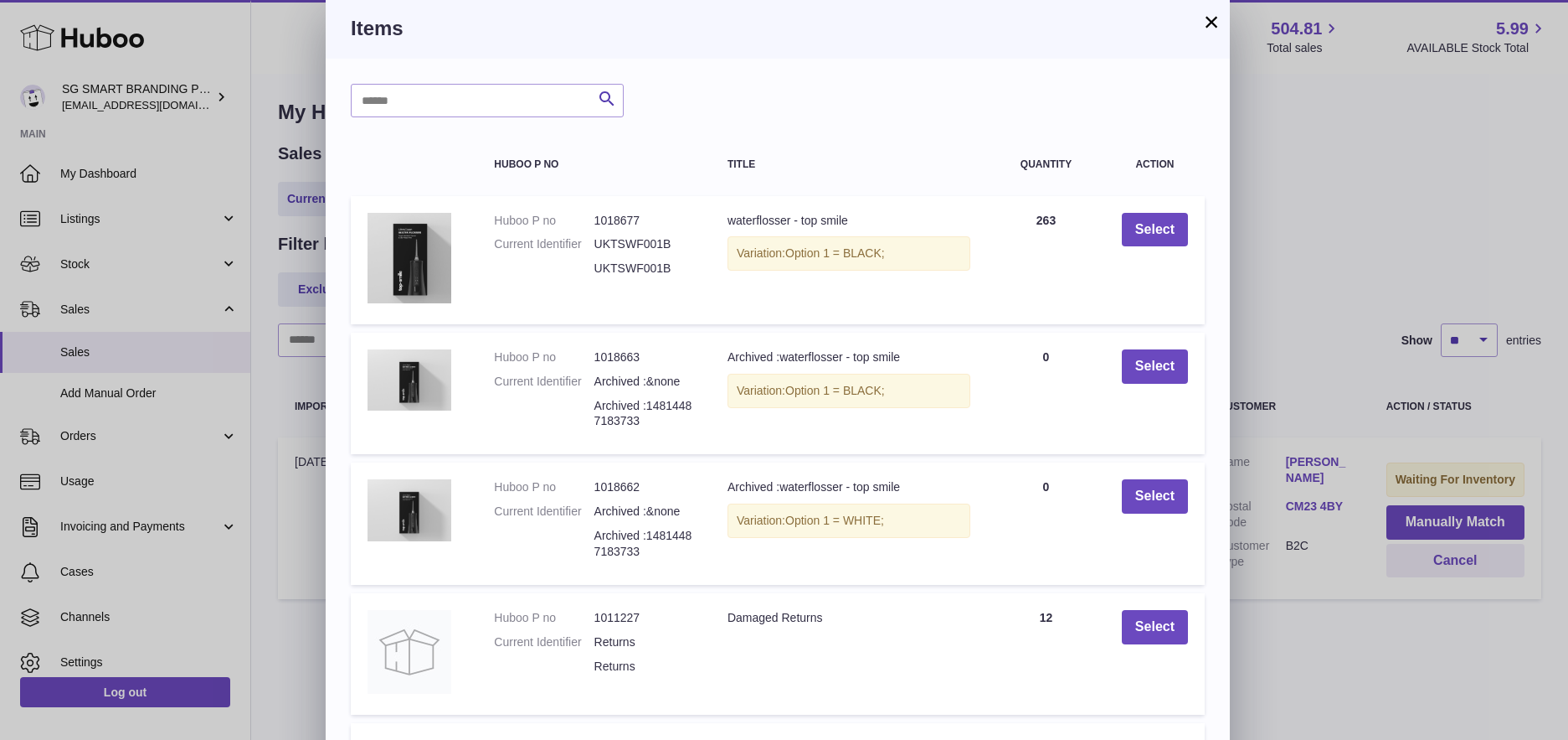
scroll to position [0, 0]
click at [1208, 25] on button "×" at bounding box center [1211, 23] width 20 height 20
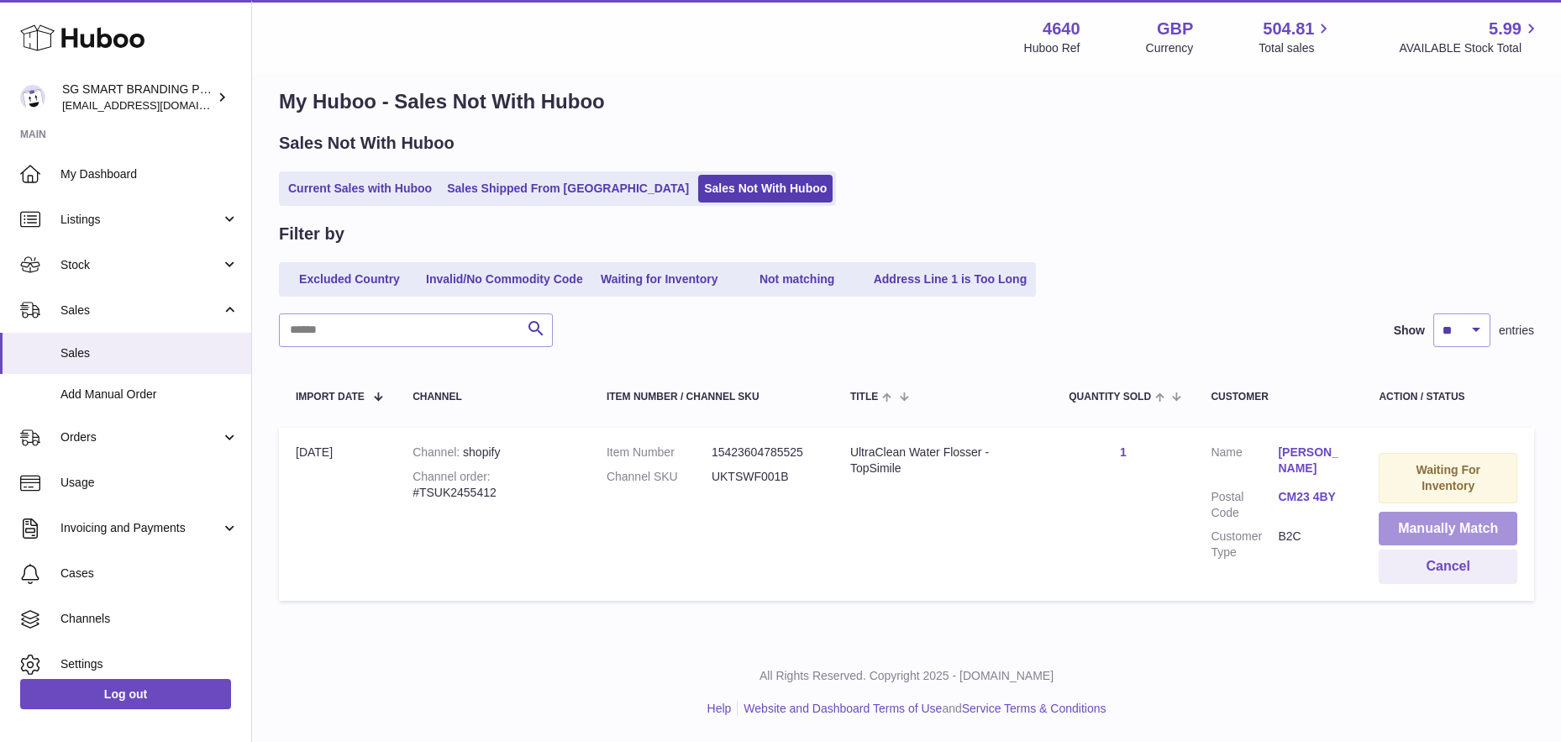
click at [1413, 527] on button "Manually Match" at bounding box center [1447, 529] width 139 height 34
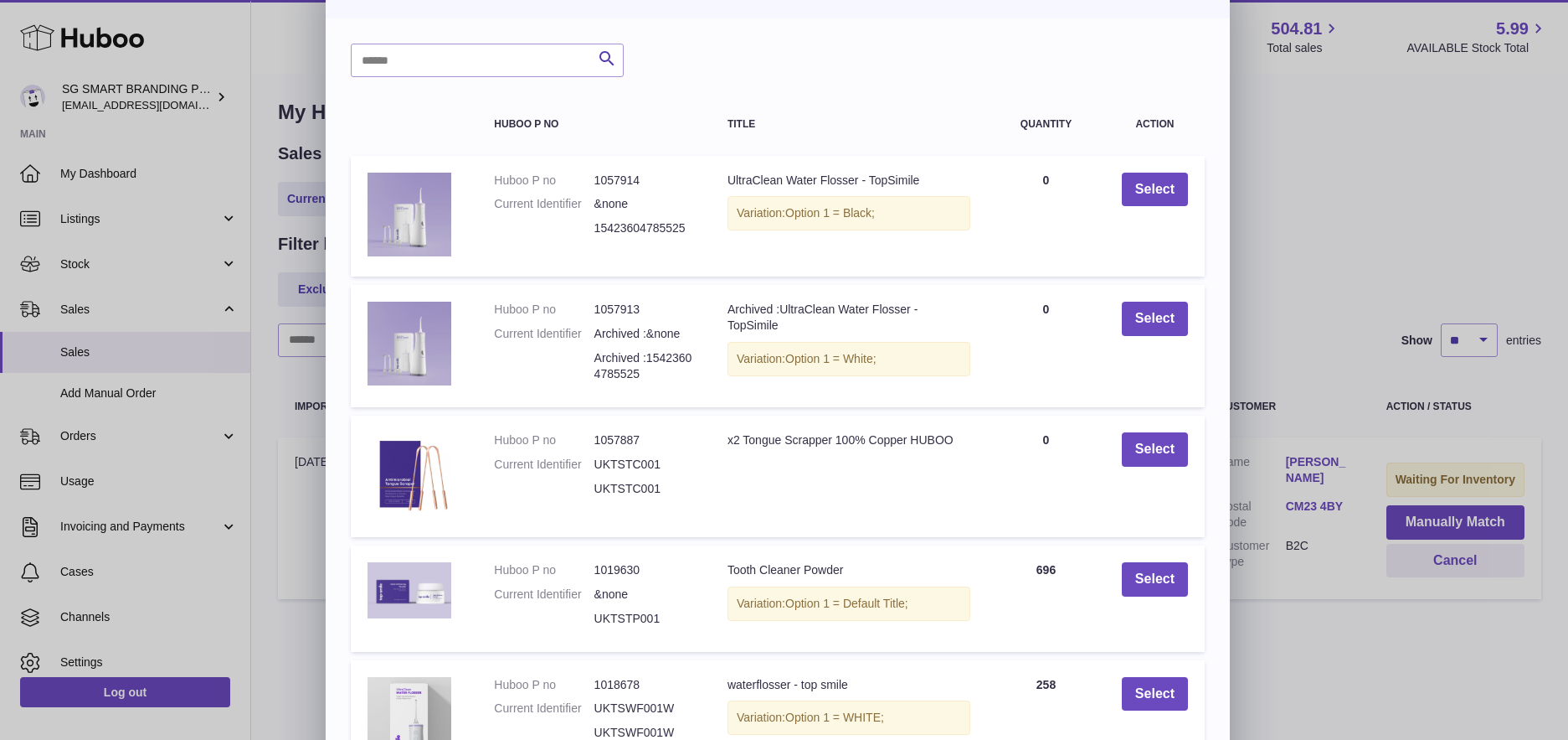
scroll to position [209, 0]
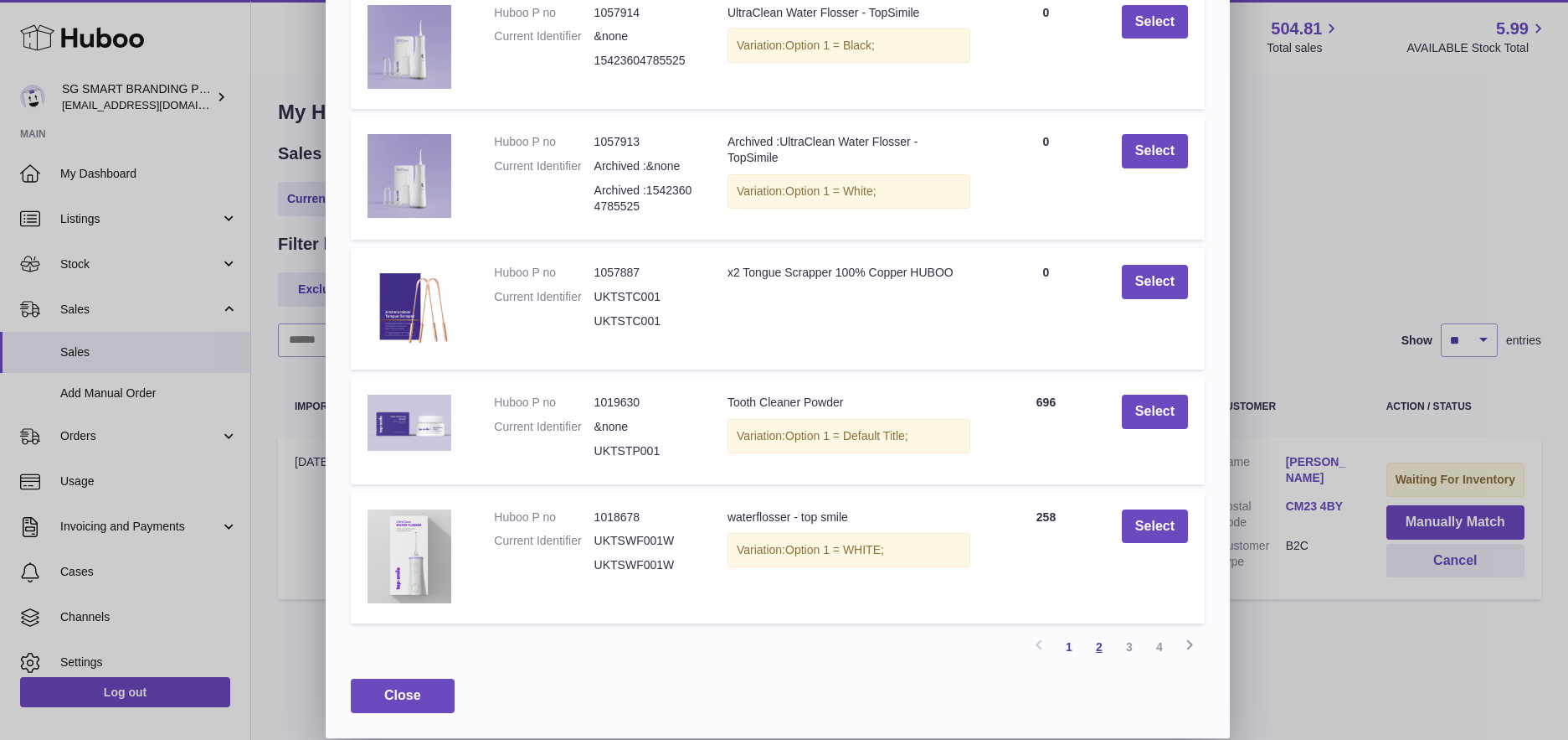
click at [1092, 644] on link "2" at bounding box center [1099, 646] width 30 height 30
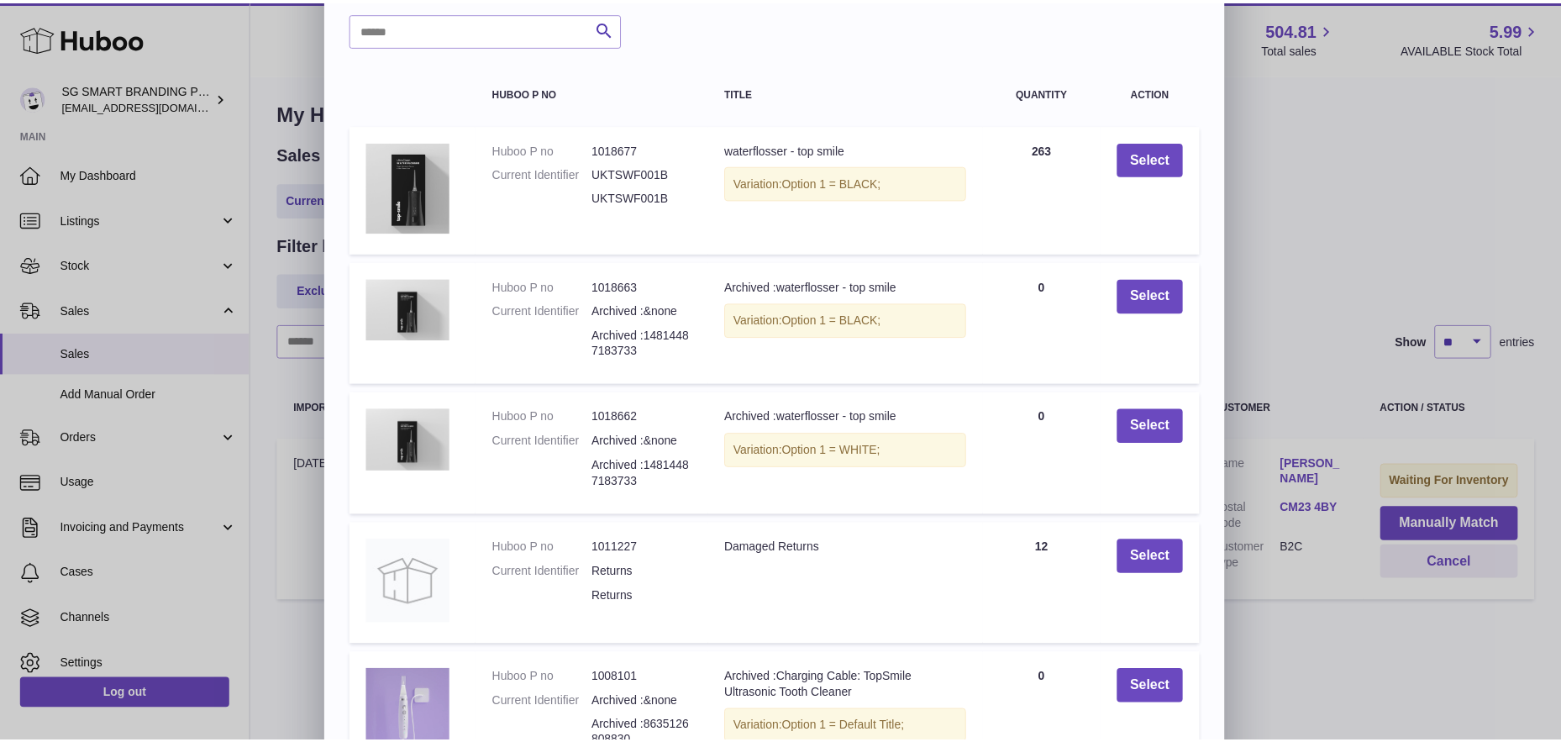
scroll to position [50, 0]
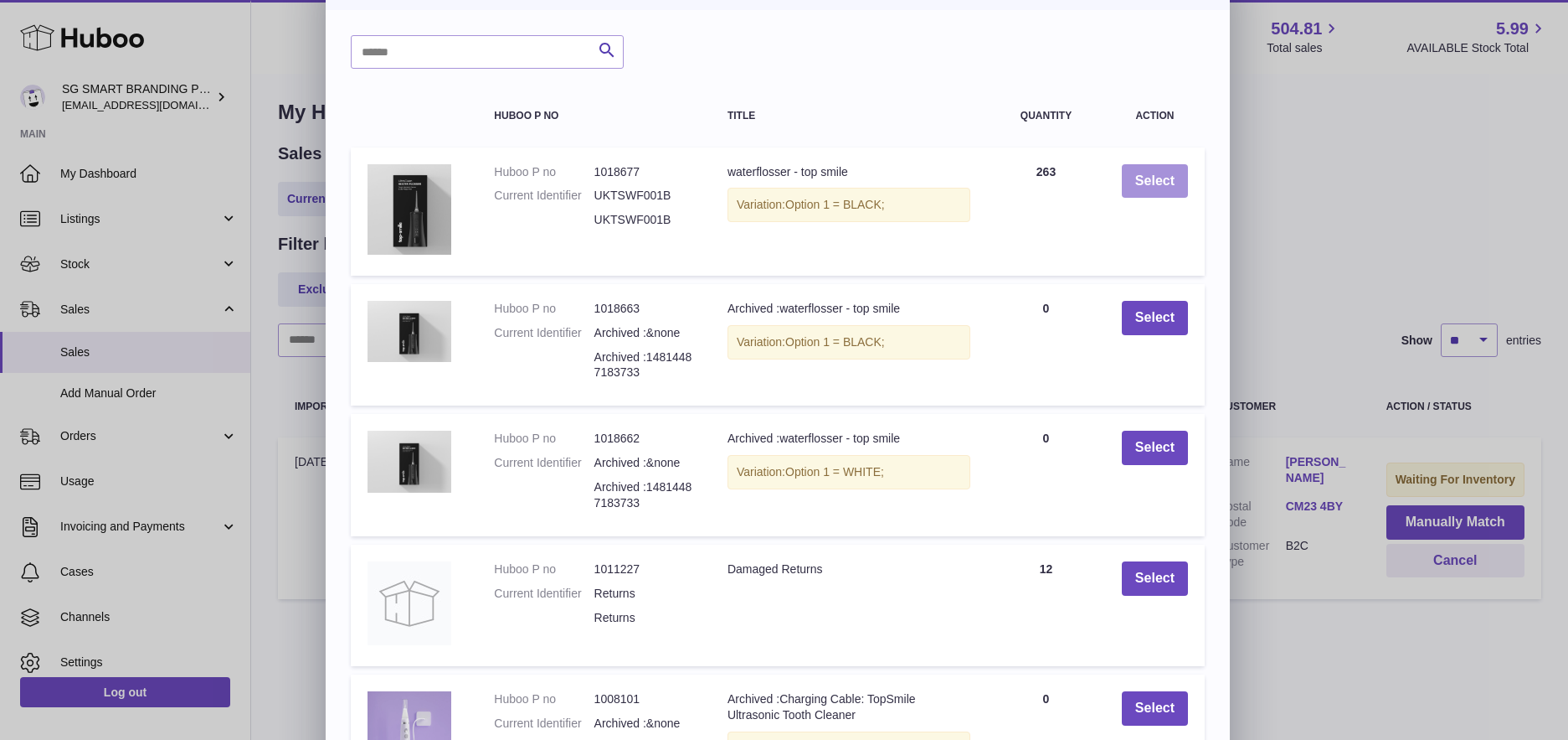
click at [1156, 180] on button "Select" at bounding box center [1155, 182] width 66 height 34
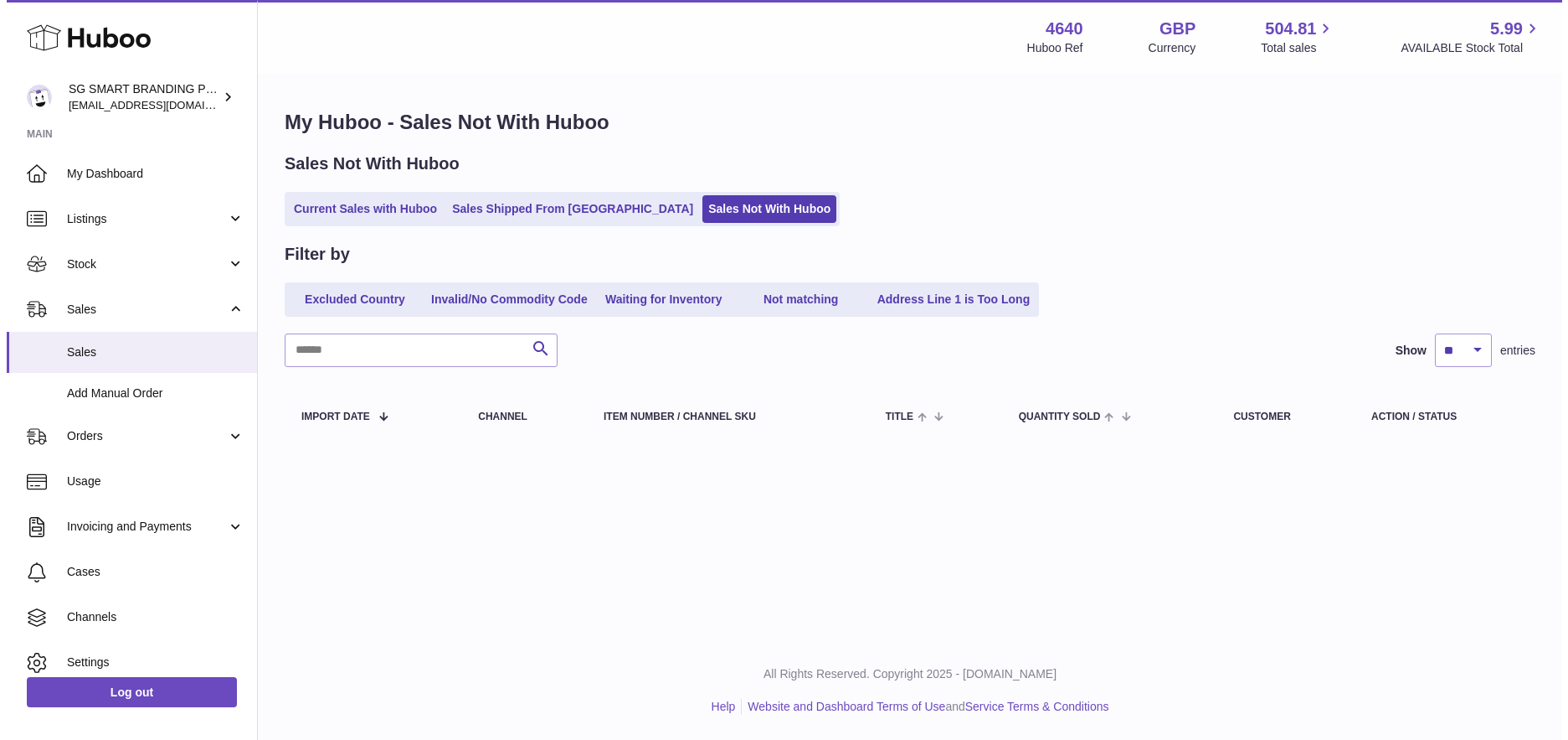
scroll to position [0, 0]
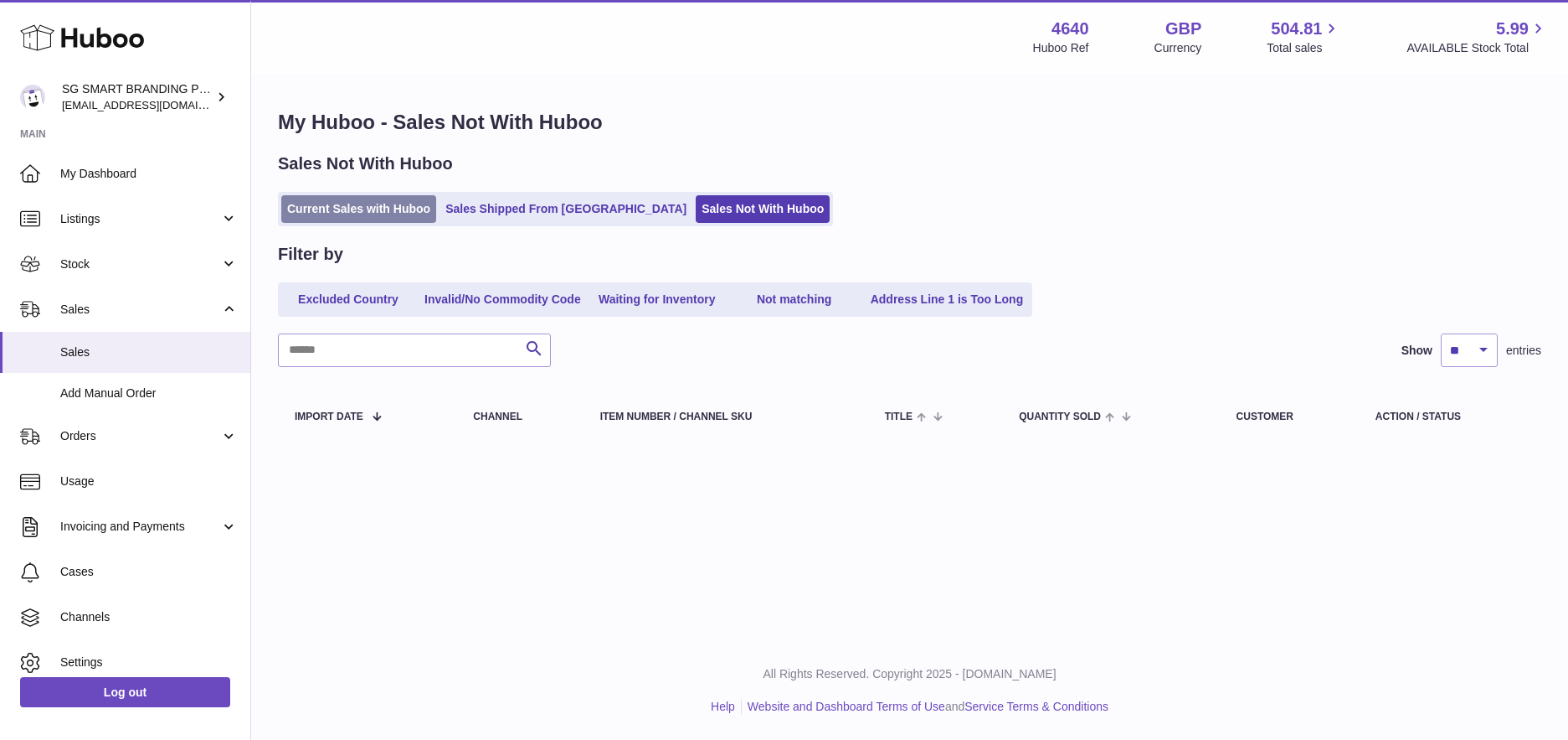
click at [406, 207] on link "Current Sales with Huboo" at bounding box center [358, 209] width 155 height 28
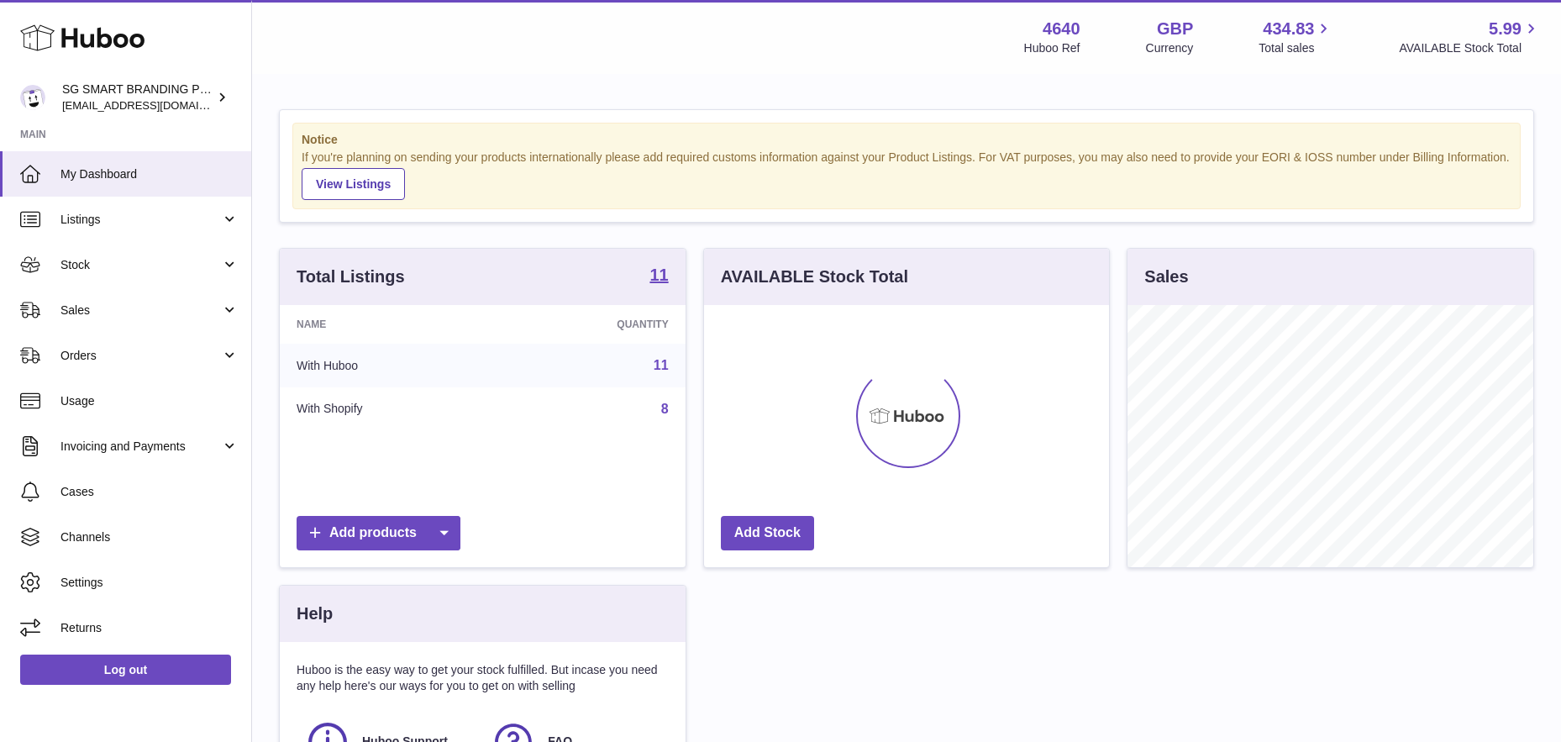
scroll to position [262, 405]
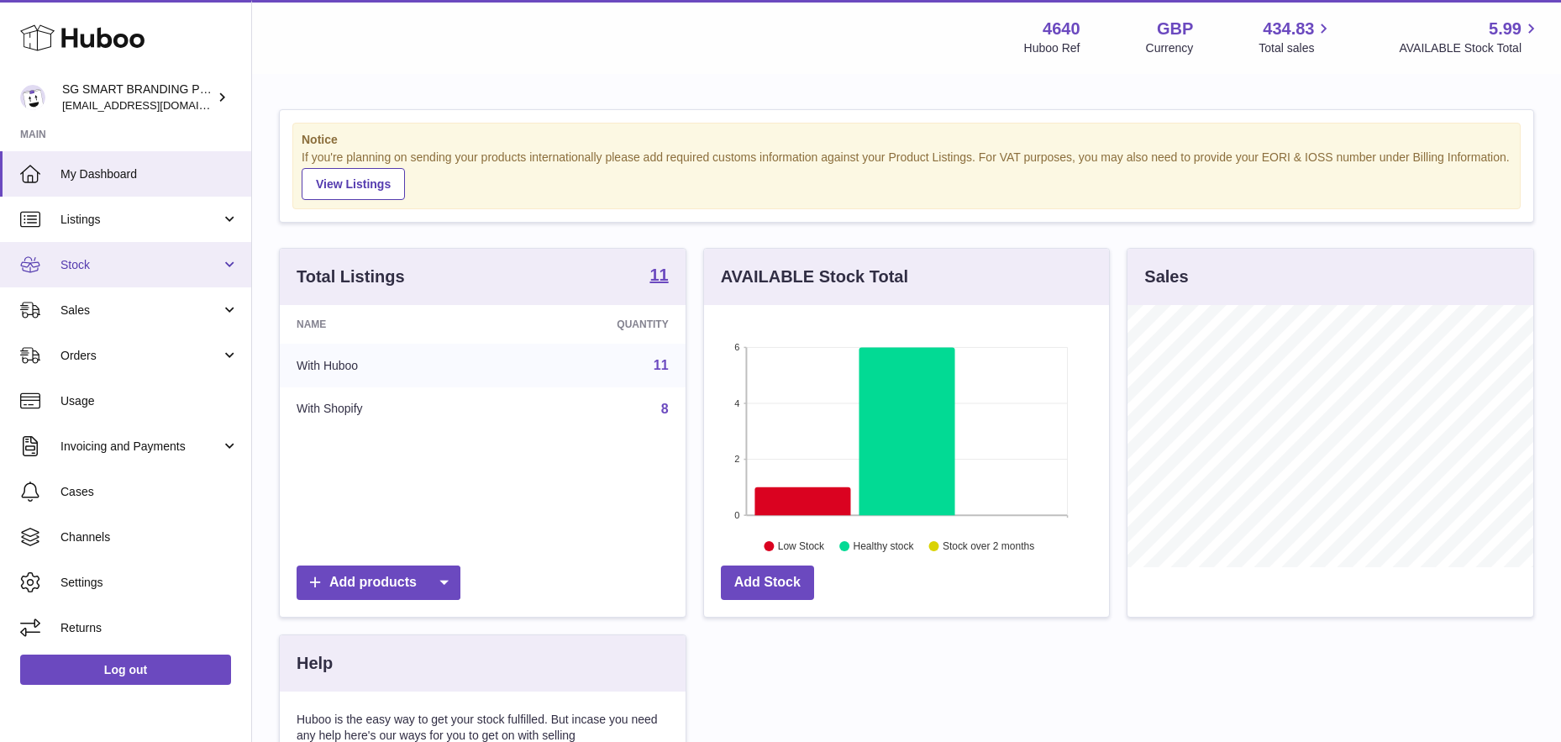
click at [103, 260] on span "Stock" at bounding box center [140, 265] width 160 height 16
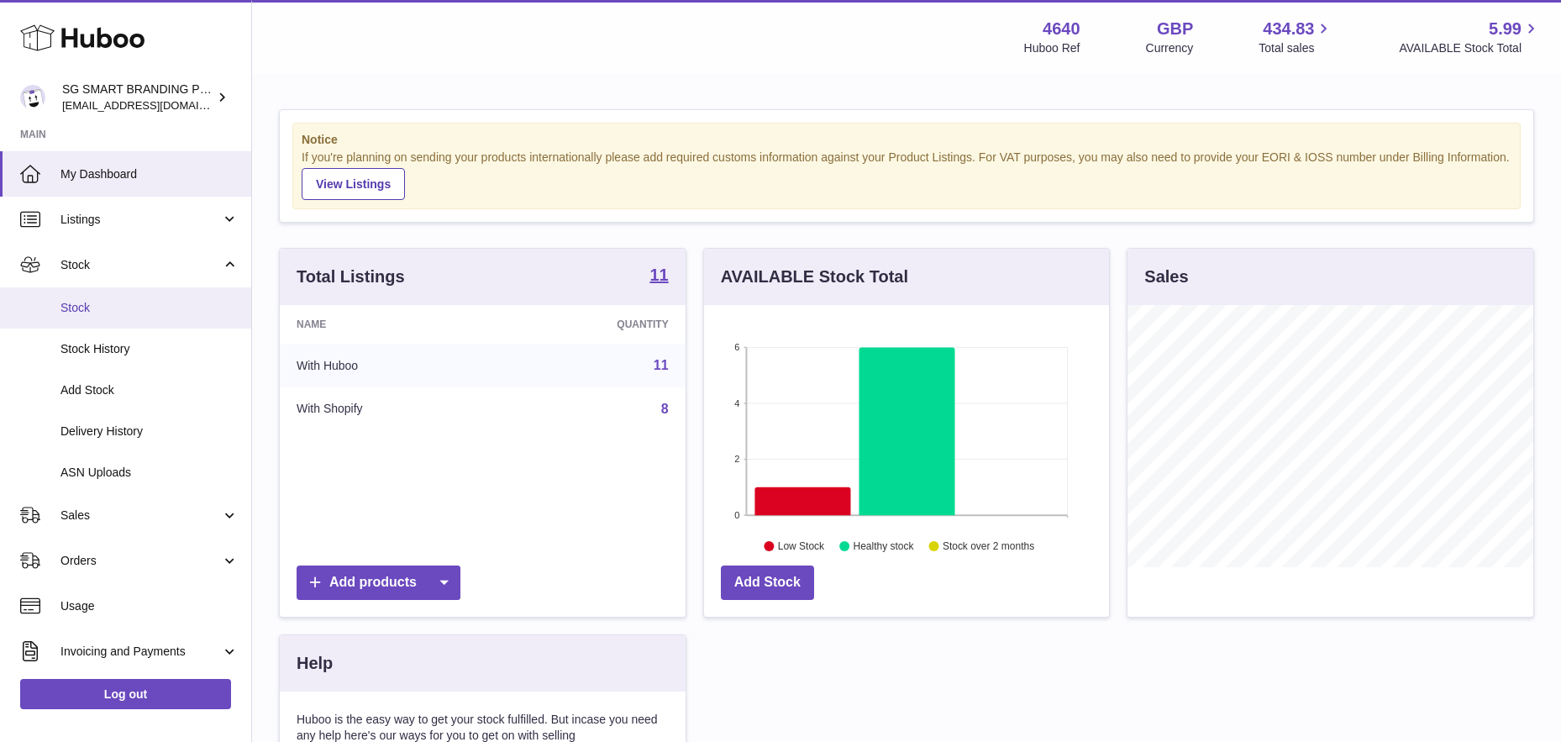
click at [75, 306] on span "Stock" at bounding box center [149, 308] width 178 height 16
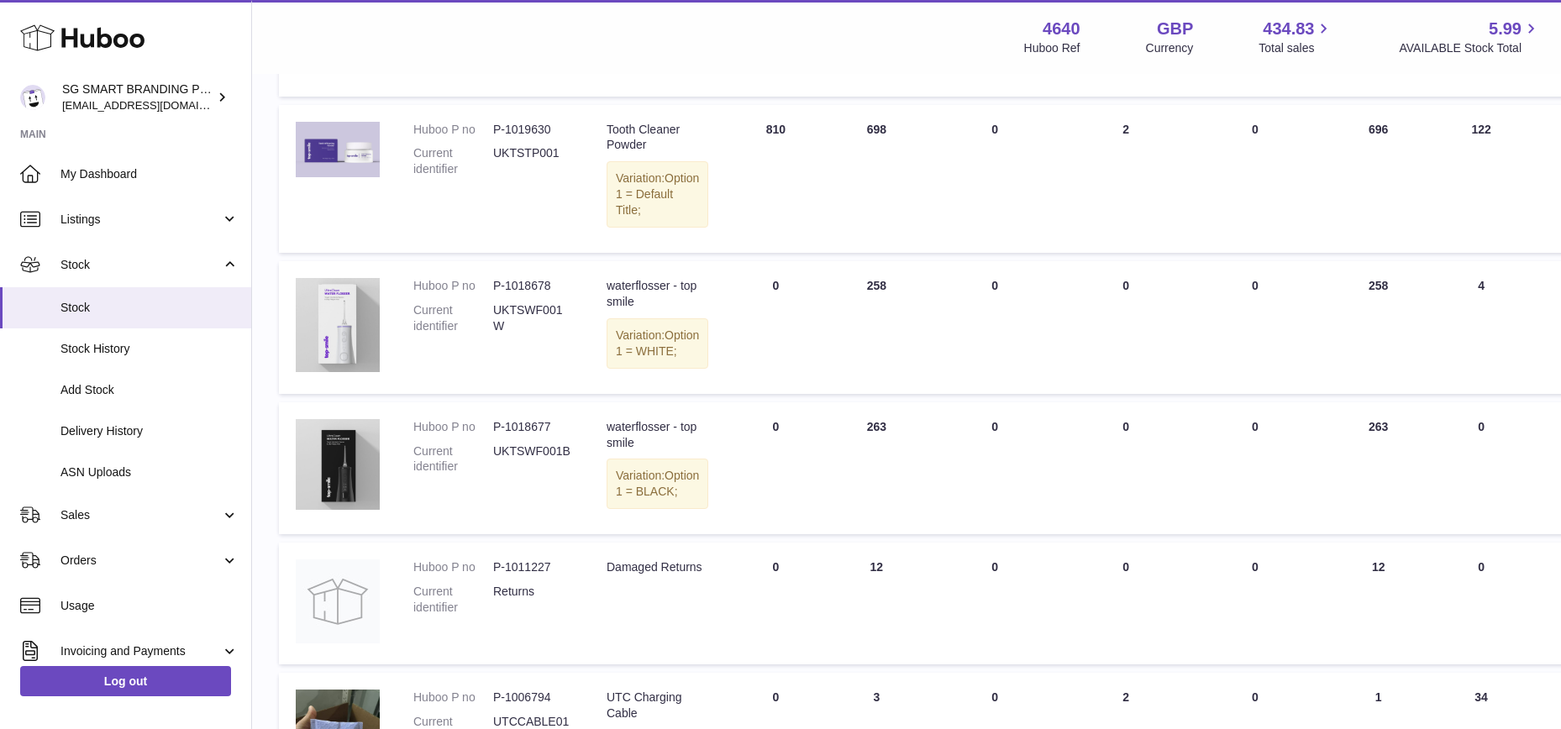
scroll to position [501, 0]
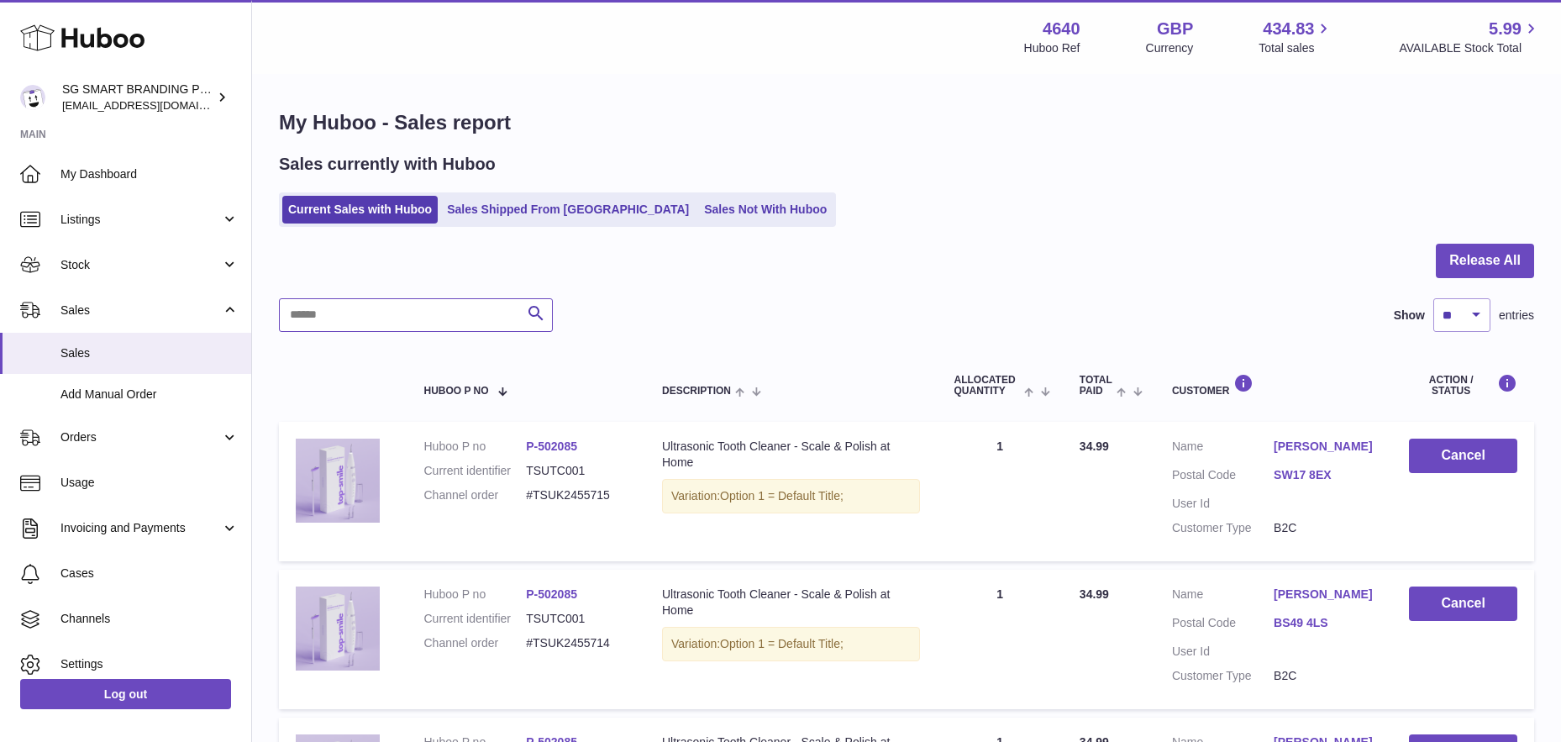
click at [403, 304] on input "text" at bounding box center [416, 315] width 274 height 34
paste input "**********"
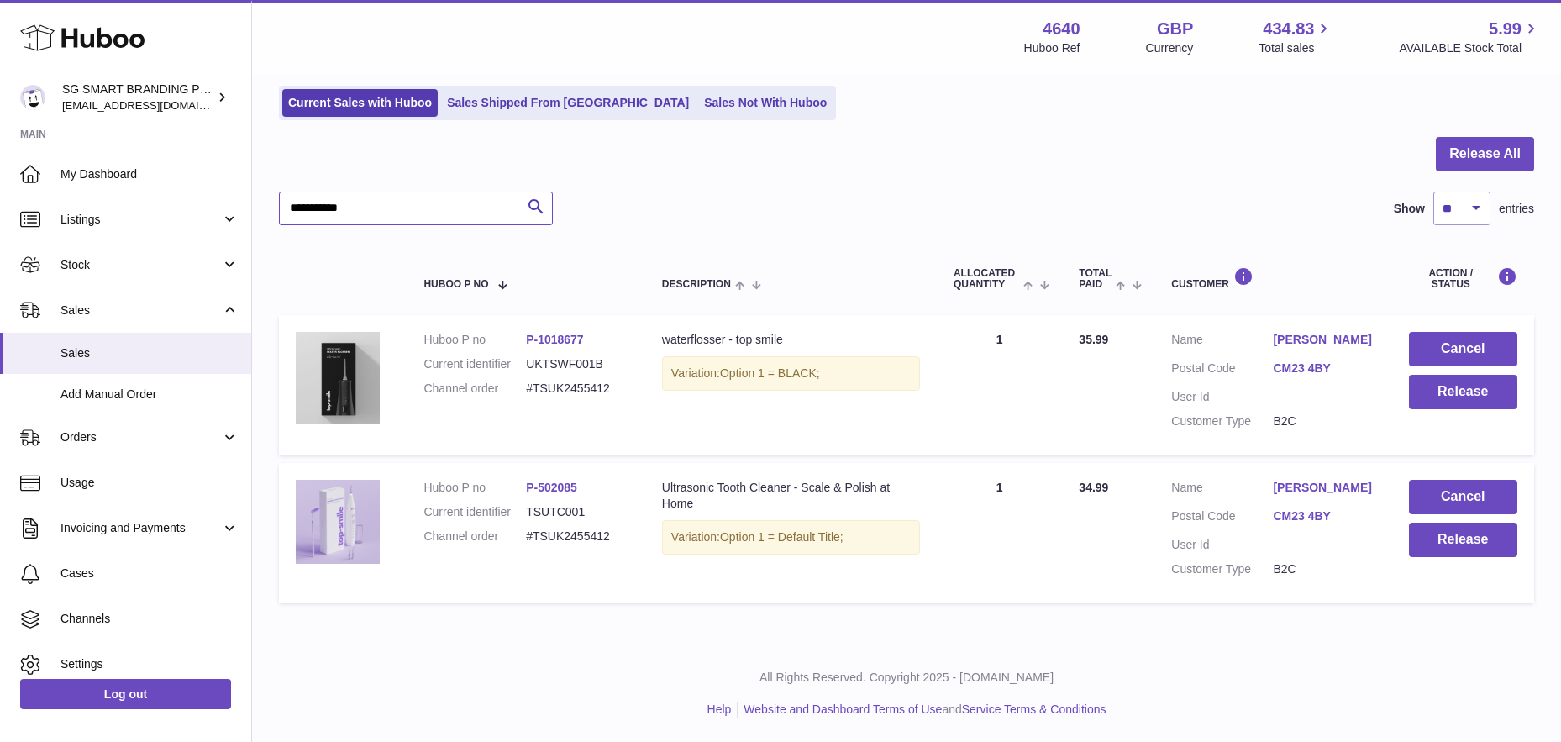
scroll to position [108, 0]
type input "**********"
click at [698, 101] on link "Sales Not With Huboo" at bounding box center [765, 102] width 134 height 28
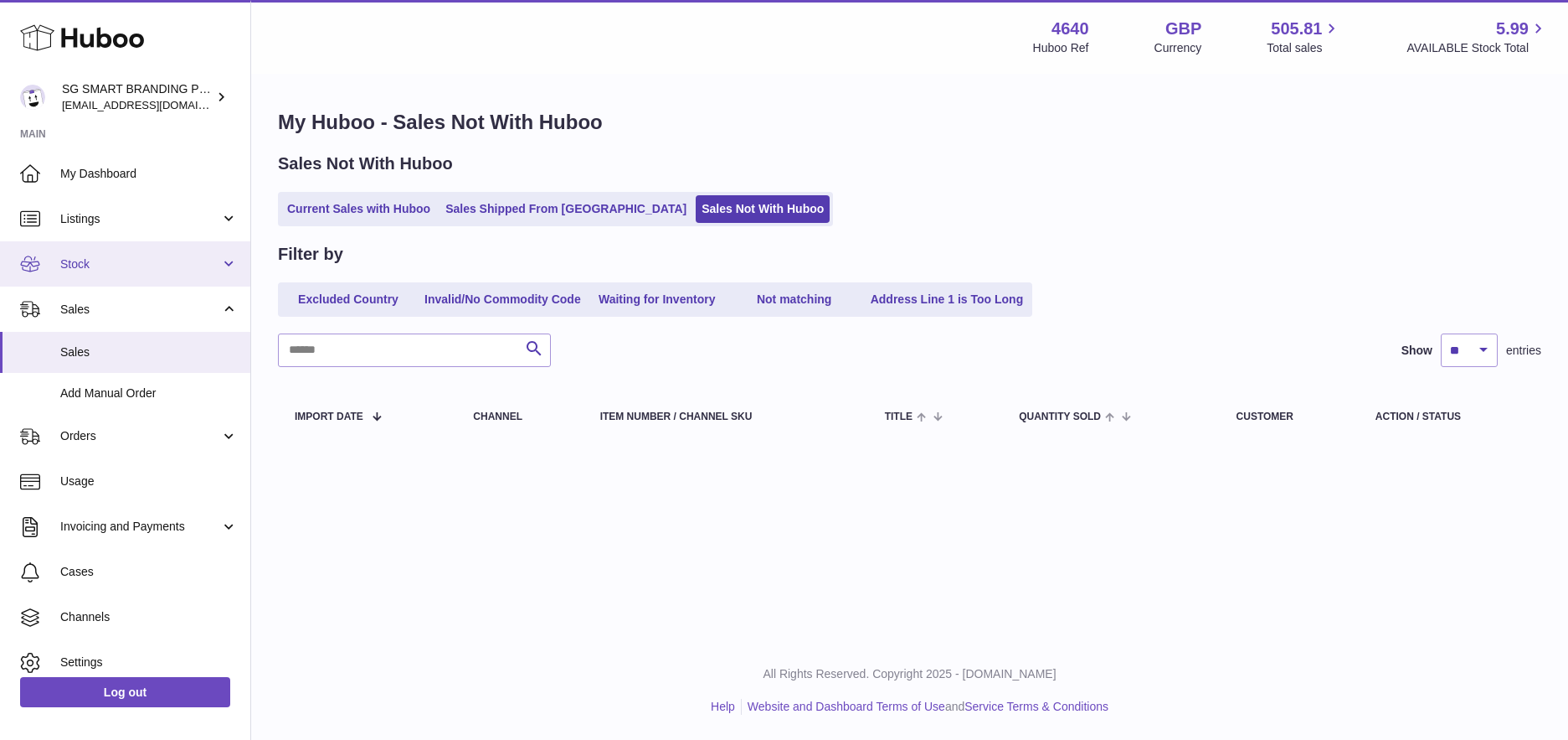
click at [219, 264] on link "Stock" at bounding box center [125, 263] width 250 height 45
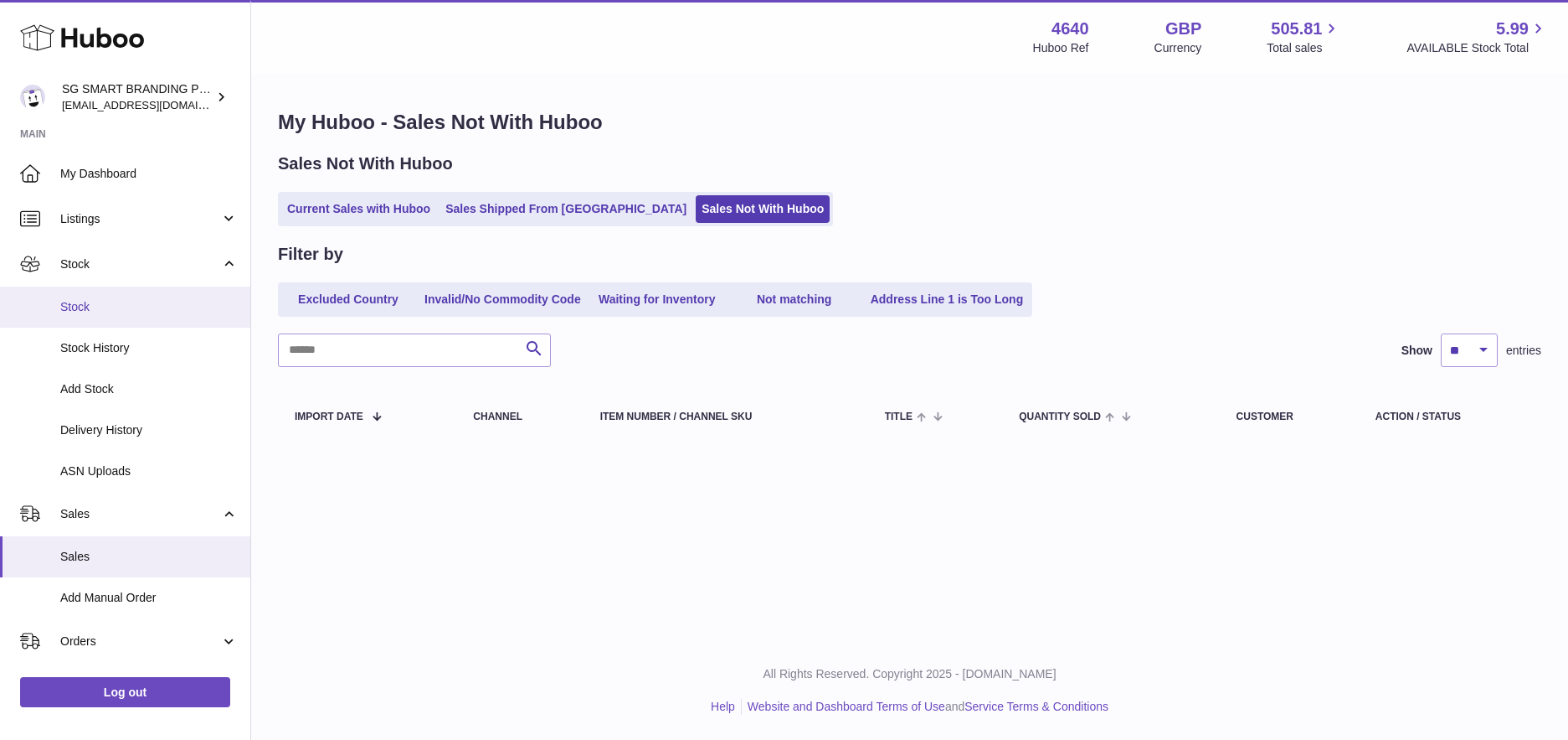
click at [128, 312] on span "Stock" at bounding box center [149, 307] width 177 height 16
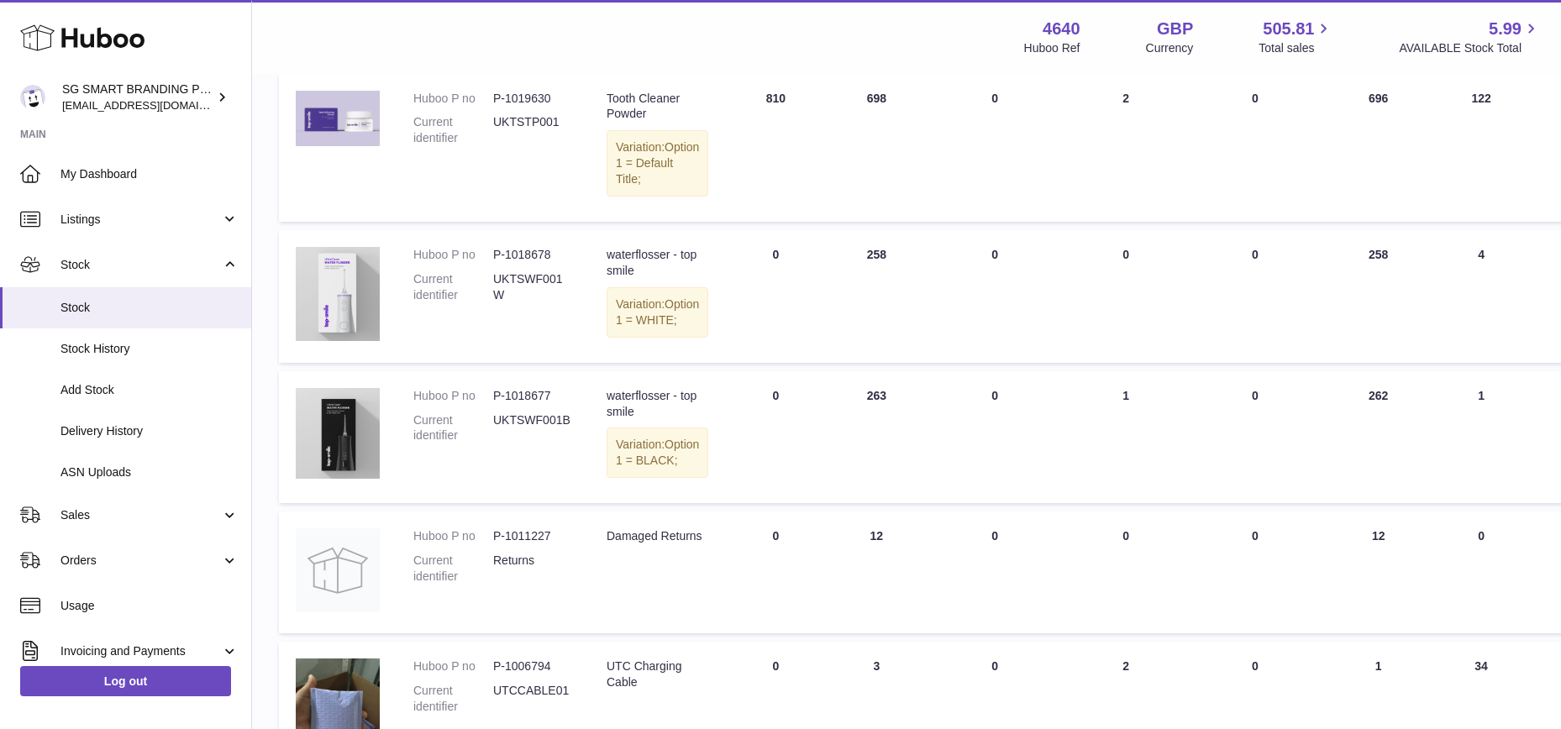
scroll to position [534, 0]
